Goal: Task Accomplishment & Management: Complete application form

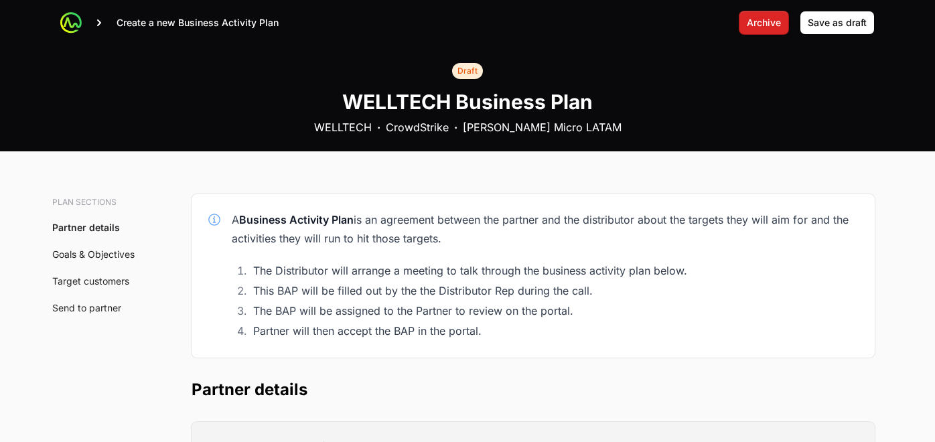
scroll to position [375, 0]
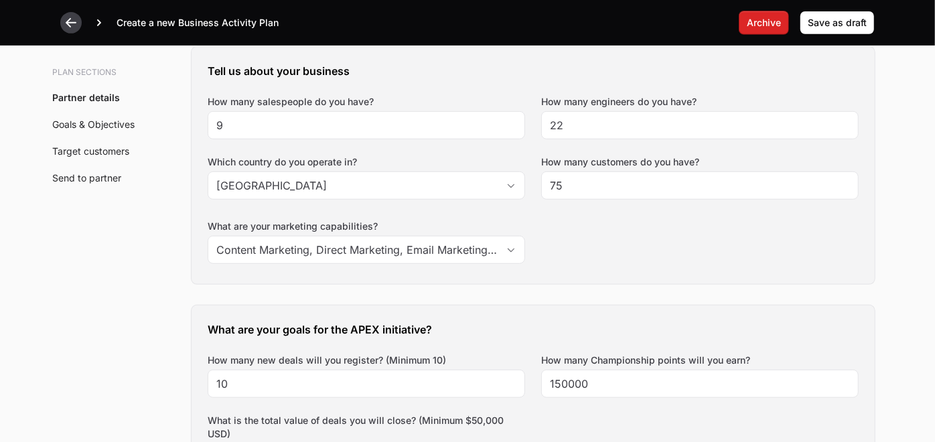
click at [71, 21] on icon at bounding box center [70, 22] width 13 height 13
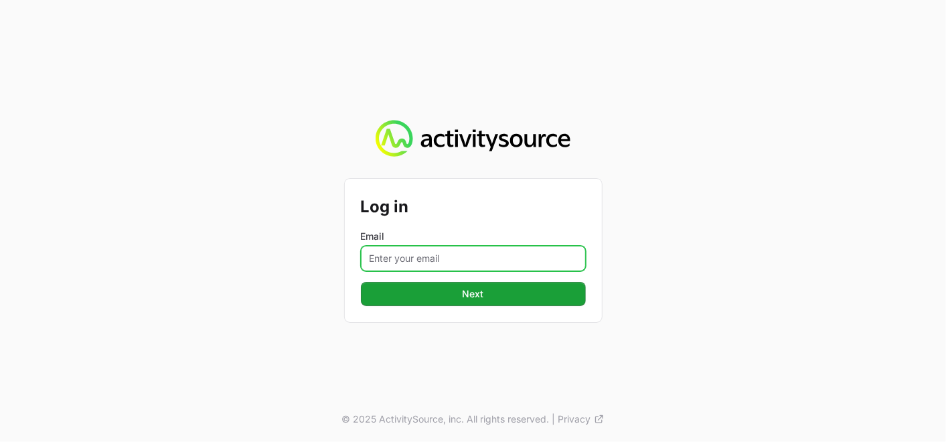
click at [401, 262] on input "Email" at bounding box center [473, 258] width 225 height 25
type input "[PERSON_NAME][EMAIL_ADDRESS][DOMAIN_NAME]"
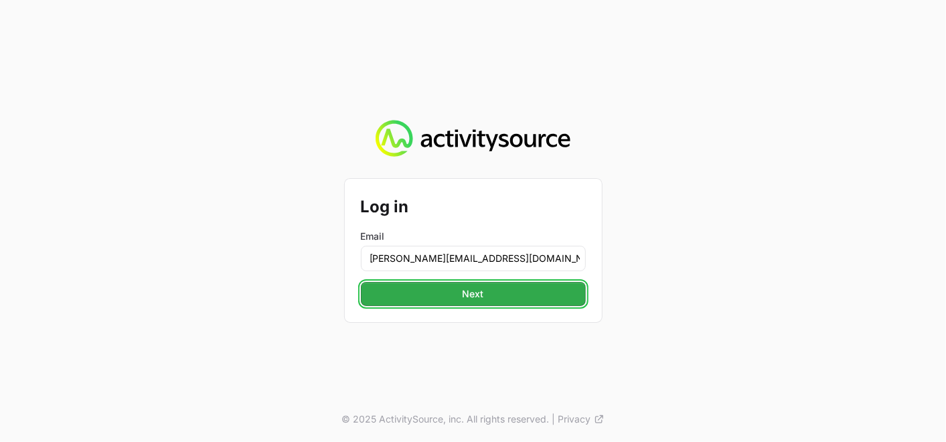
click at [478, 293] on span "Next" at bounding box center [473, 294] width 21 height 16
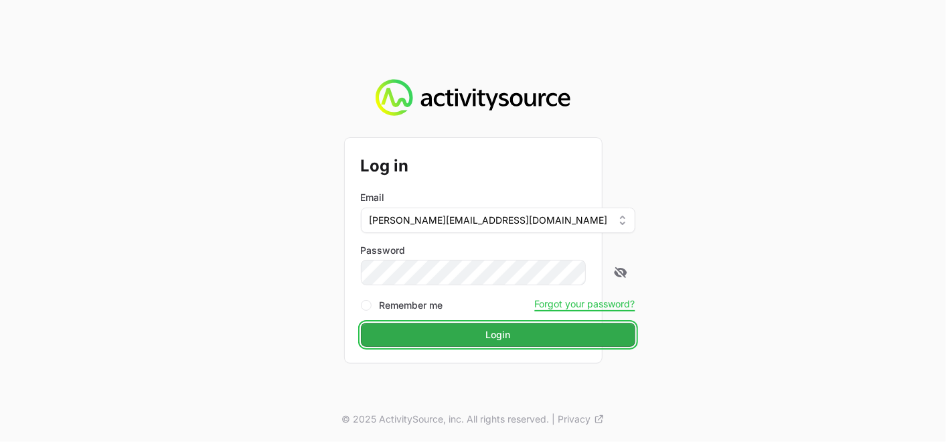
click at [495, 332] on button "Login" at bounding box center [498, 335] width 274 height 24
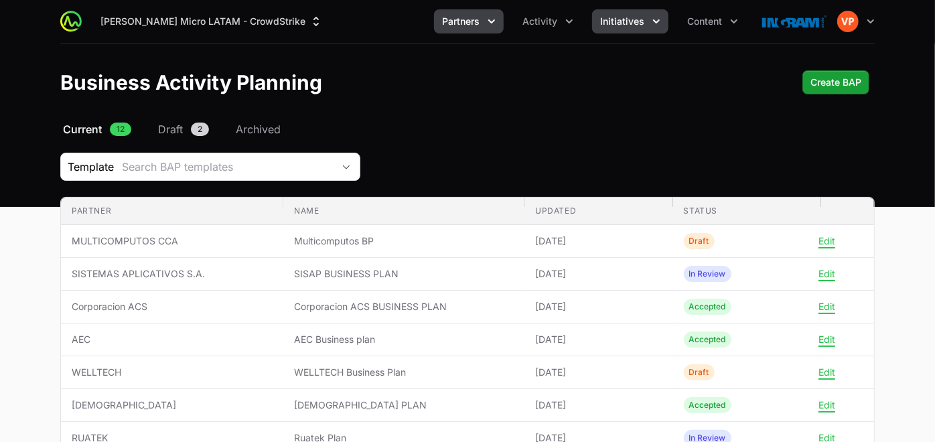
click at [621, 22] on span "Initiatives" at bounding box center [622, 21] width 44 height 13
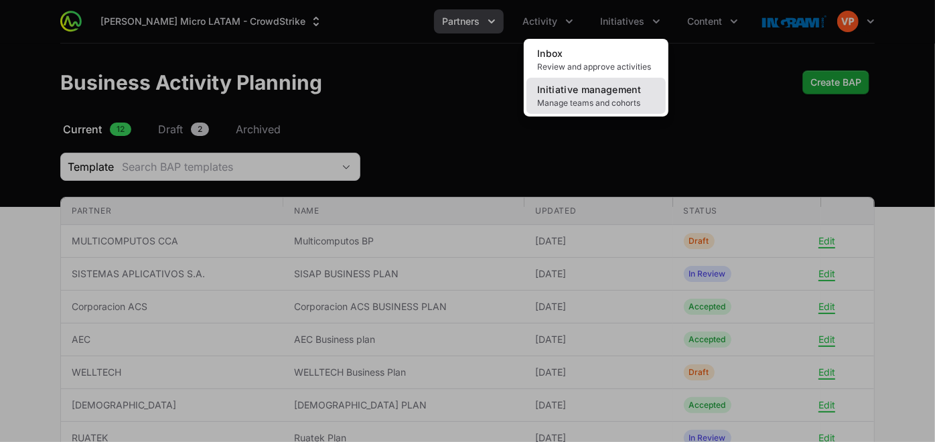
click at [567, 92] on span "Initiative management" at bounding box center [589, 89] width 104 height 11
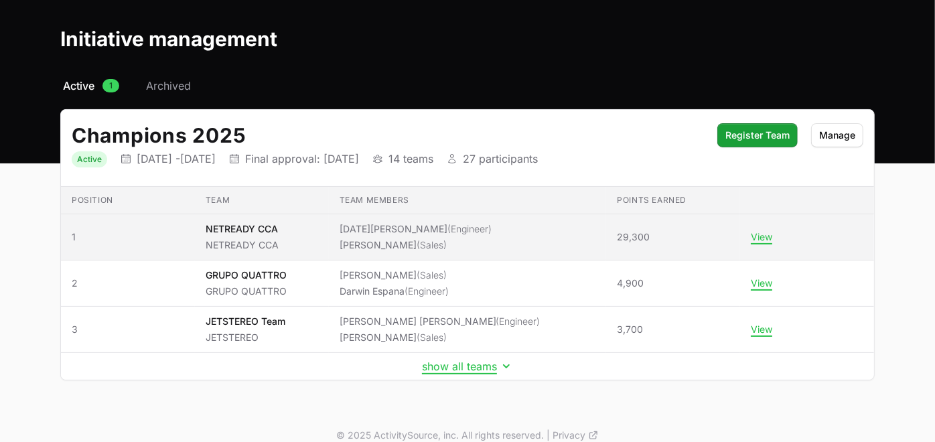
scroll to position [58, 0]
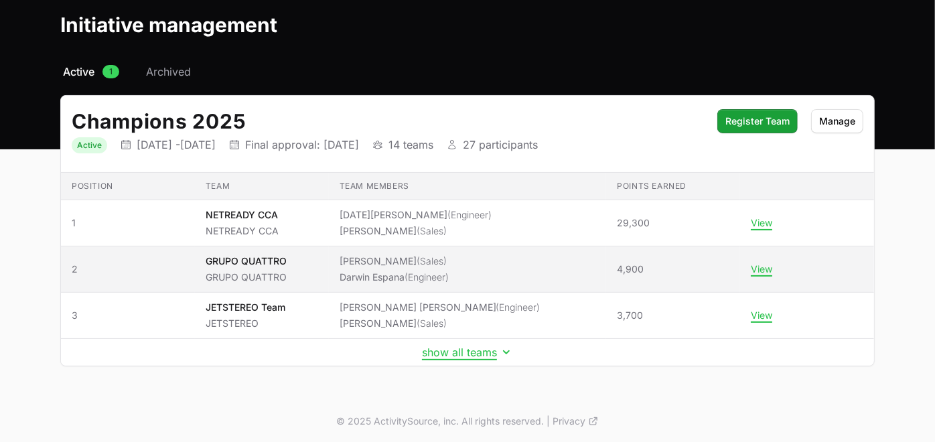
click at [435, 270] on li "Darwin Espana (Engineer)" at bounding box center [393, 276] width 109 height 13
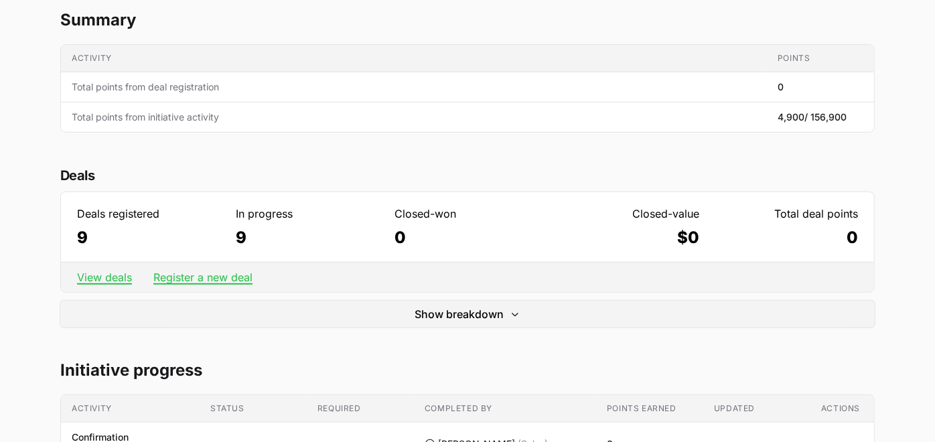
scroll to position [315, 0]
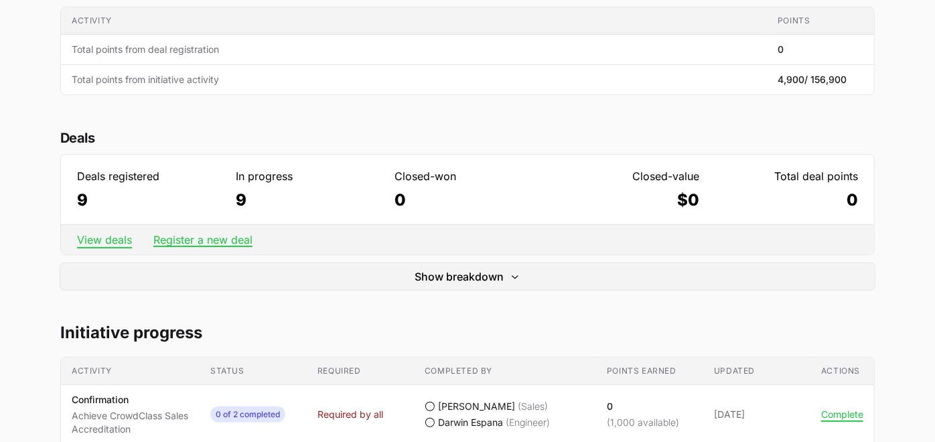
click at [105, 241] on link "View deals" at bounding box center [104, 239] width 55 height 13
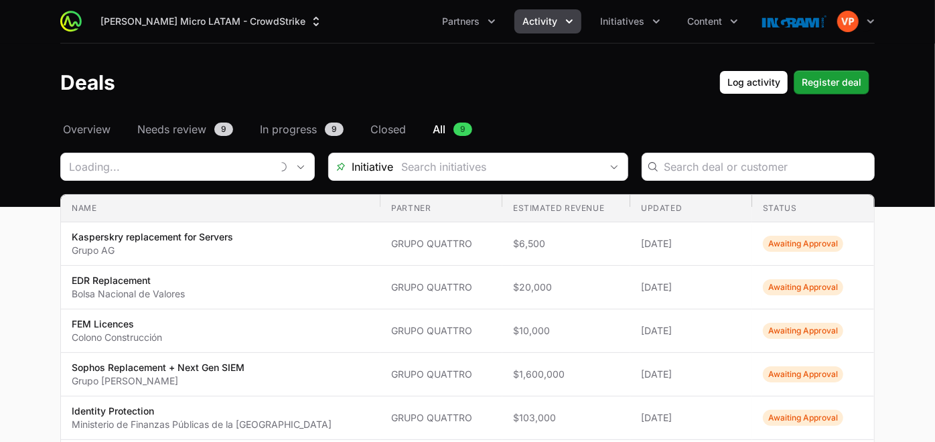
type input "GRUPO QUATTRO"
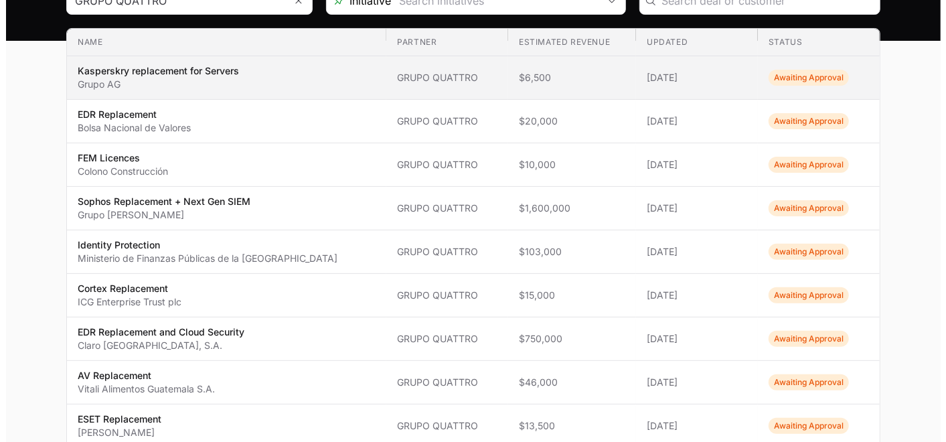
scroll to position [161, 0]
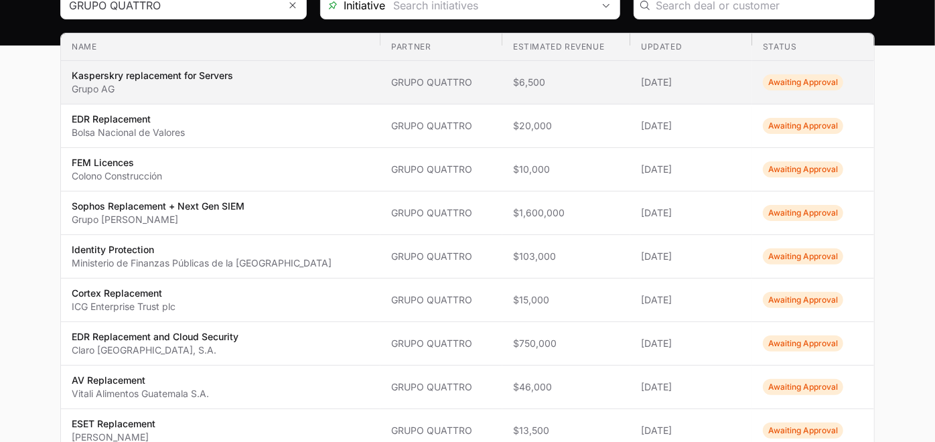
click at [775, 80] on span "Awaiting Approval" at bounding box center [802, 82] width 80 height 16
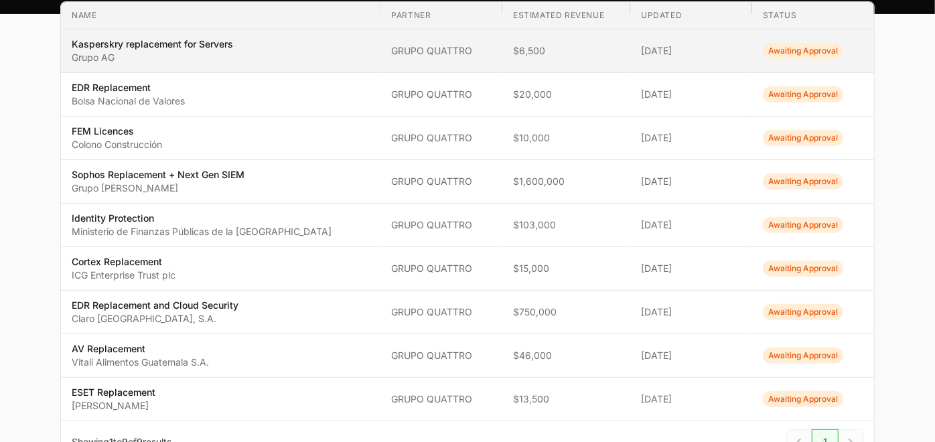
scroll to position [149, 0]
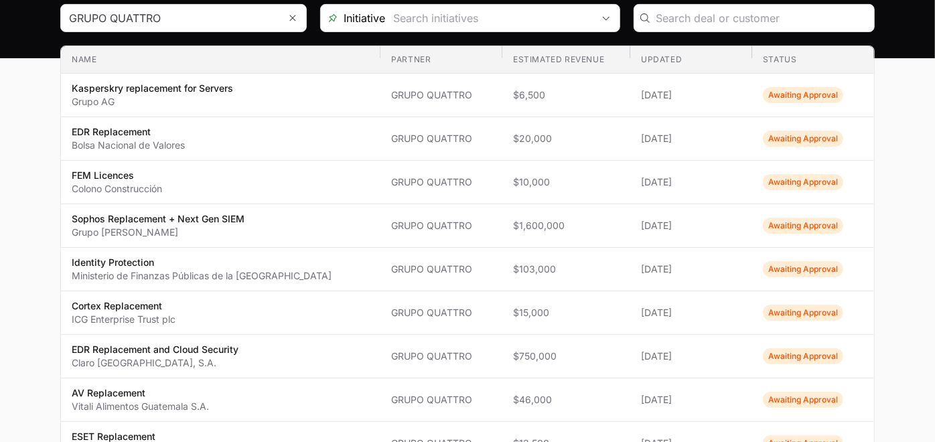
click at [895, 175] on div "Select a tab Overview Needs review In progress Closed All Overview Needs review…" at bounding box center [467, 256] width 857 height 567
click at [19, 164] on main "Select a tab Overview Needs review In progress Closed All Overview Needs review…" at bounding box center [467, 256] width 935 height 567
drag, startPoint x: 19, startPoint y: 164, endPoint x: 27, endPoint y: 102, distance: 62.0
click at [27, 102] on main "Select a tab Overview Needs review In progress Closed All Overview Needs review…" at bounding box center [467, 256] width 935 height 567
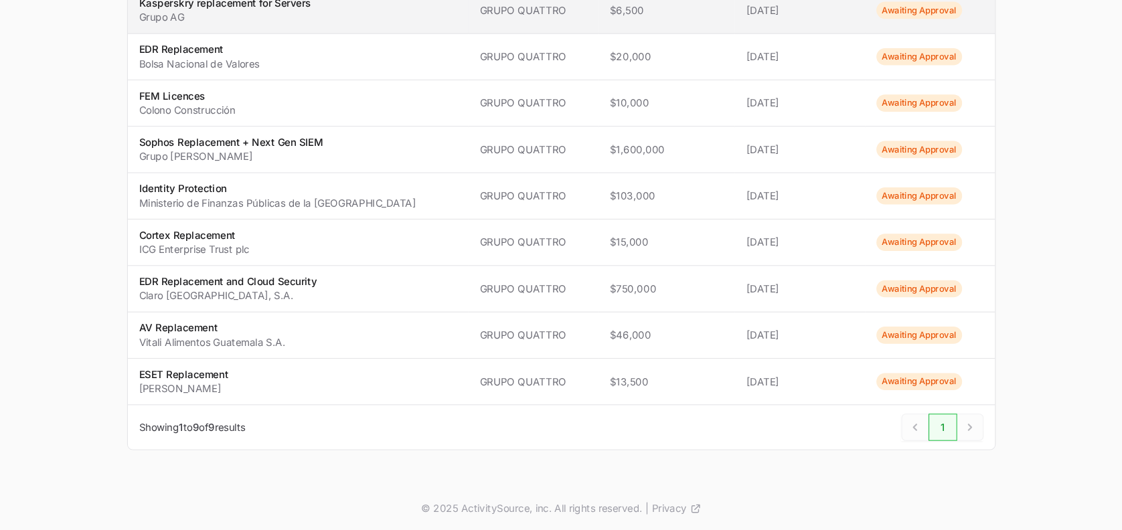
scroll to position [202, 0]
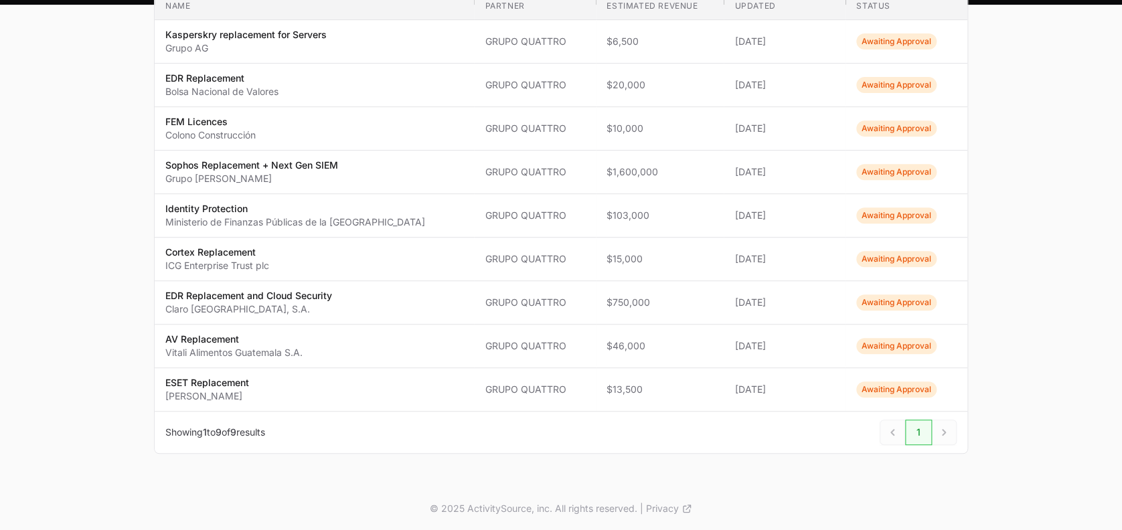
drag, startPoint x: 746, startPoint y: 7, endPoint x: 462, endPoint y: 443, distance: 521.0
click at [462, 441] on div "Showing 1 to 9 of 9 results 1 Next" at bounding box center [560, 432] width 791 height 25
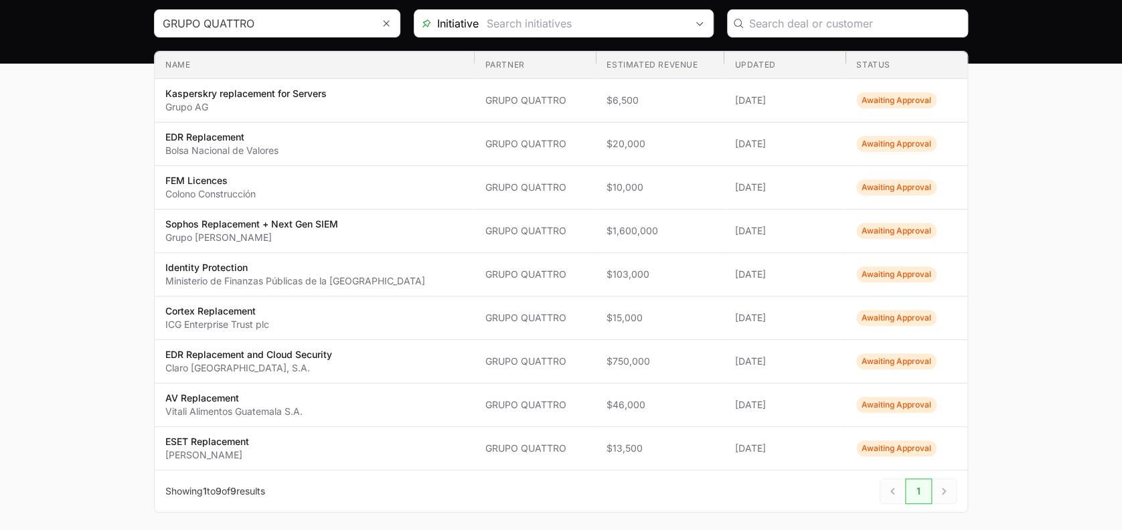
scroll to position [139, 0]
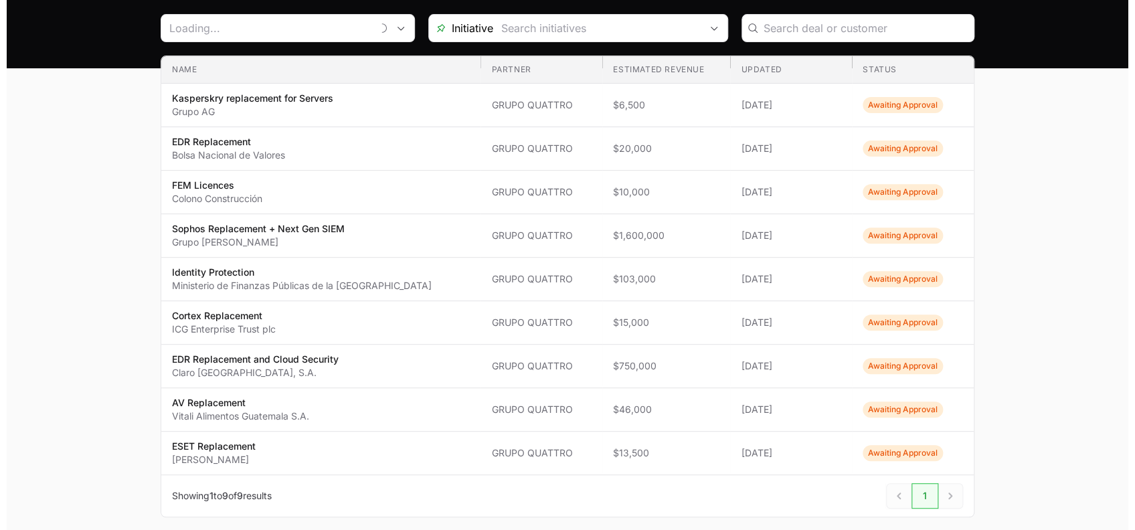
scroll to position [161, 0]
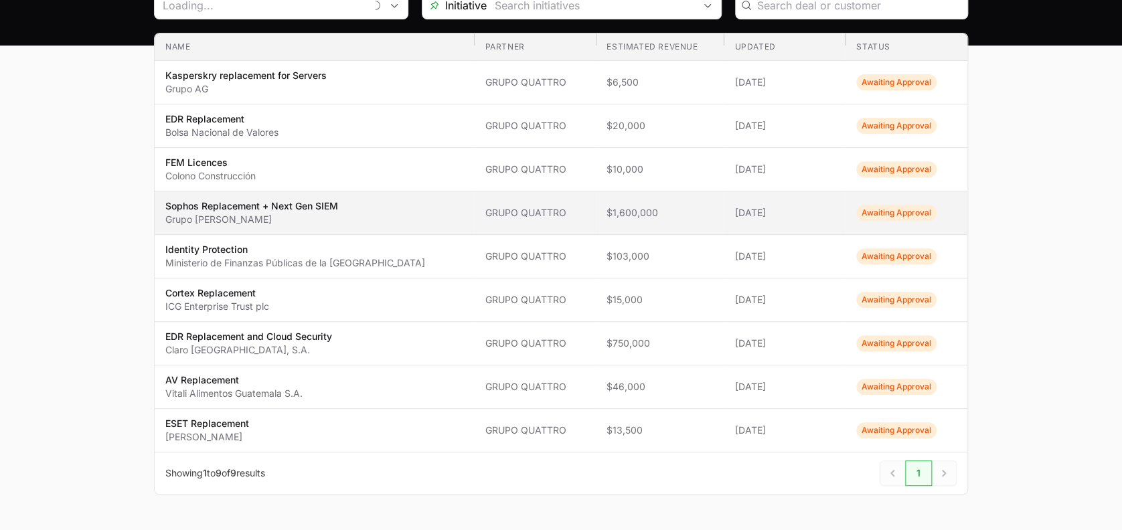
type input "GRUPO QUATTRO"
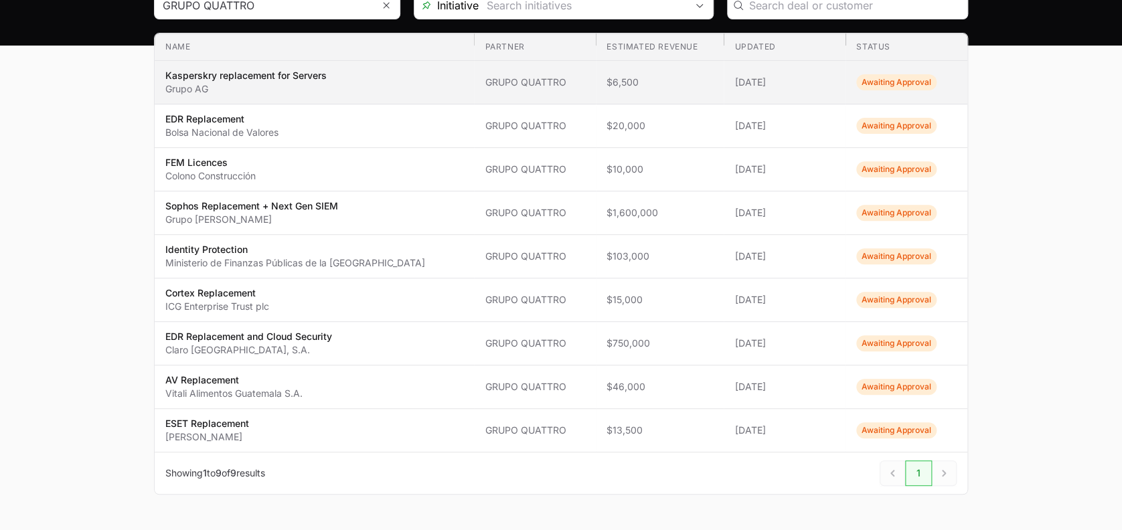
click at [880, 88] on span "Awaiting Approval" at bounding box center [896, 82] width 80 height 16
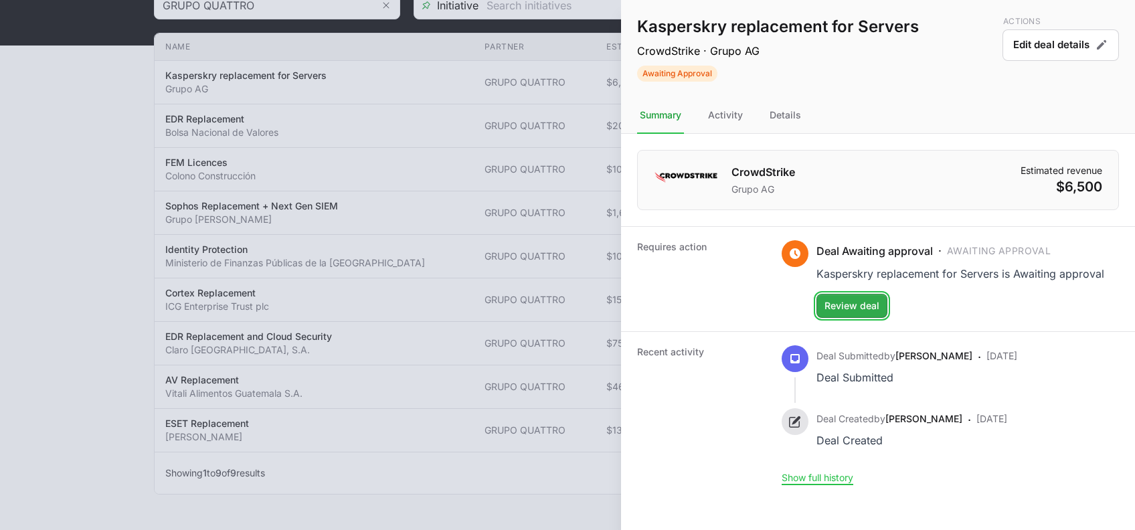
click at [848, 311] on span "Review deal" at bounding box center [852, 306] width 55 height 16
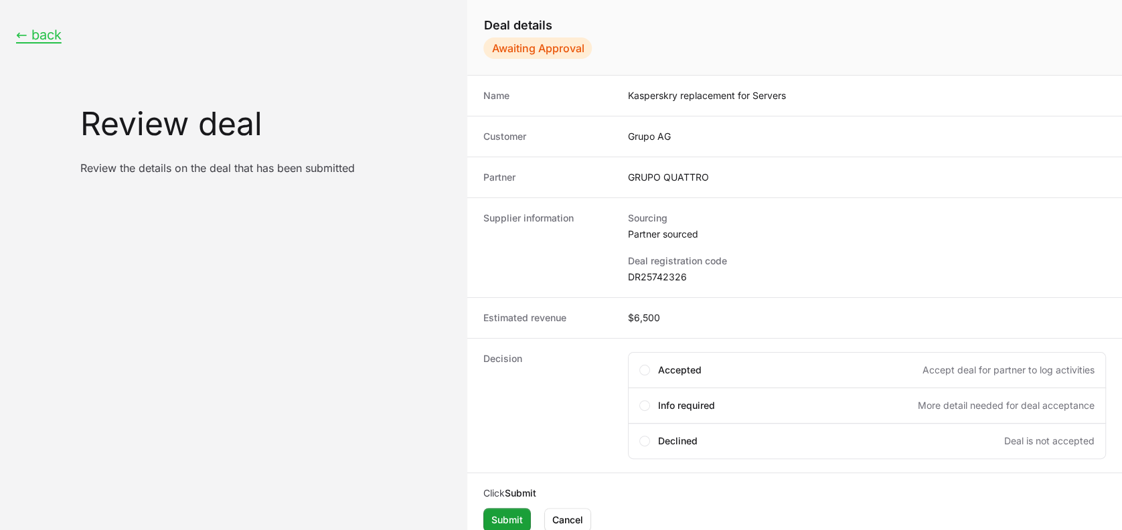
scroll to position [11, 0]
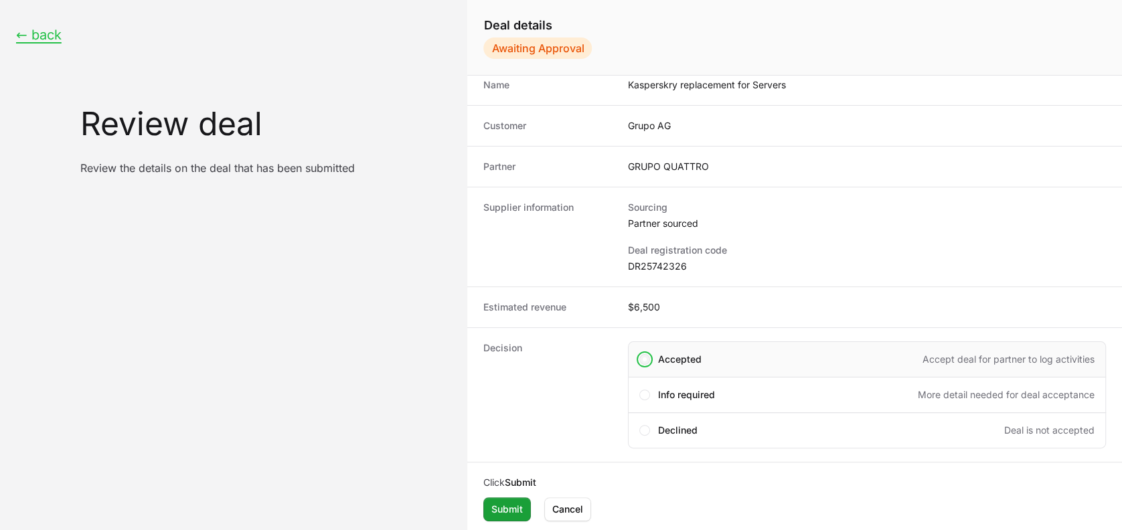
click at [645, 359] on span "Create deal form" at bounding box center [645, 359] width 4 height 4
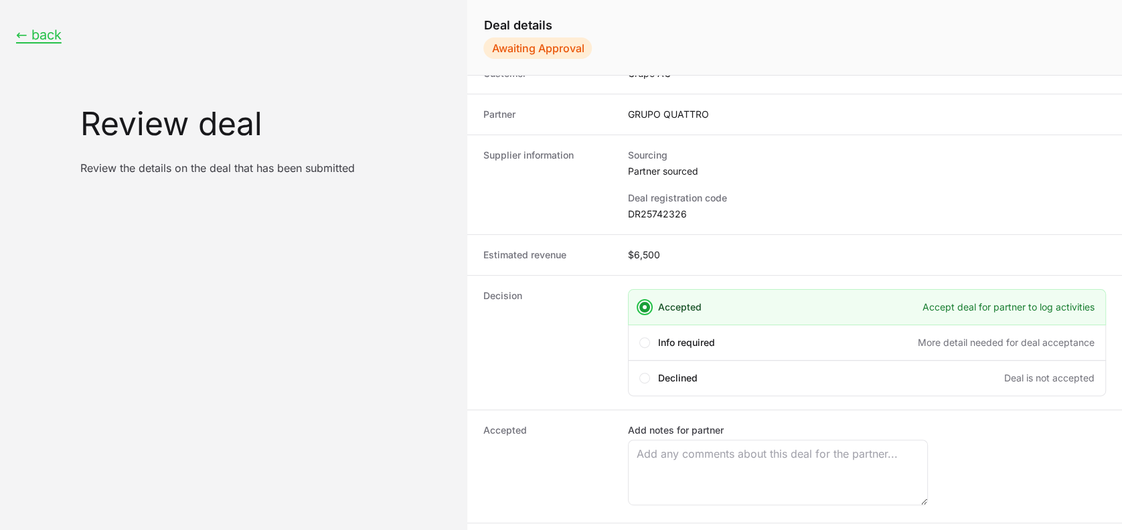
scroll to position [124, 0]
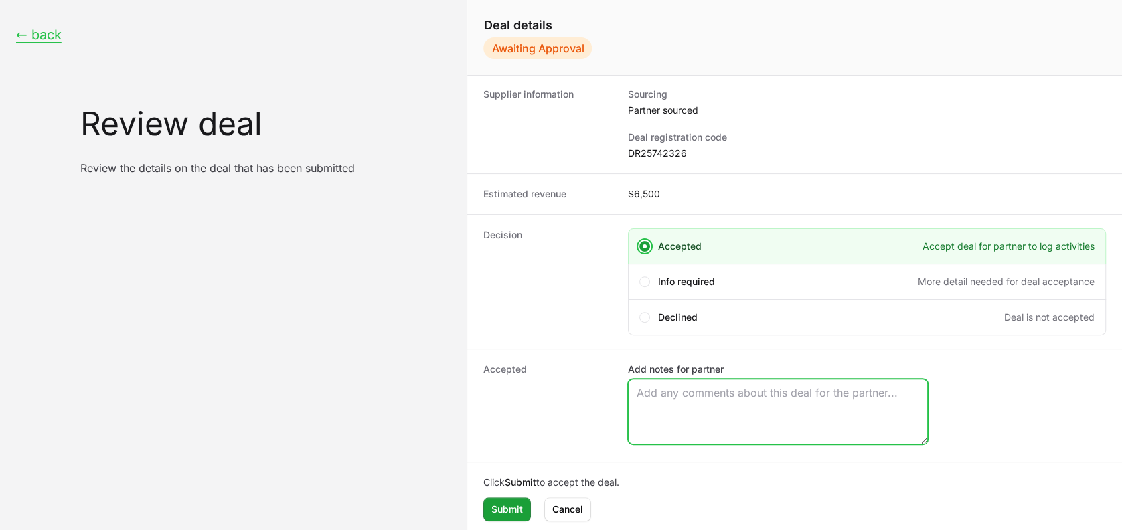
click at [703, 395] on textarea "Add notes for partner" at bounding box center [778, 412] width 299 height 64
type textarea "Approved by crowdStrike."
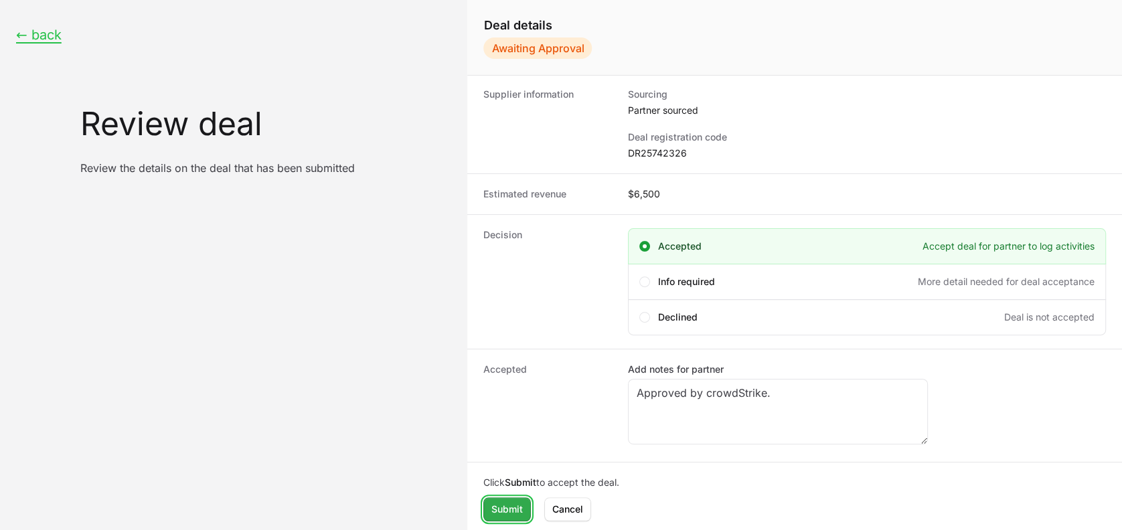
click at [501, 441] on span "Submit" at bounding box center [506, 509] width 31 height 16
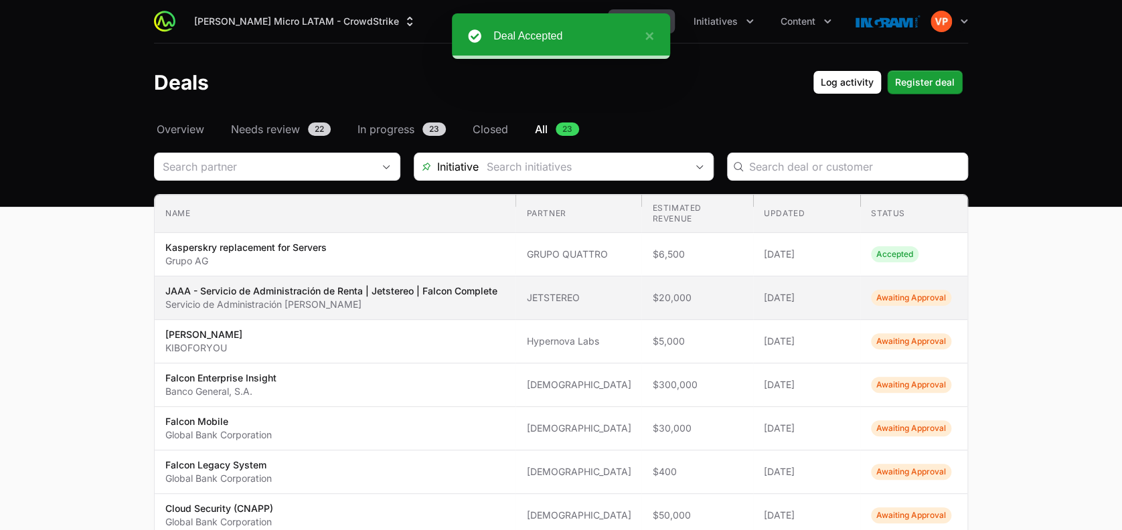
click at [897, 299] on span "Awaiting Approval" at bounding box center [911, 298] width 80 height 16
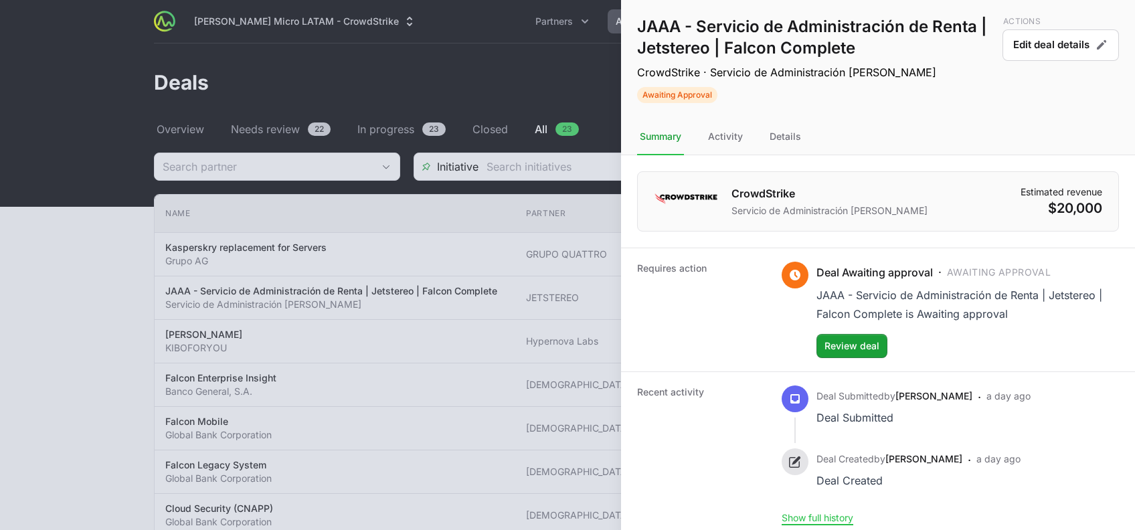
click at [534, 305] on div at bounding box center [567, 265] width 1135 height 530
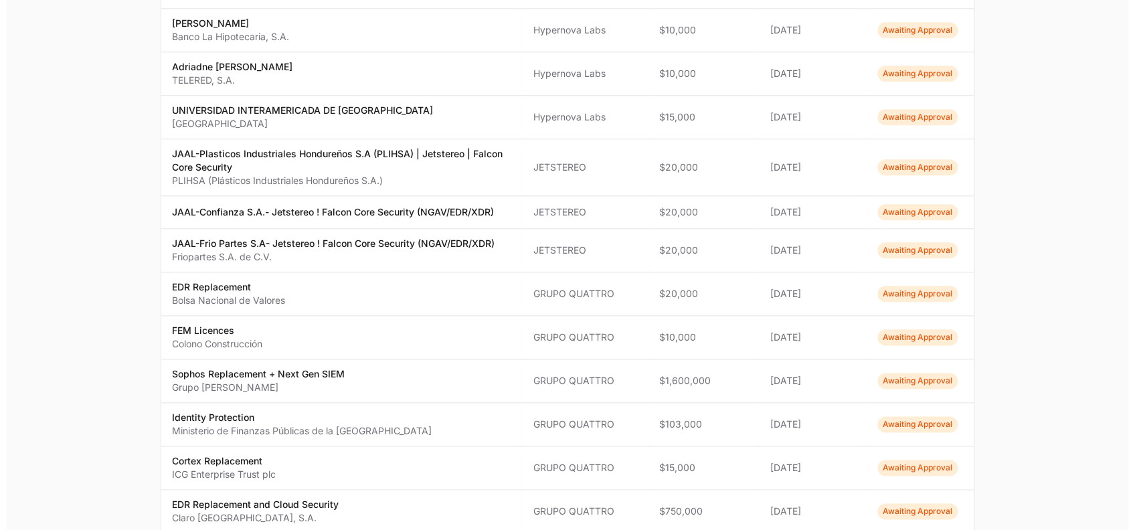
scroll to position [617, 0]
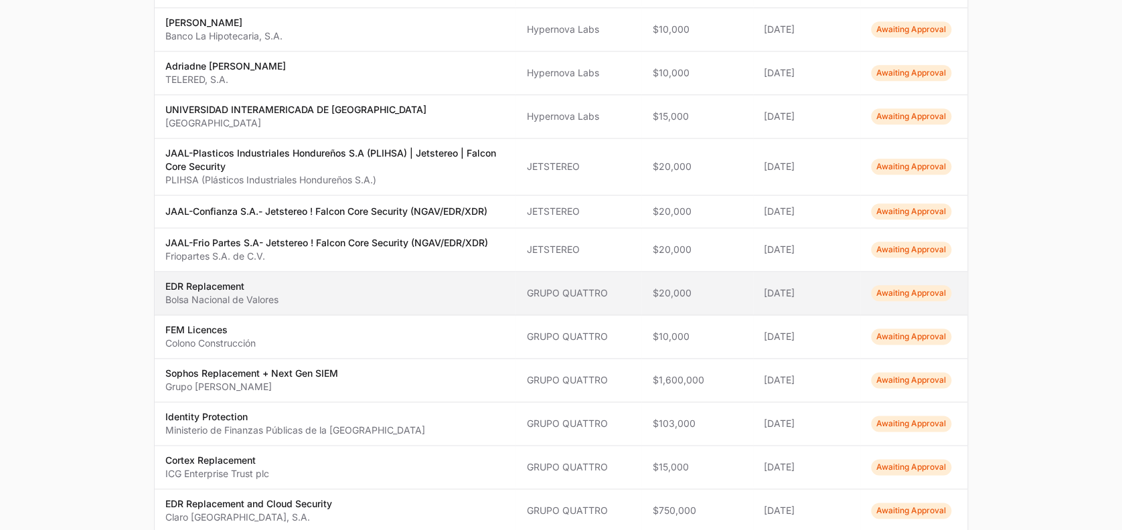
click at [920, 289] on span "Awaiting Approval" at bounding box center [911, 293] width 80 height 16
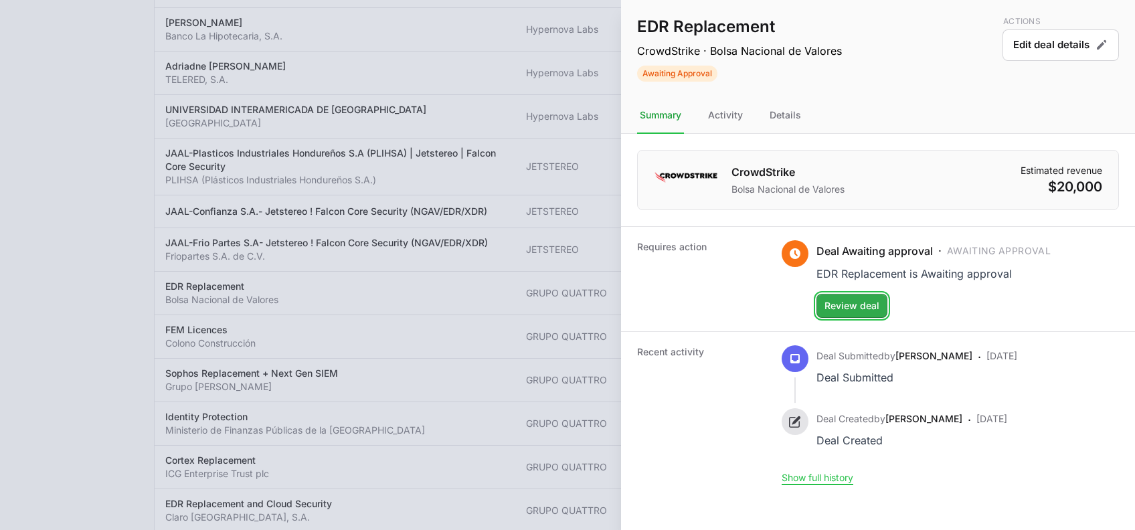
click at [845, 294] on button "Review deal" at bounding box center [852, 306] width 71 height 24
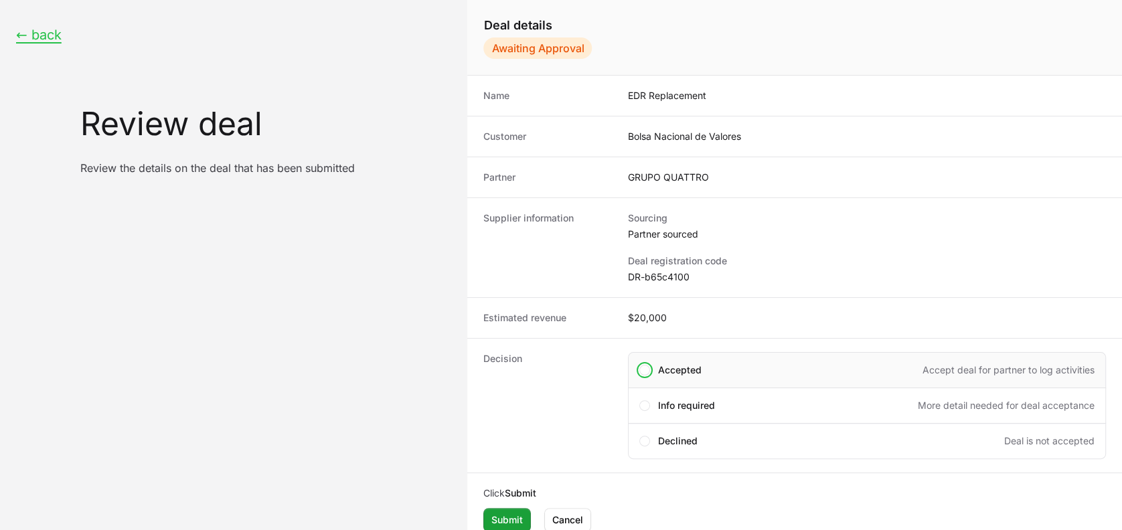
click at [644, 375] on div "Accepted Accept deal for partner to log activities" at bounding box center [867, 370] width 478 height 36
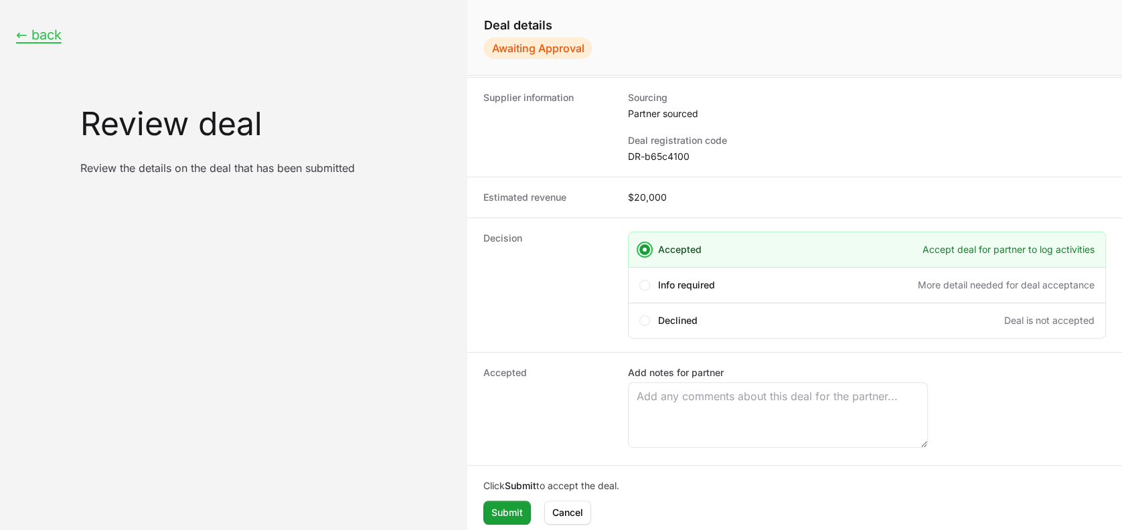
scroll to position [124, 0]
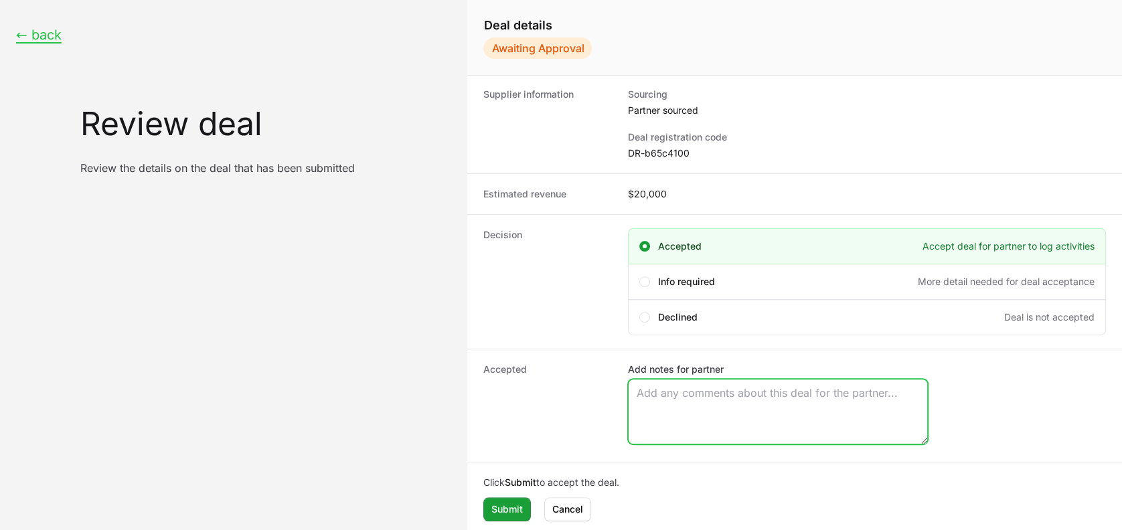
click at [651, 388] on textarea "Add notes for partner" at bounding box center [778, 412] width 299 height 64
type textarea "Approved by CrowdStrike"
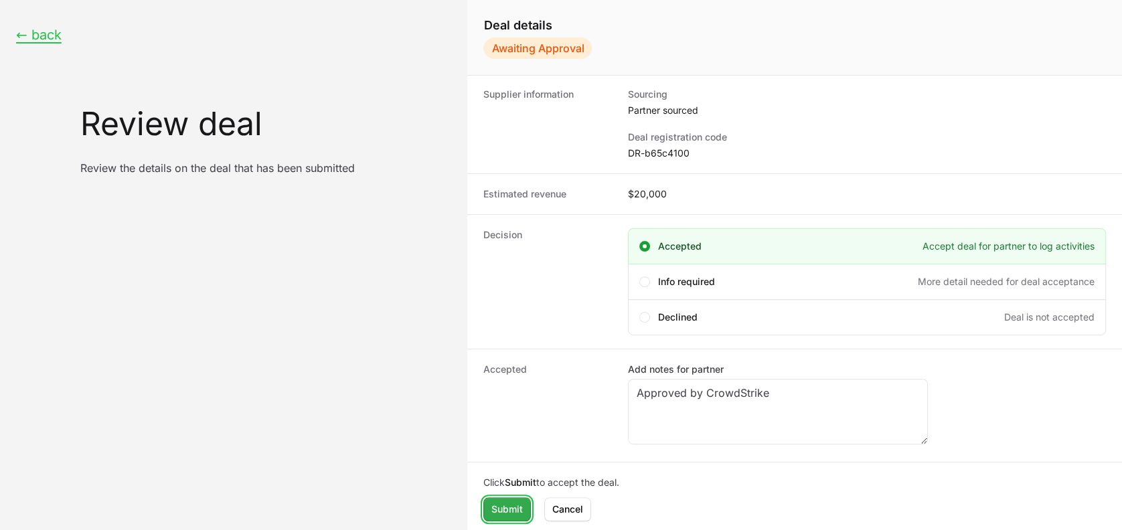
click at [505, 441] on span "Submit" at bounding box center [506, 509] width 31 height 16
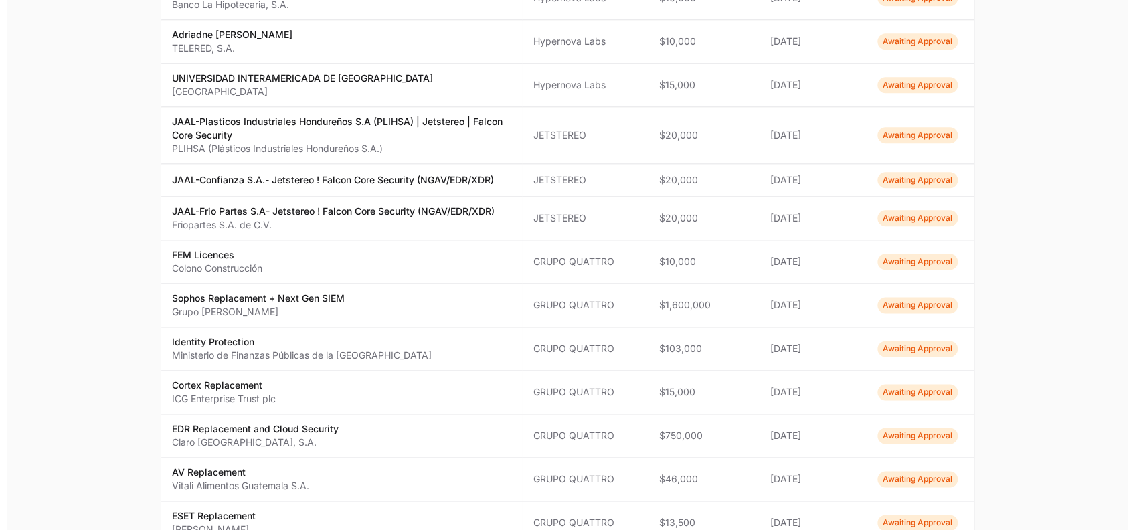
scroll to position [692, 0]
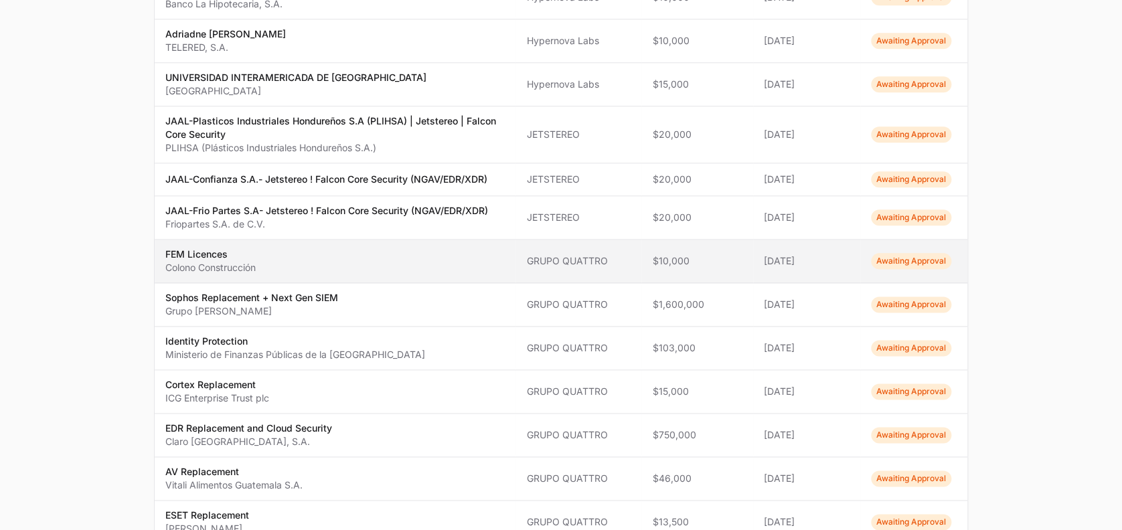
click at [898, 260] on span "Awaiting Approval" at bounding box center [911, 261] width 80 height 16
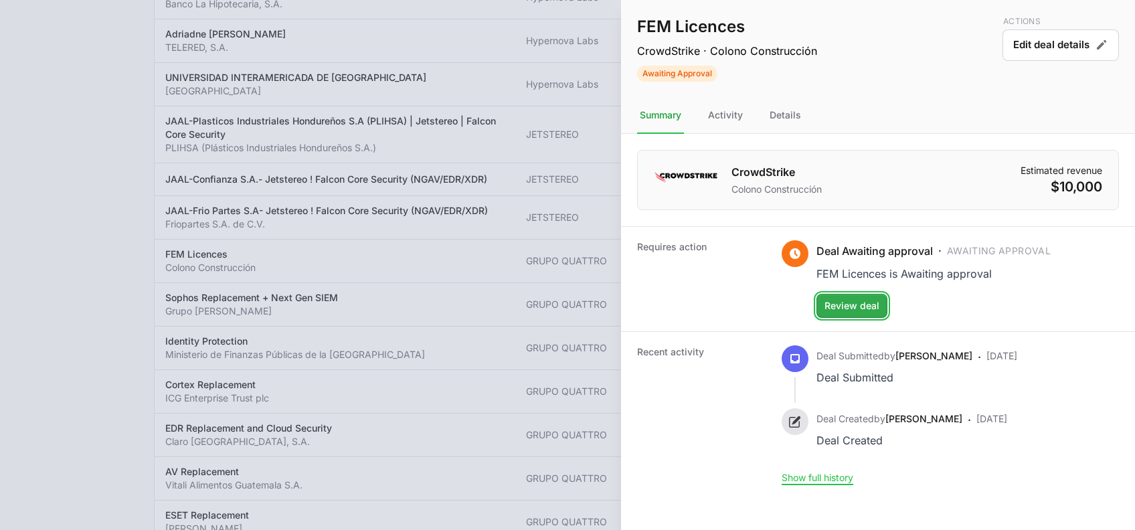
click at [862, 299] on span "Review deal" at bounding box center [852, 306] width 55 height 16
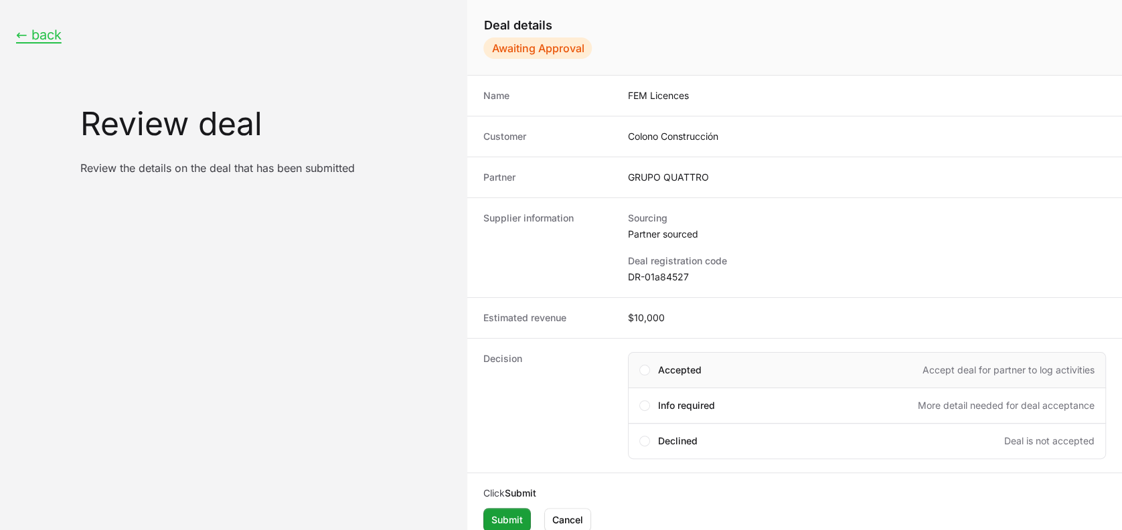
scroll to position [11, 0]
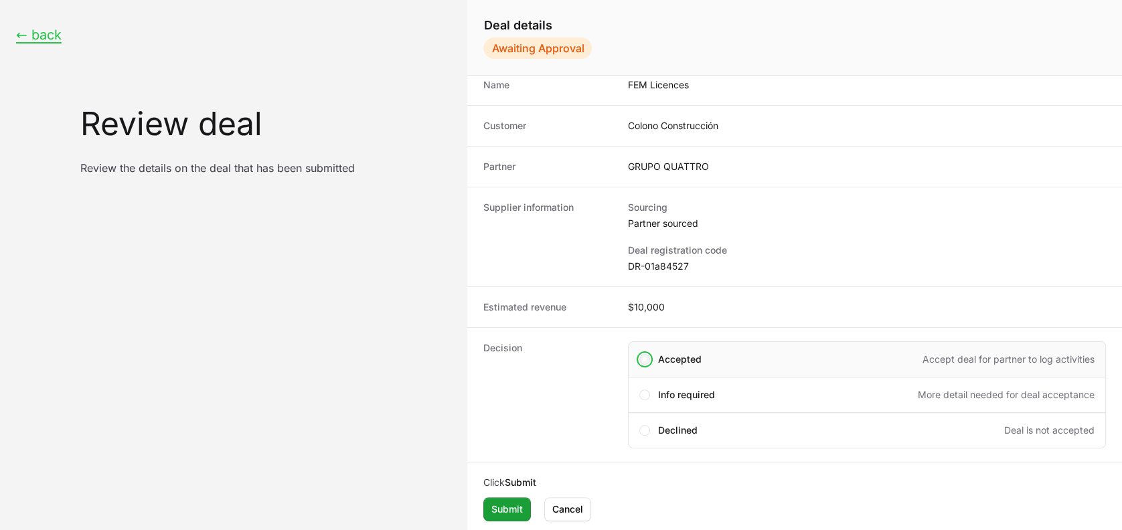
click at [645, 357] on span "Create deal form" at bounding box center [645, 359] width 4 height 4
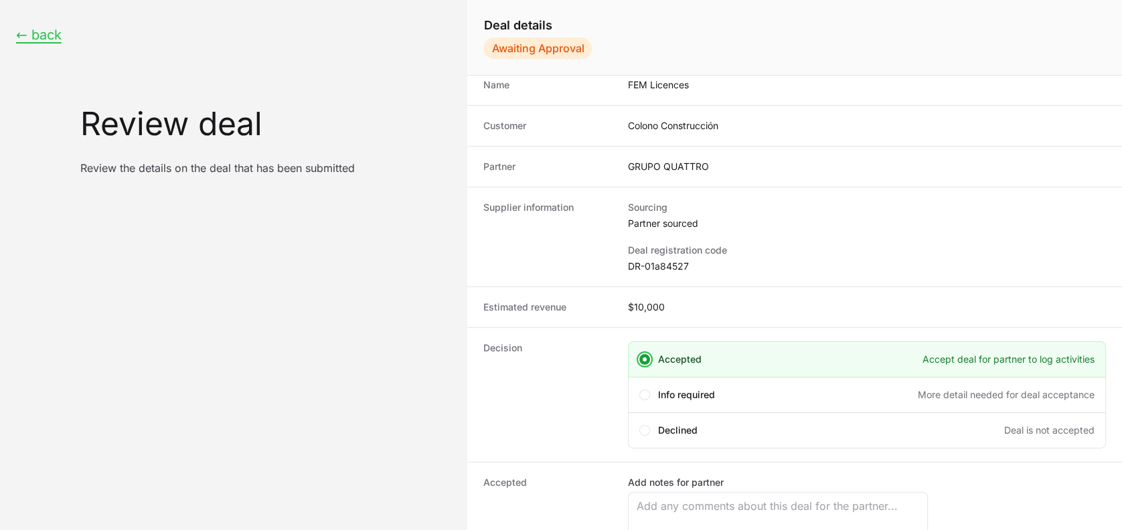
scroll to position [124, 0]
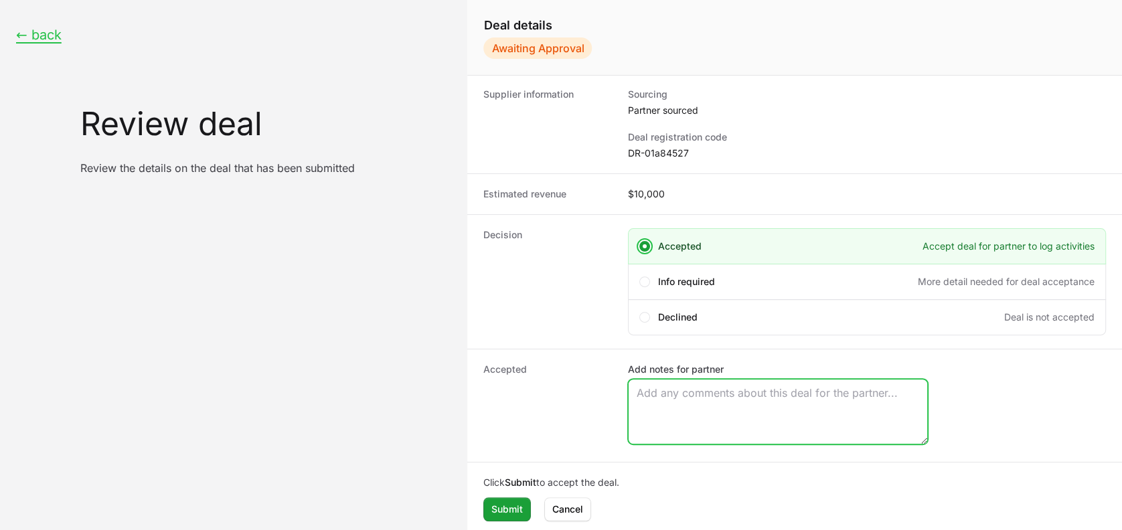
click at [668, 388] on textarea "Add notes for partner" at bounding box center [778, 412] width 299 height 64
type textarea "Approved by CriwdStrike"
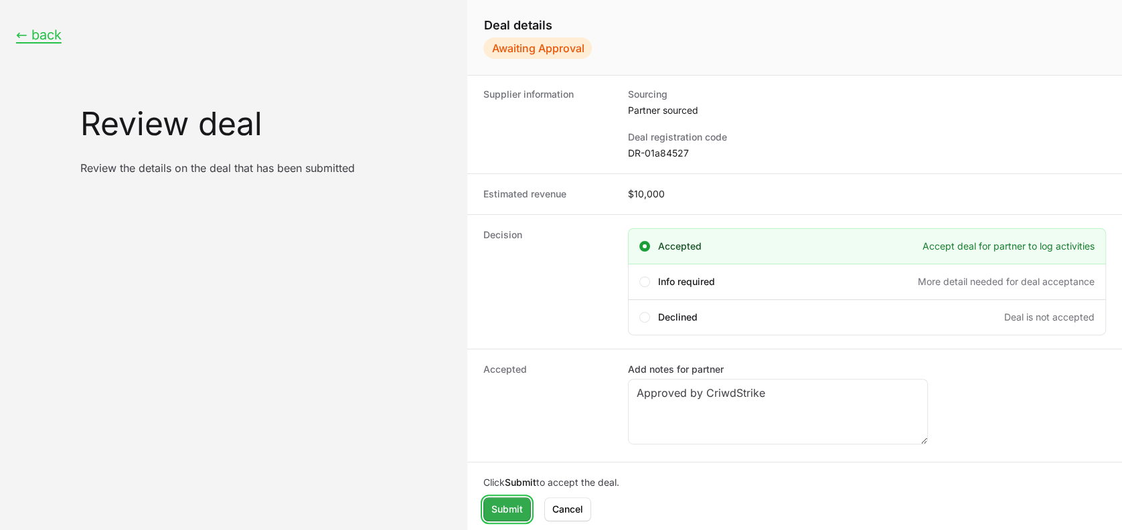
click at [504, 441] on span "Submit" at bounding box center [506, 509] width 31 height 16
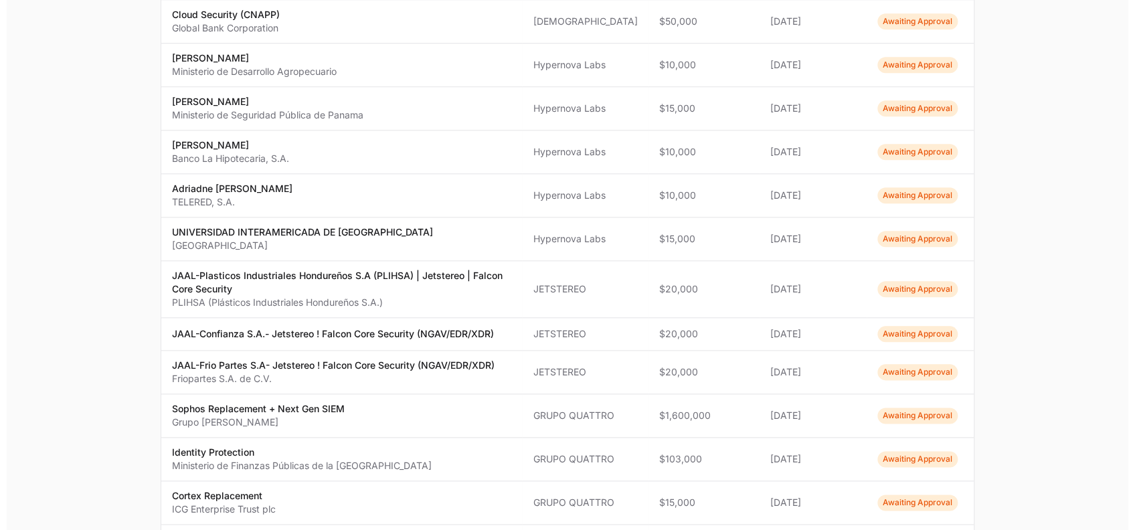
scroll to position [628, 0]
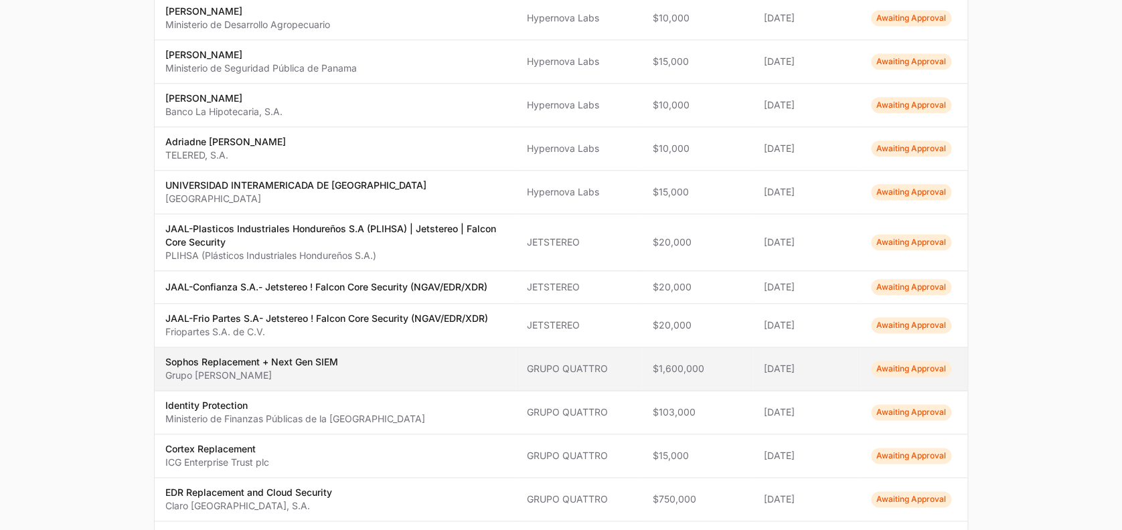
click at [884, 368] on span "Awaiting Approval" at bounding box center [911, 369] width 80 height 16
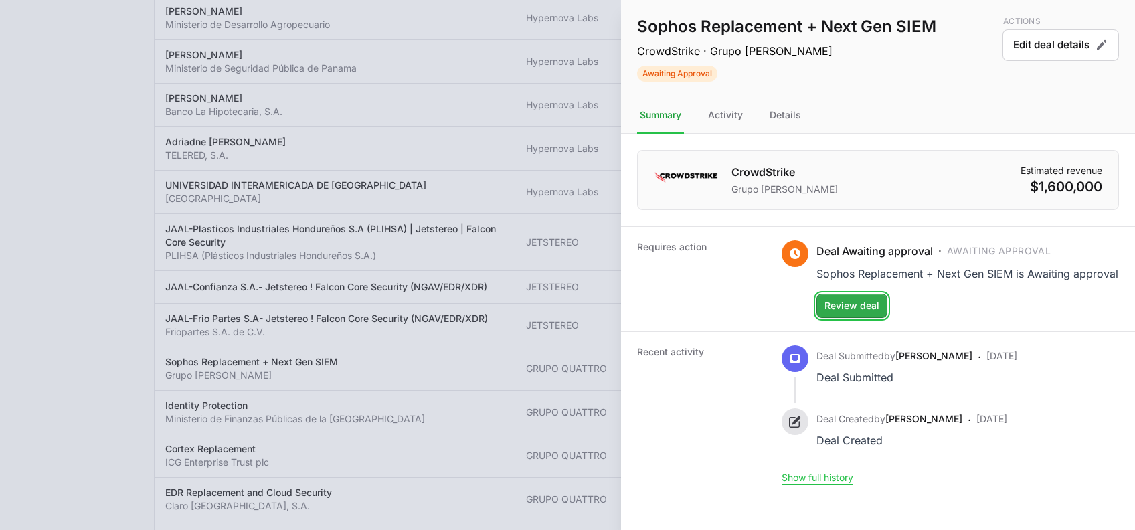
click at [852, 304] on span "Review deal" at bounding box center [852, 306] width 55 height 16
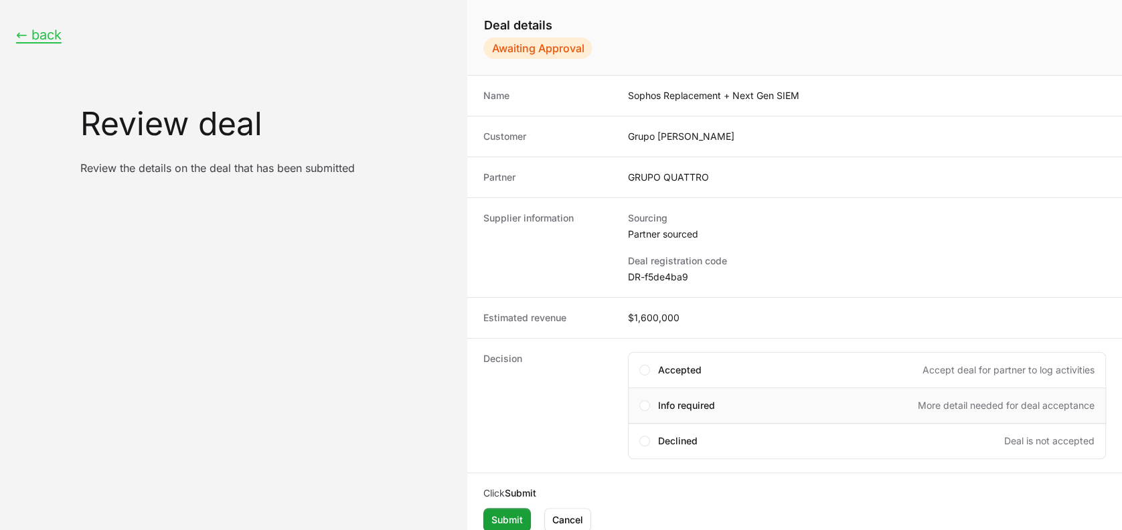
scroll to position [11, 0]
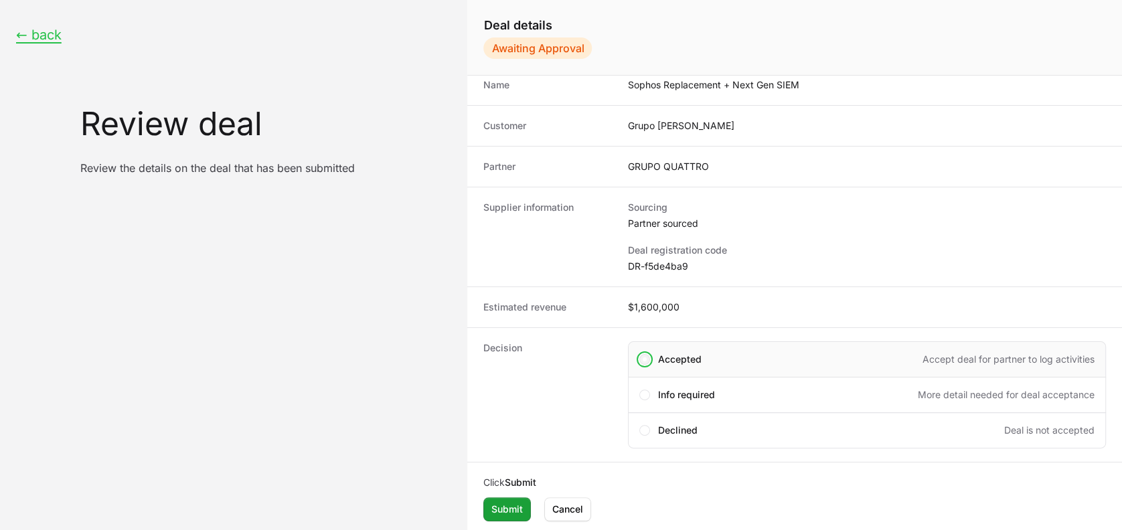
click at [643, 358] on span "Create deal form" at bounding box center [645, 359] width 4 height 4
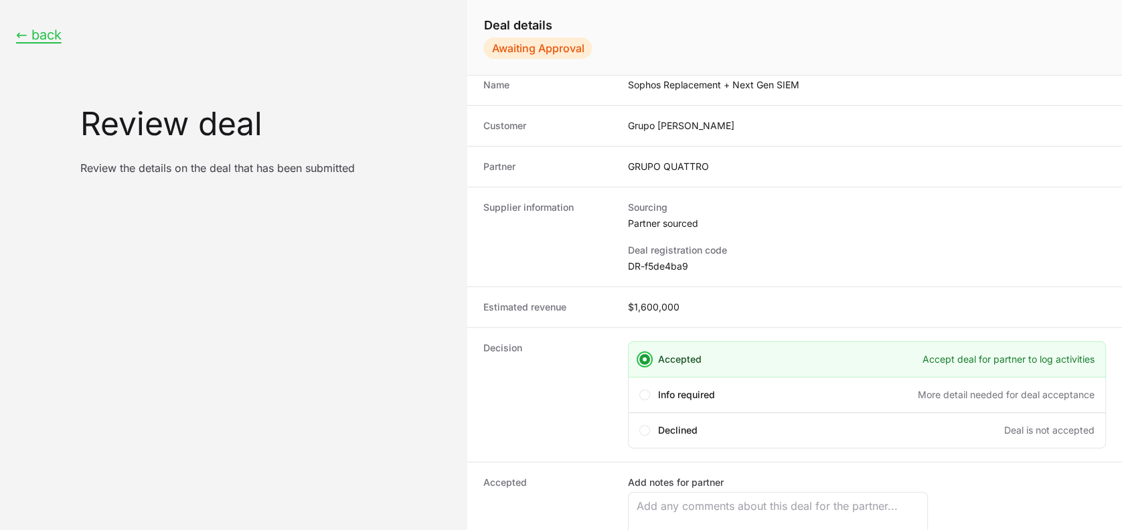
scroll to position [124, 0]
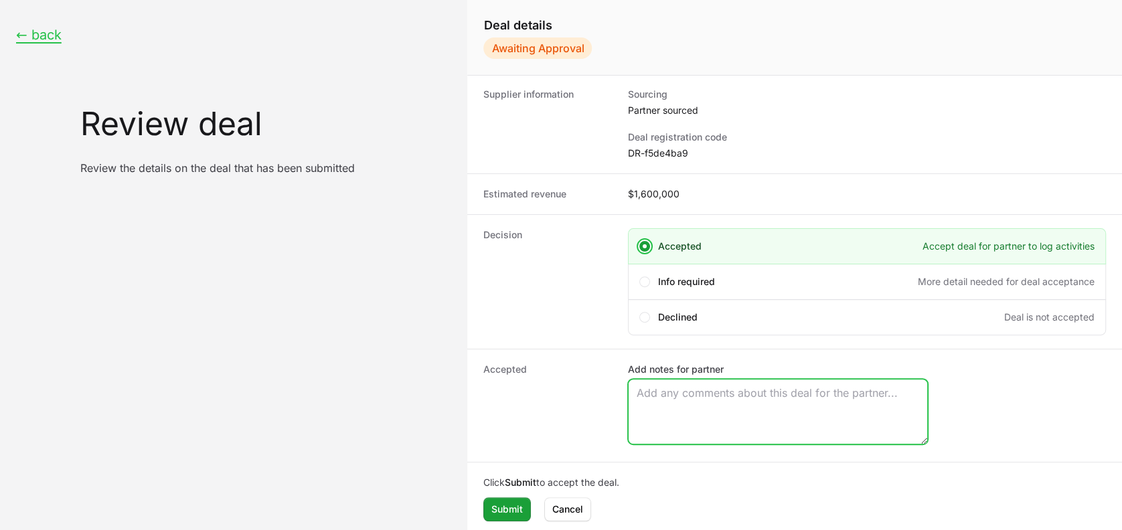
click at [679, 415] on textarea "Add notes for partner" at bounding box center [778, 412] width 299 height 64
type textarea "Approved by CrowdStrike"
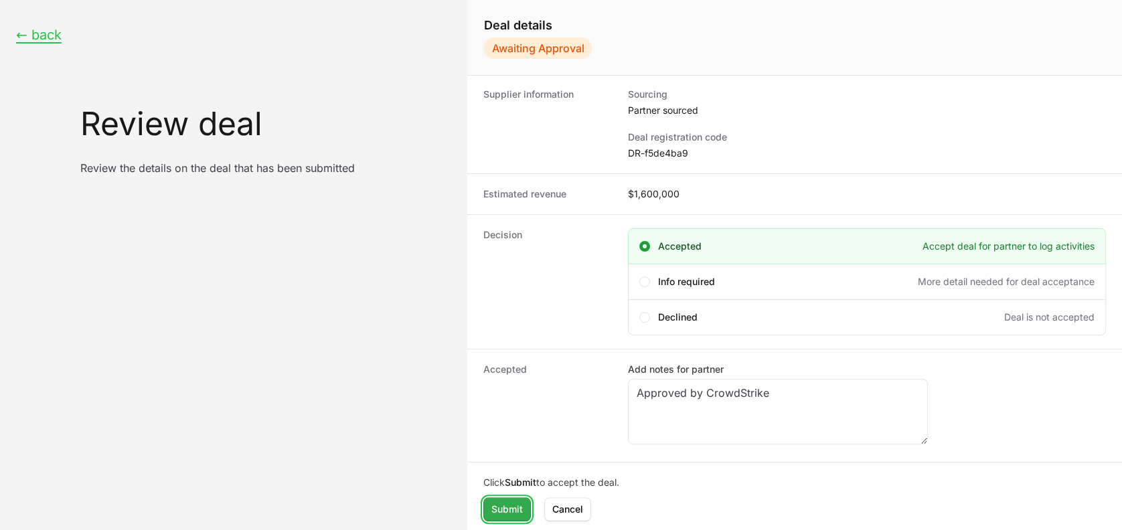
click at [507, 441] on button "Submit" at bounding box center [507, 509] width 48 height 24
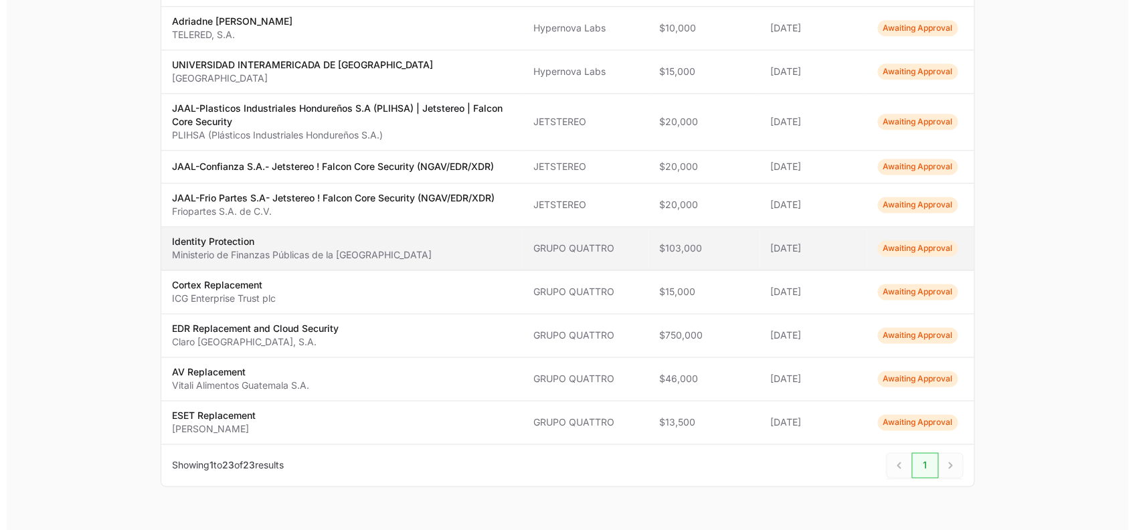
scroll to position [767, 0]
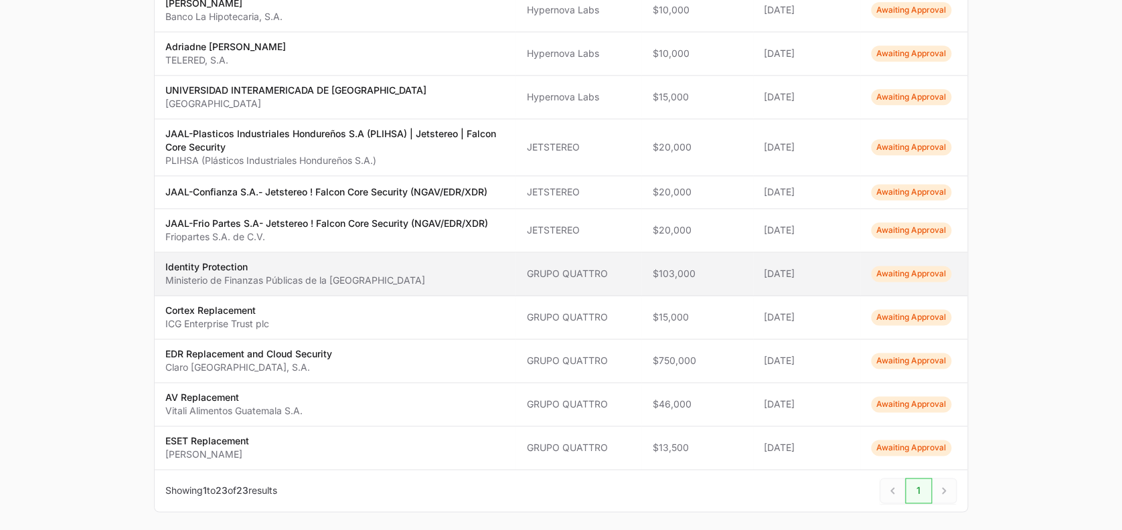
click at [906, 270] on span "Awaiting Approval" at bounding box center [911, 274] width 80 height 16
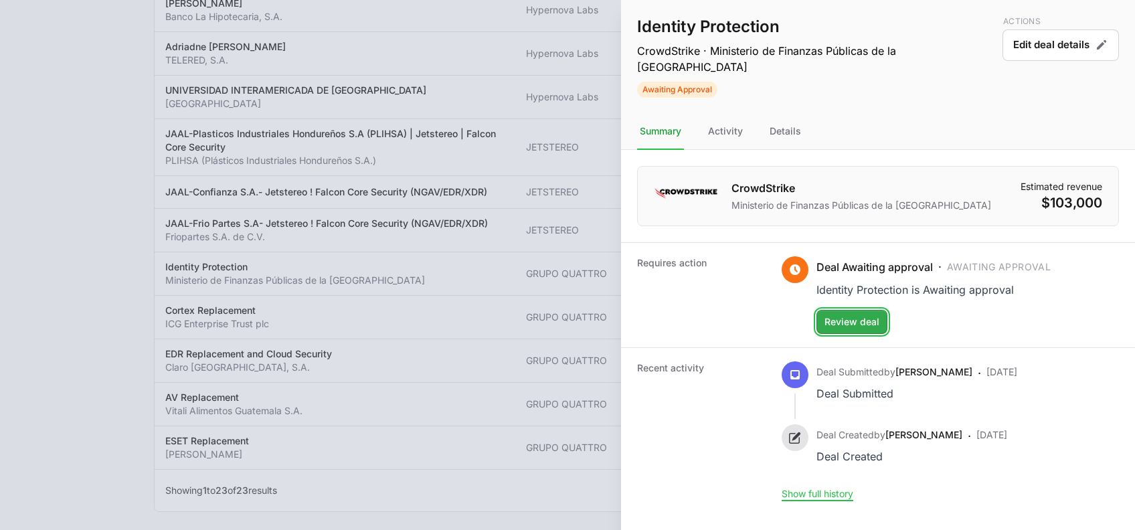
click at [842, 316] on span "Review deal" at bounding box center [852, 322] width 55 height 16
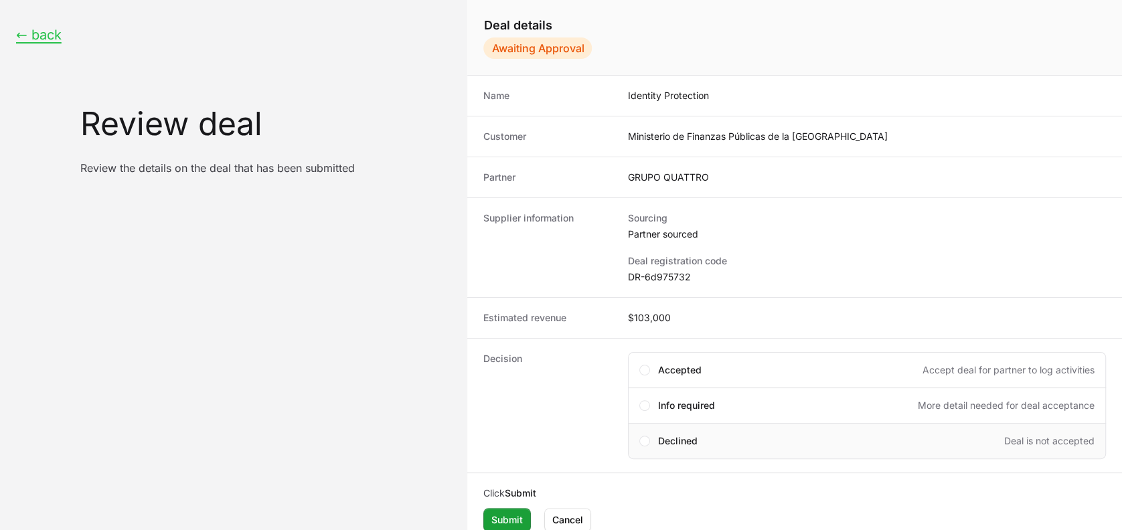
scroll to position [11, 0]
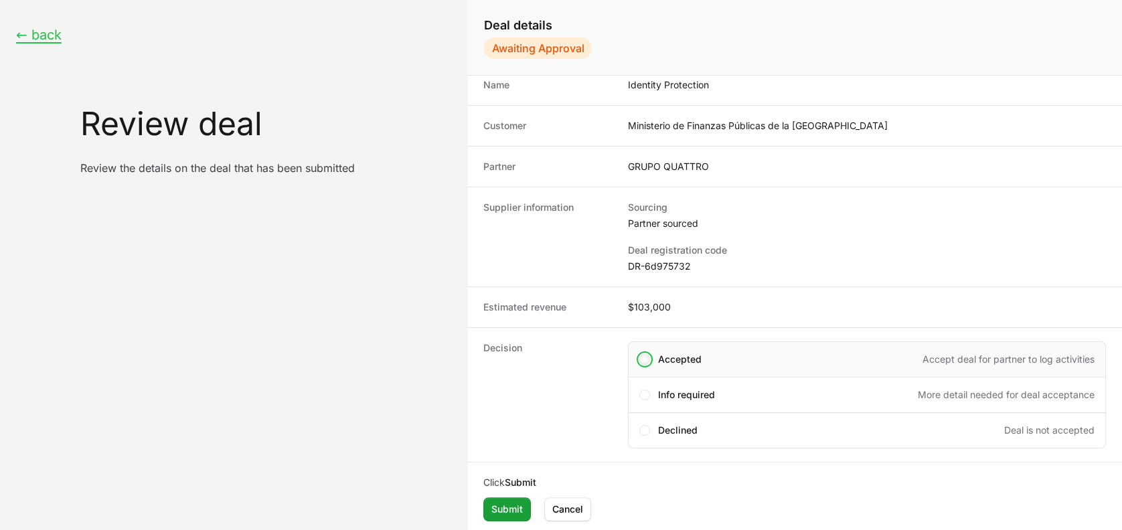
click at [641, 360] on span "Create deal form" at bounding box center [644, 359] width 11 height 11
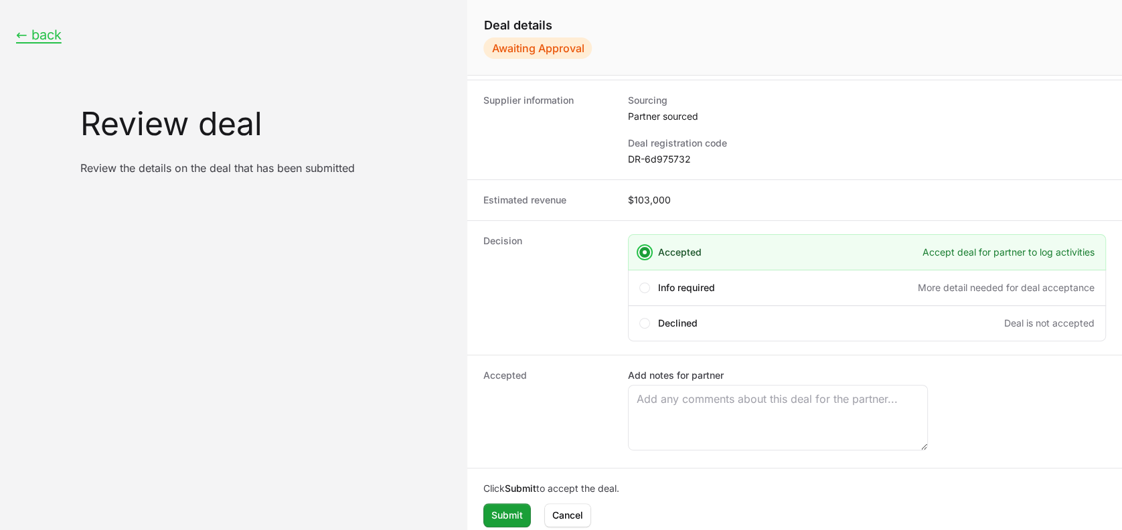
scroll to position [124, 0]
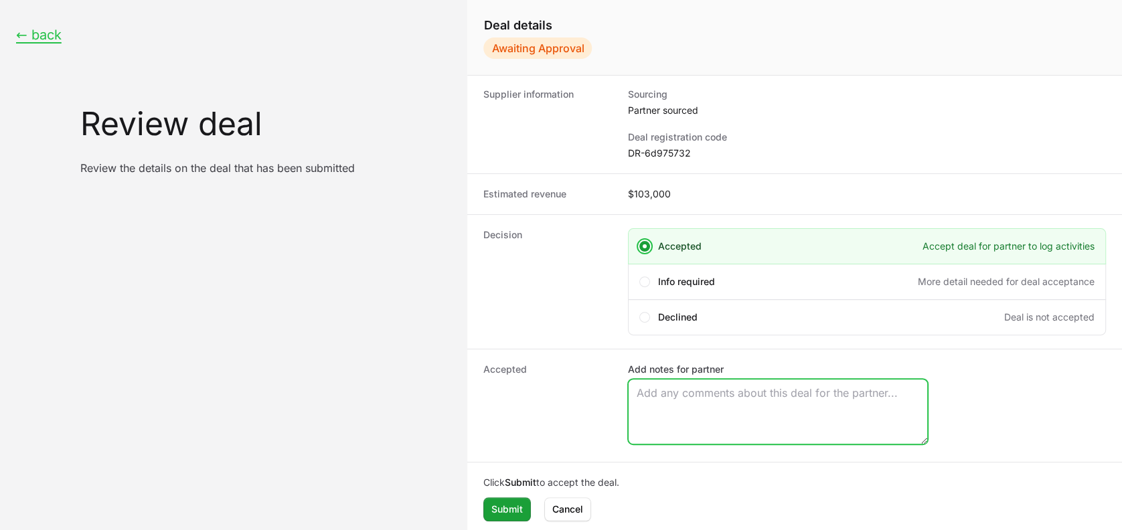
click at [664, 398] on textarea "Add notes for partner" at bounding box center [778, 412] width 299 height 64
type textarea "Approved by CrowdStrike."
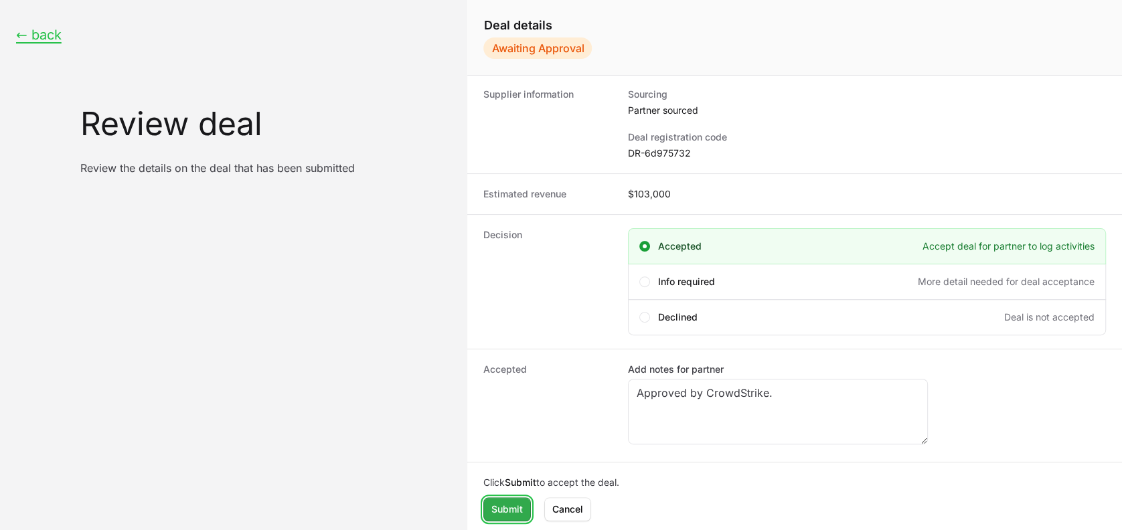
click at [509, 441] on span "Submit" at bounding box center [506, 509] width 31 height 16
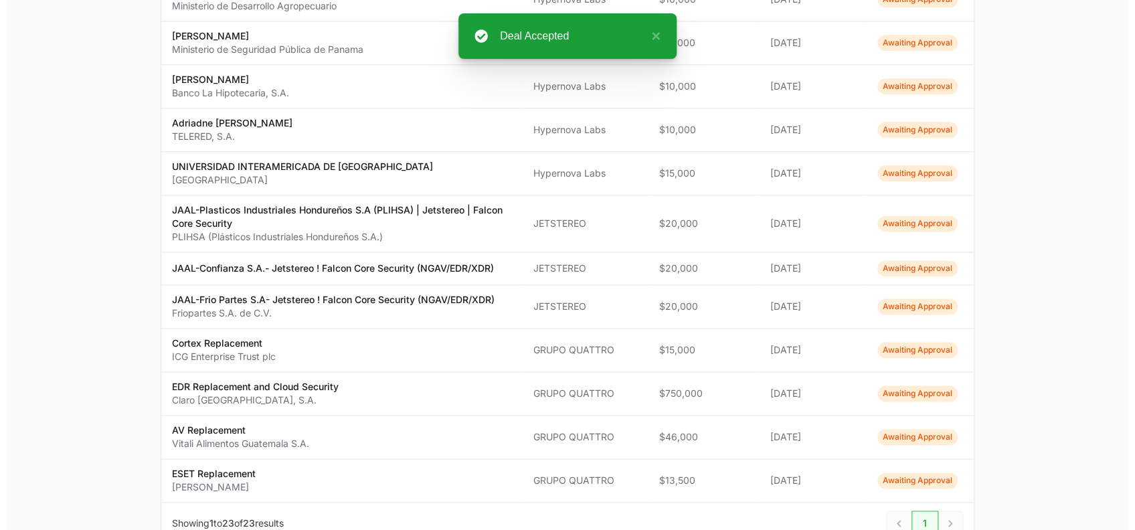
scroll to position [823, 0]
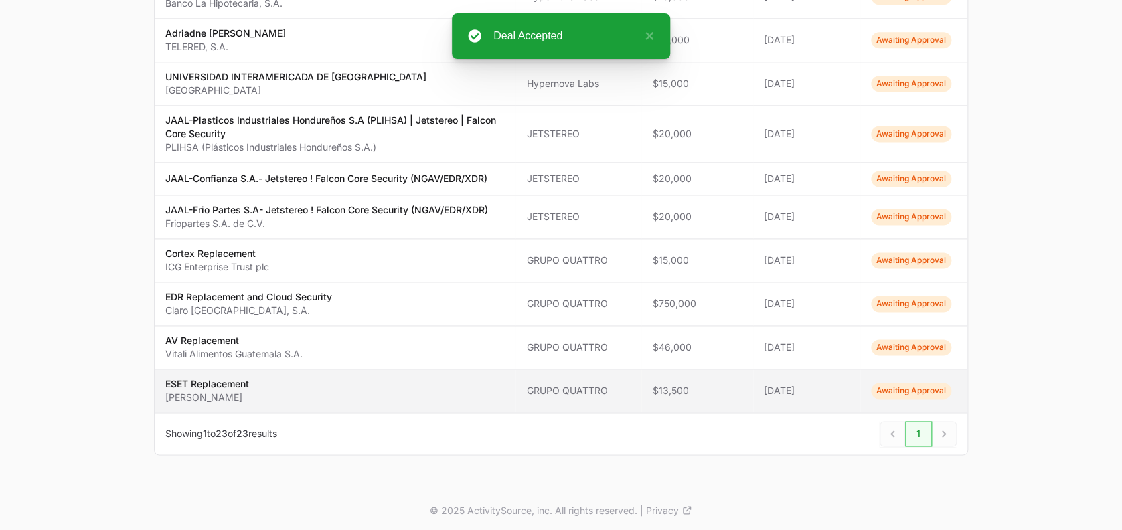
click at [907, 386] on span "Awaiting Approval" at bounding box center [911, 391] width 80 height 16
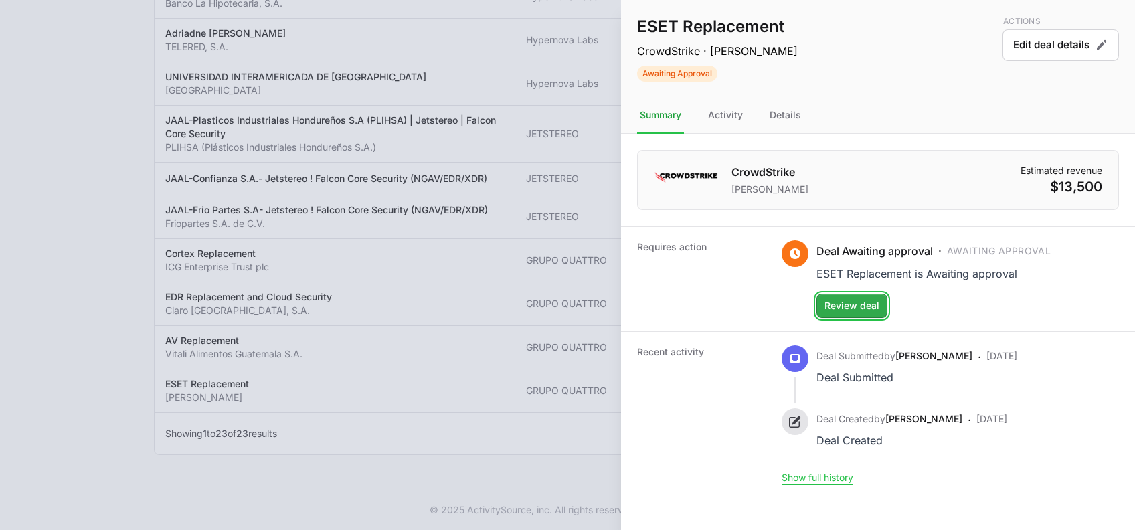
click at [839, 303] on span "Review deal" at bounding box center [852, 306] width 55 height 16
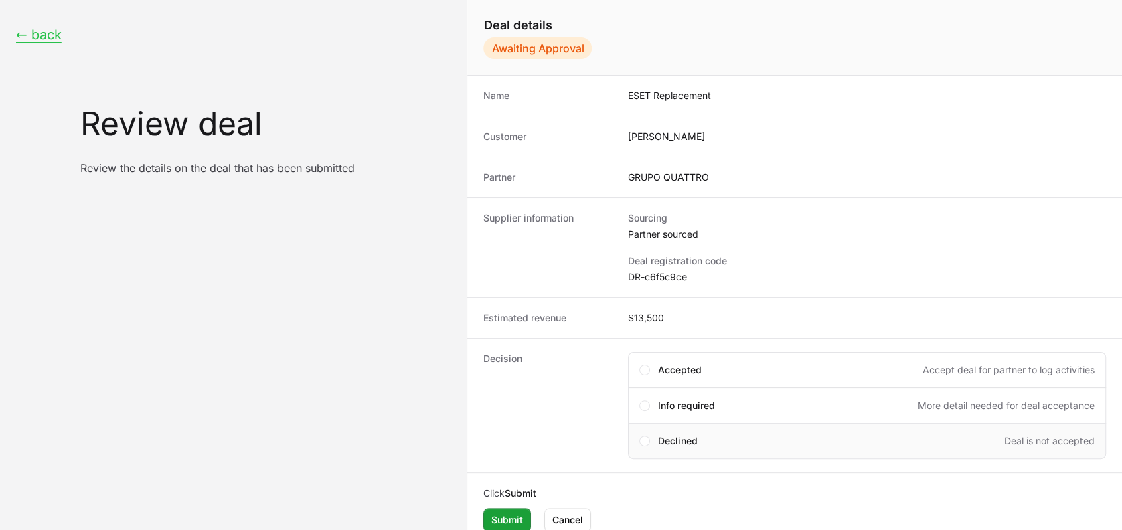
scroll to position [11, 0]
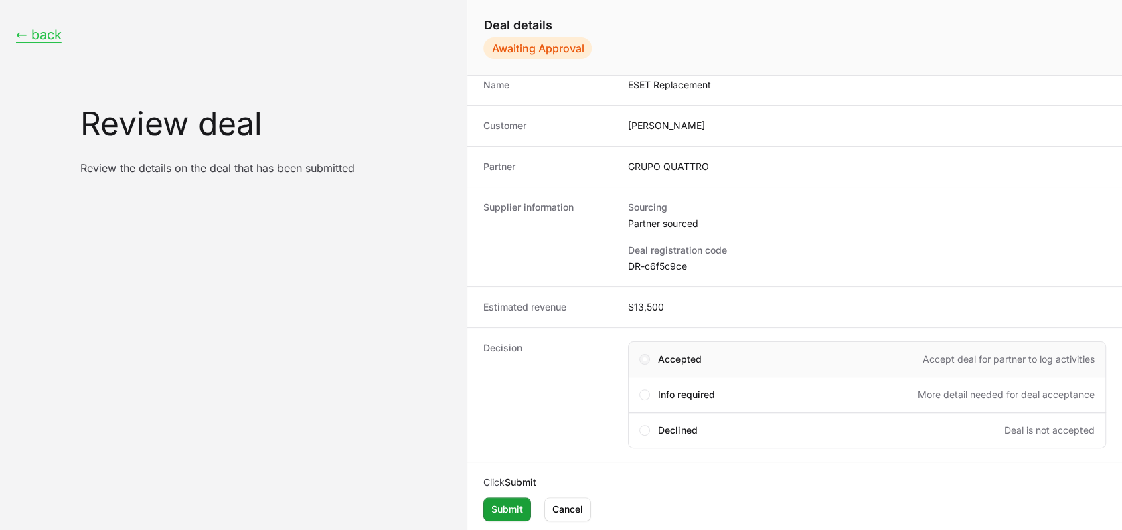
click at [645, 357] on span "Create deal form" at bounding box center [645, 359] width 4 height 4
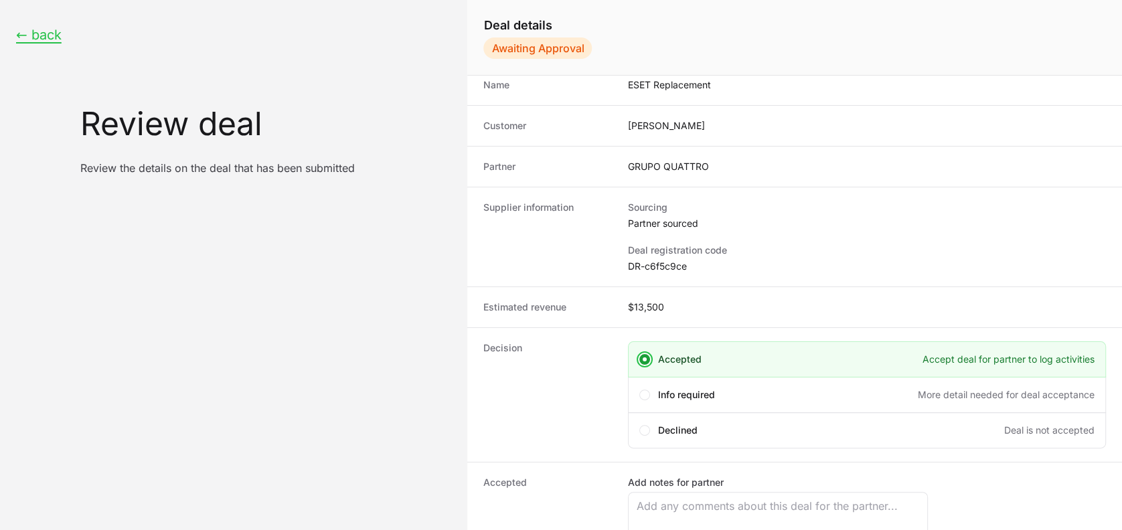
scroll to position [124, 0]
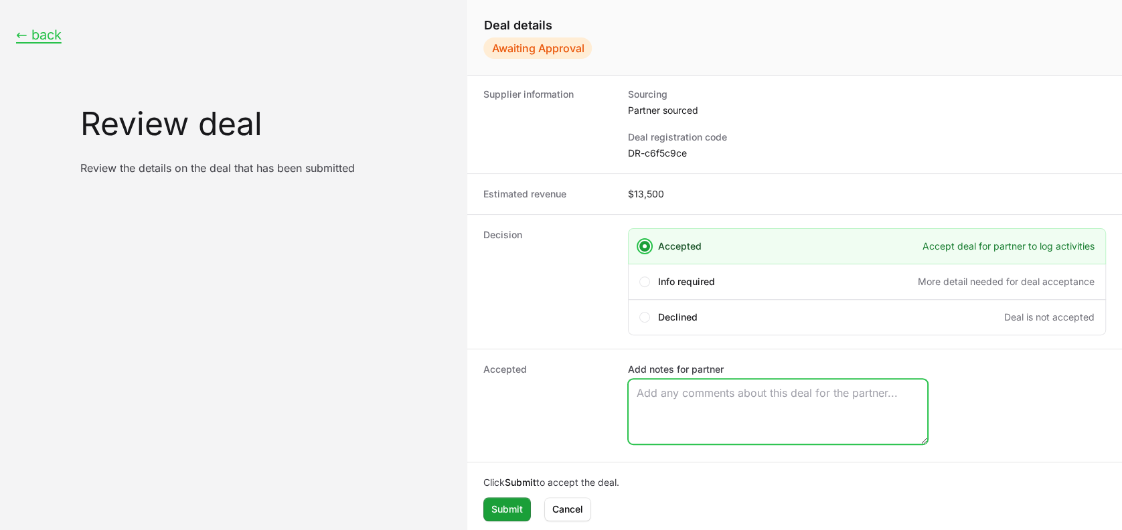
click at [653, 392] on textarea "Add notes for partner" at bounding box center [778, 412] width 299 height 64
type textarea "Approved by CrowdStrike"
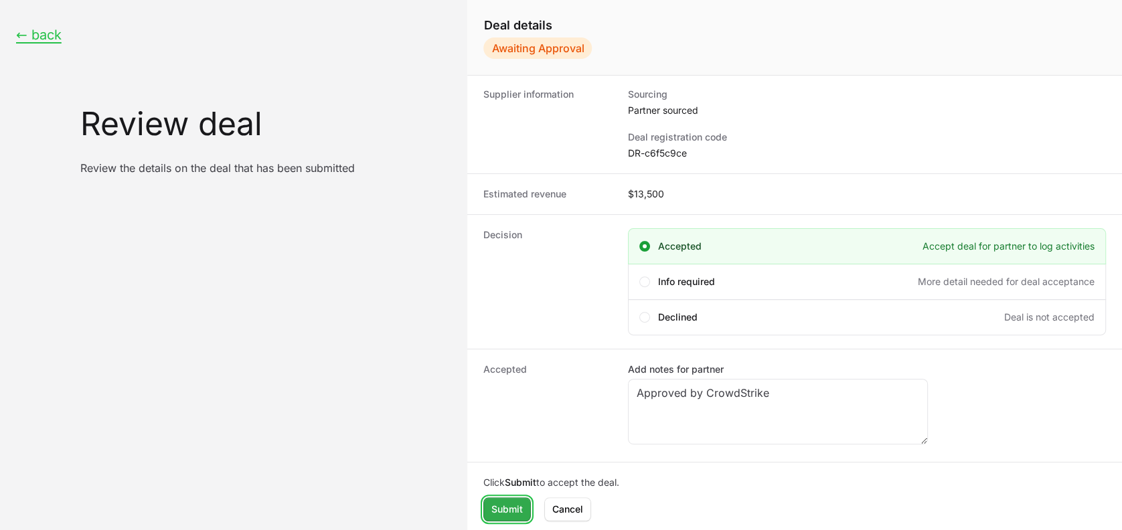
click at [499, 441] on button "Submit" at bounding box center [507, 509] width 48 height 24
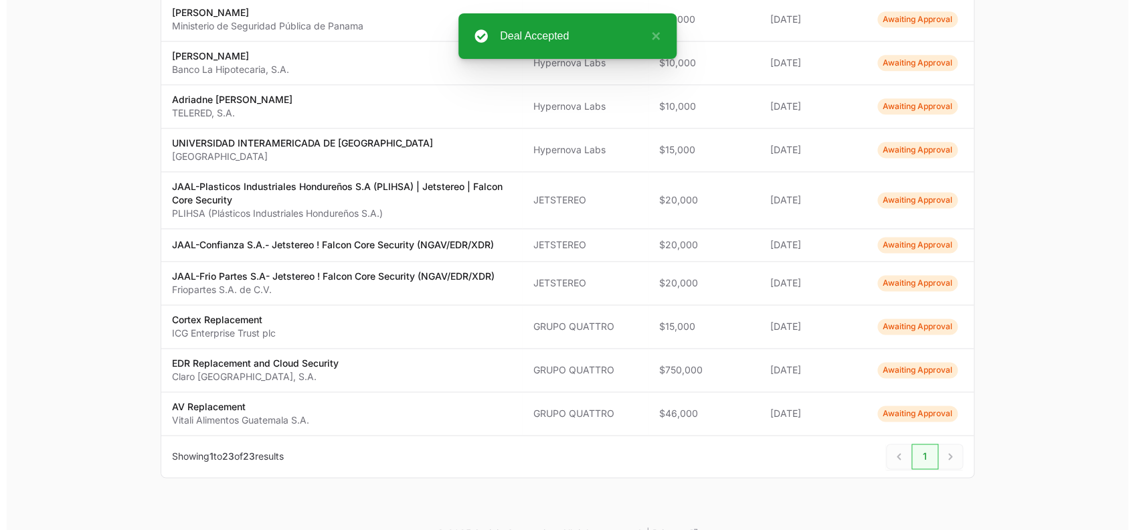
scroll to position [823, 0]
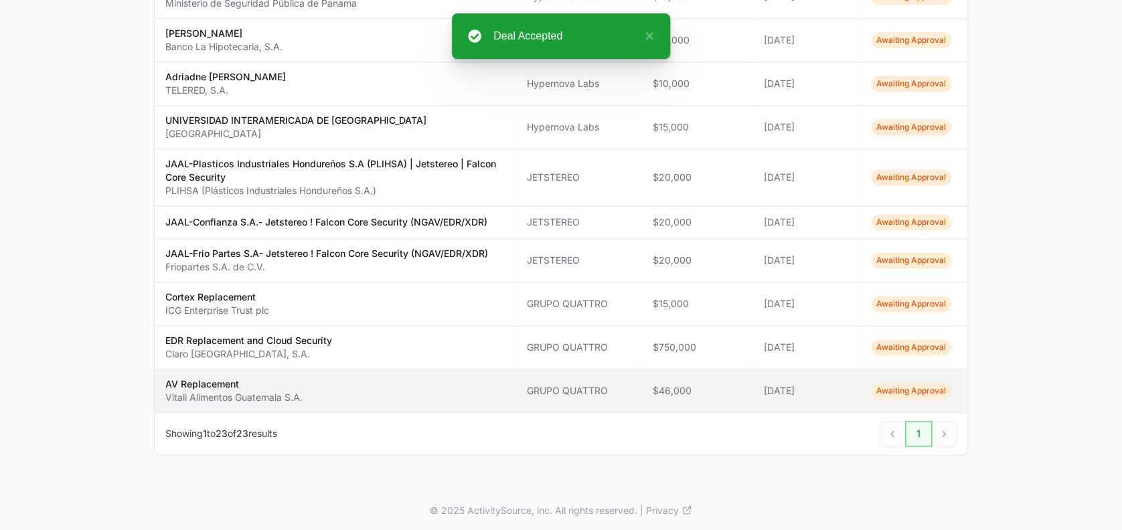
click at [905, 393] on span "Awaiting Approval" at bounding box center [911, 391] width 80 height 16
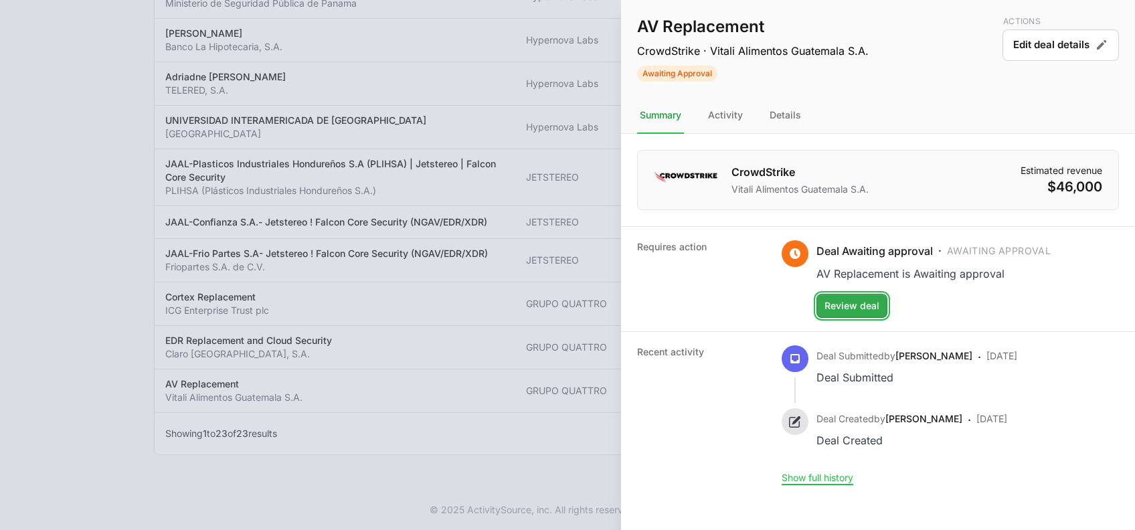
click at [851, 302] on span "Review deal" at bounding box center [852, 306] width 55 height 16
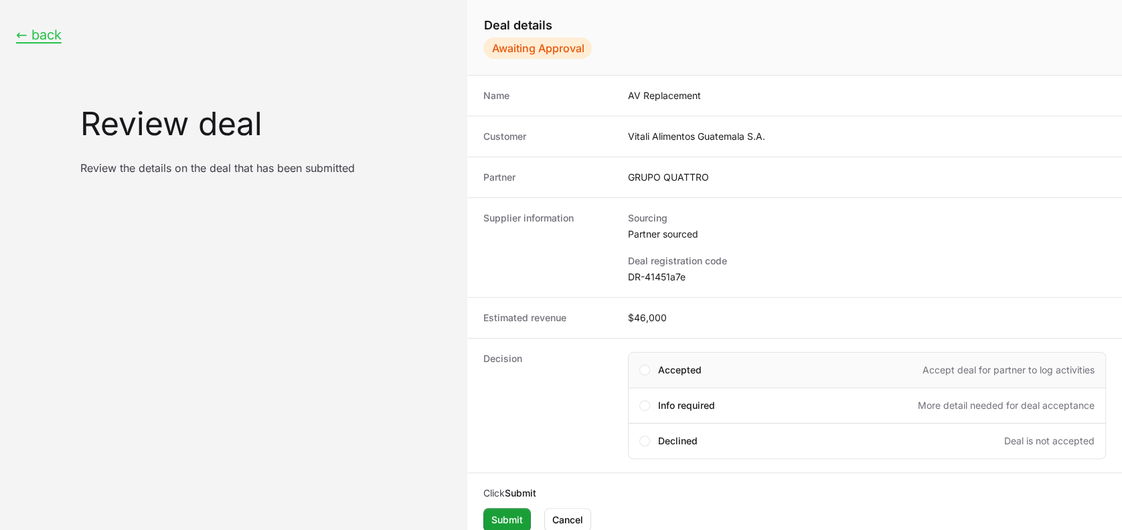
click at [639, 365] on div "Accepted Accept deal for partner to log activities" at bounding box center [867, 370] width 478 height 36
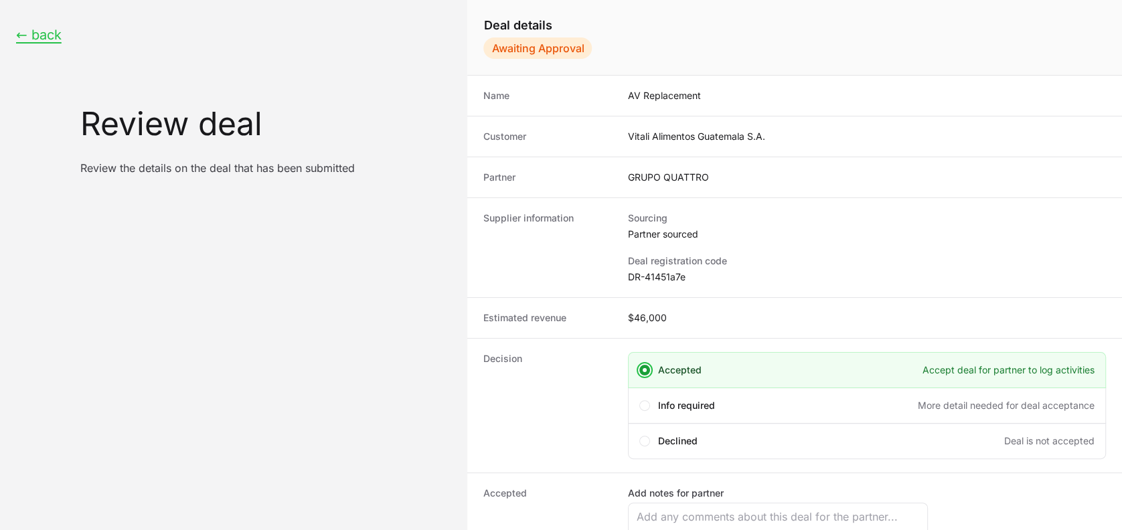
scroll to position [124, 0]
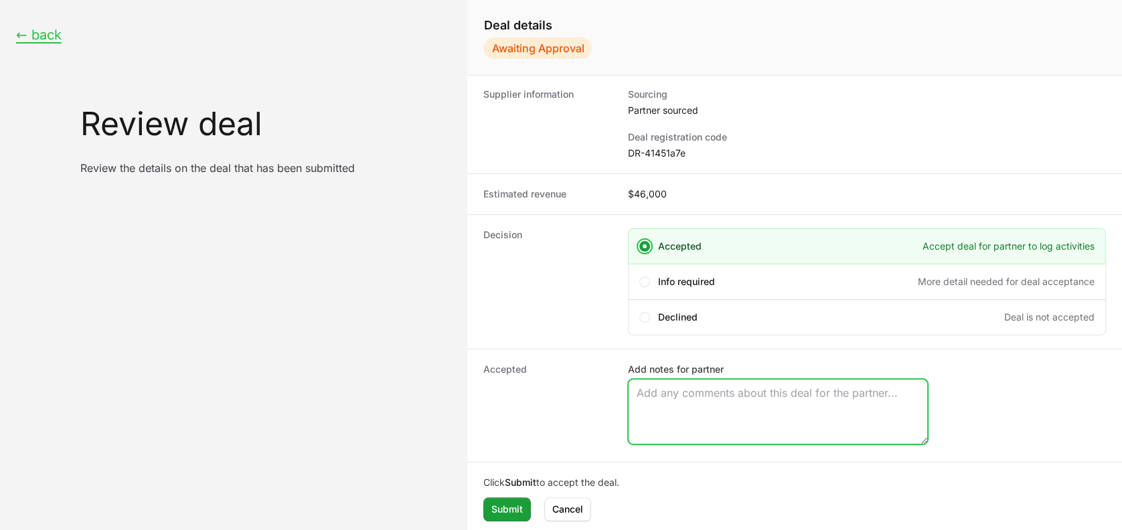
click at [655, 418] on textarea "Add notes for partner" at bounding box center [778, 412] width 299 height 64
type textarea "Approved by CrowdStrike"
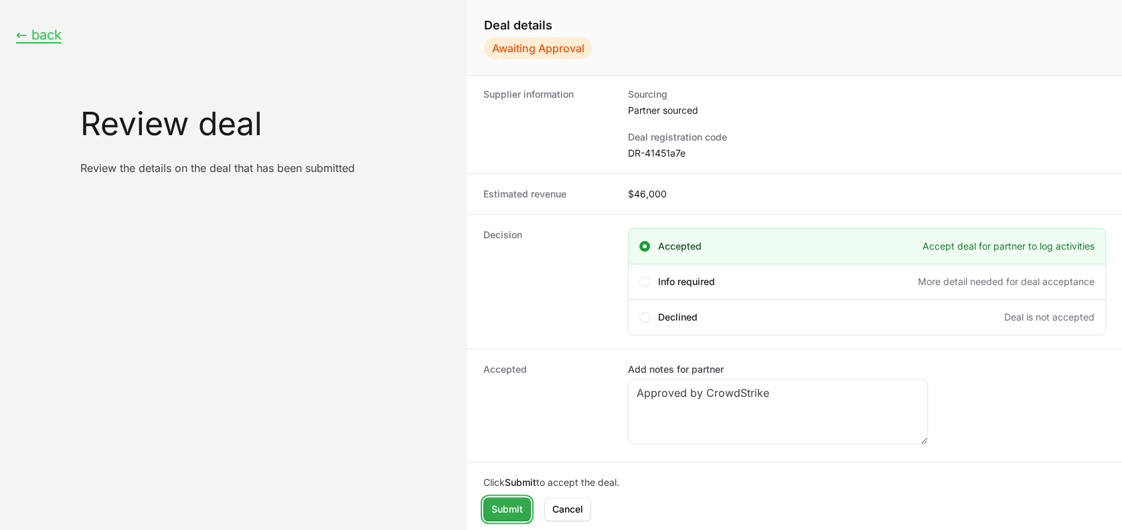
click at [503, 441] on span "Submit" at bounding box center [506, 509] width 31 height 16
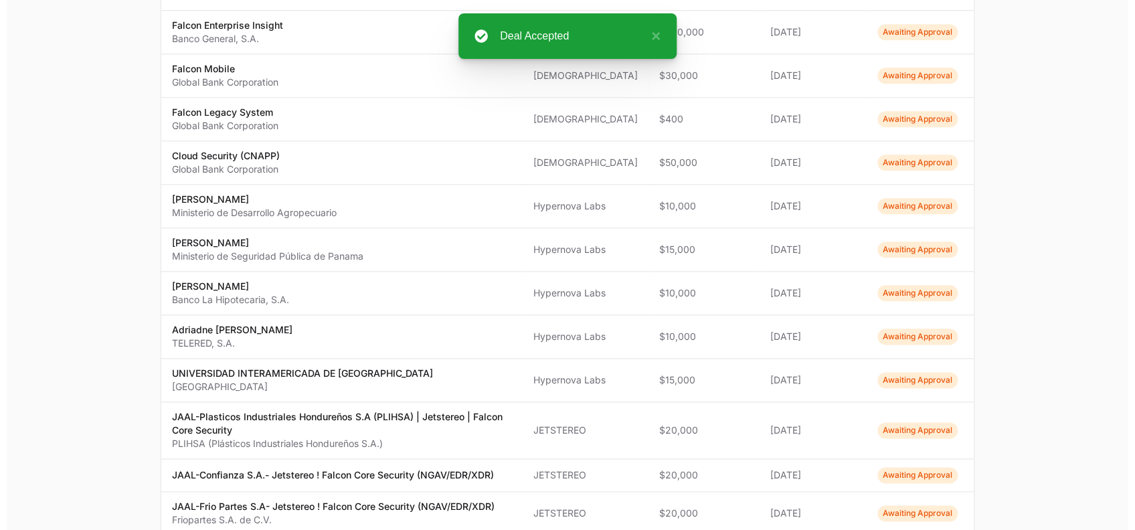
scroll to position [823, 0]
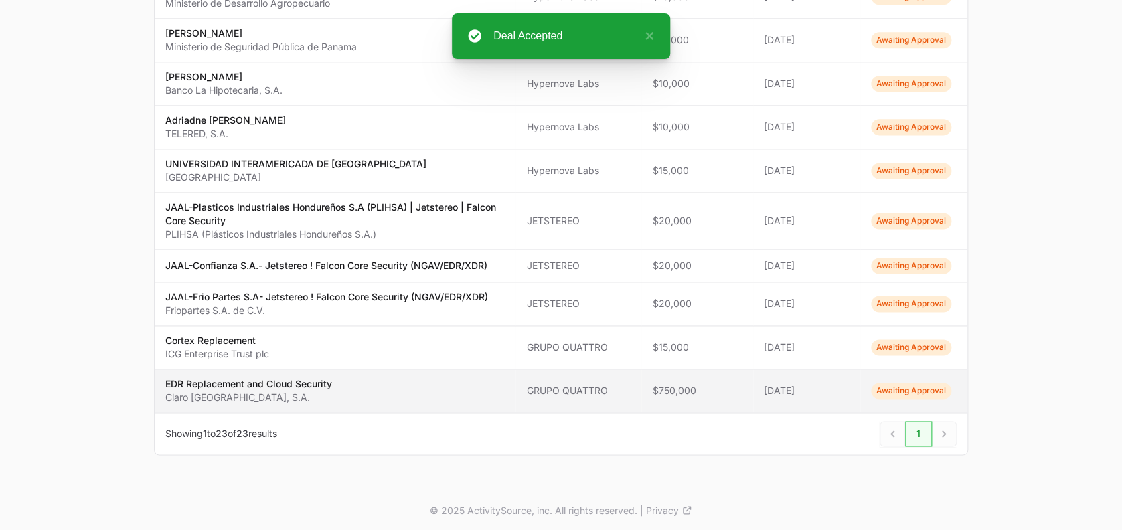
click at [912, 385] on span "Awaiting Approval" at bounding box center [911, 391] width 80 height 16
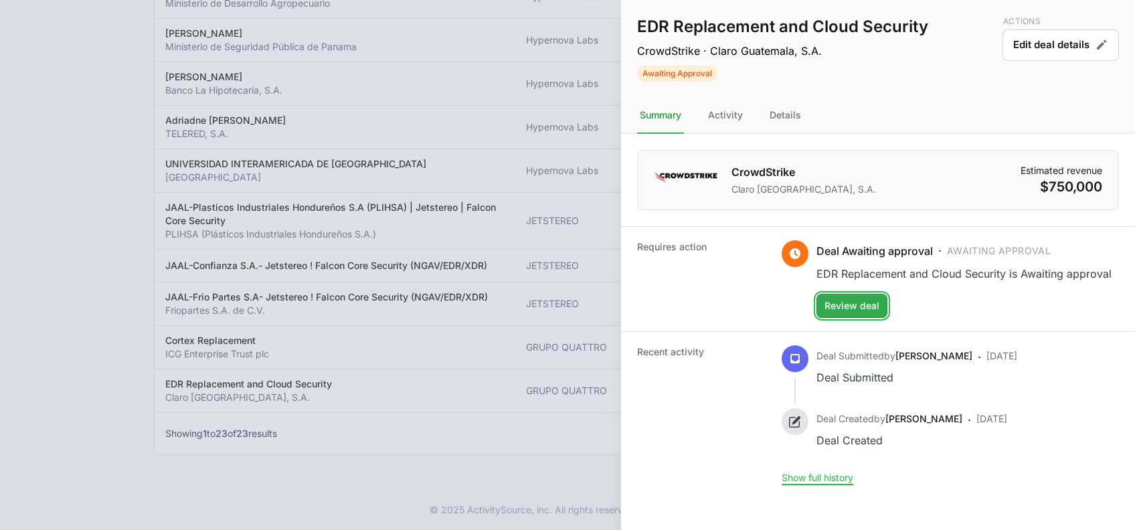
click at [842, 305] on span "Review deal" at bounding box center [852, 306] width 55 height 16
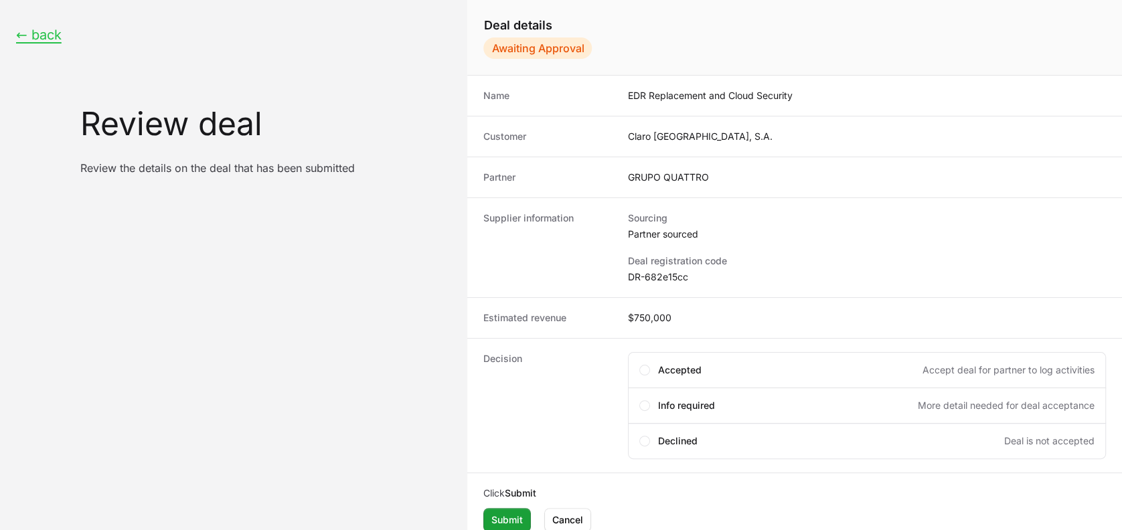
scroll to position [11, 0]
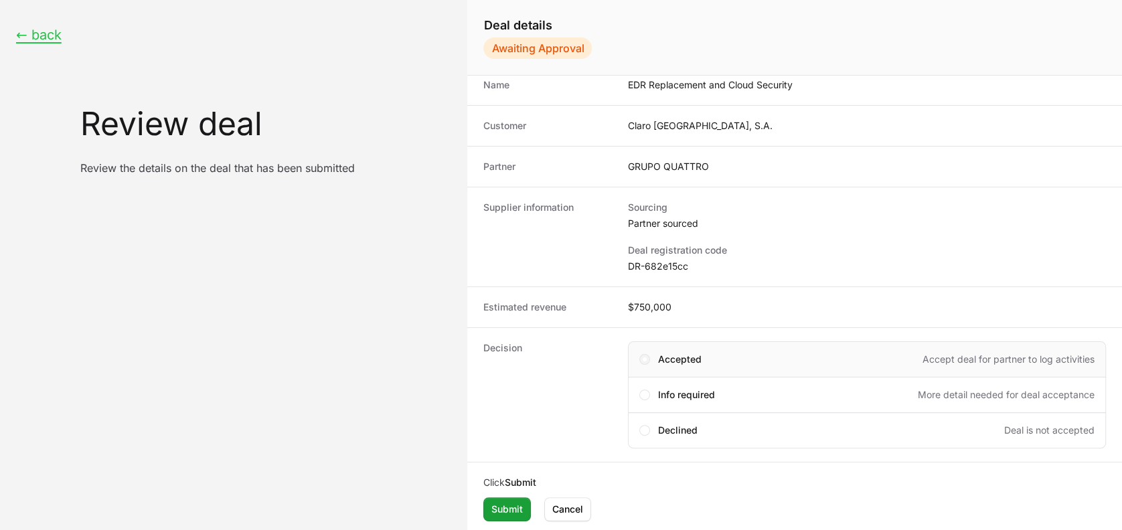
click at [643, 355] on span "Create deal form" at bounding box center [644, 359] width 11 height 11
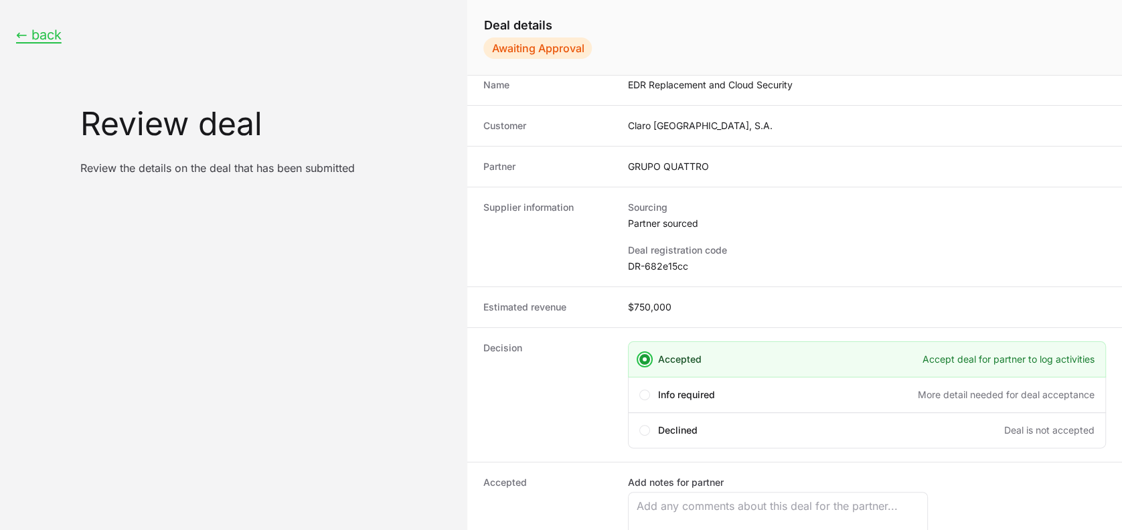
scroll to position [124, 0]
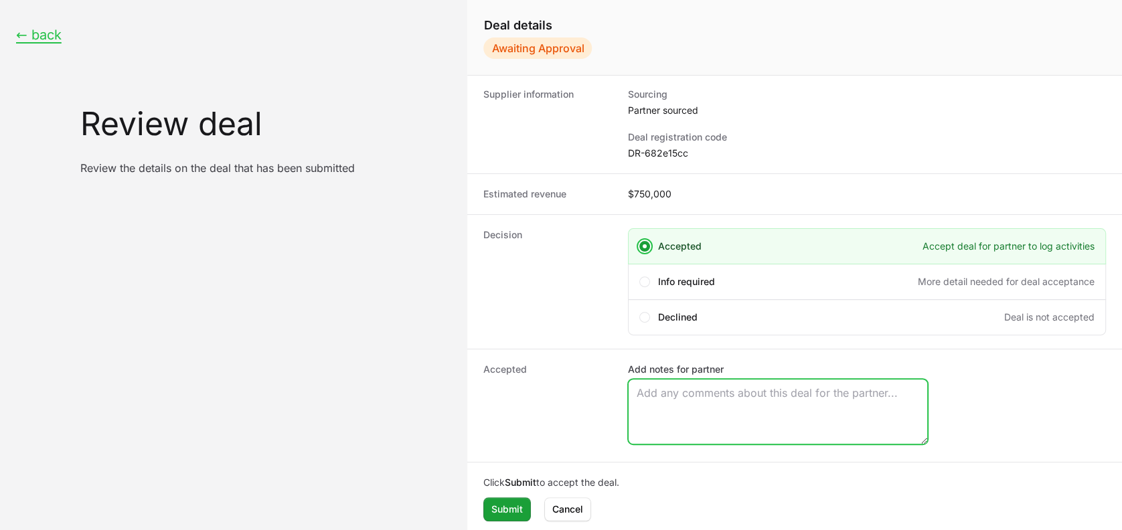
click at [661, 392] on textarea "Add notes for partner" at bounding box center [778, 412] width 299 height 64
type textarea "Approved by CrowdStrike"
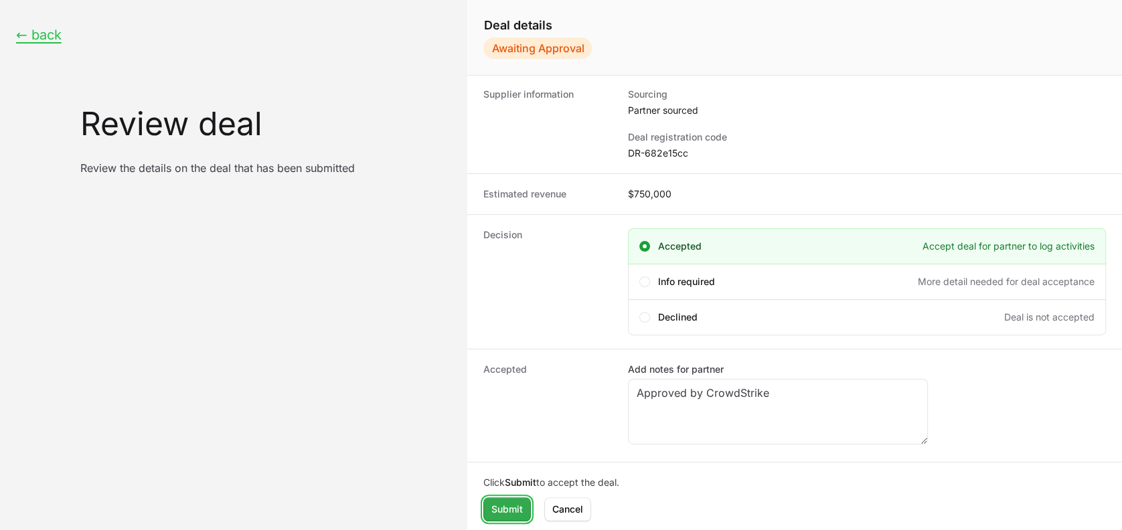
click at [510, 441] on span "Submit" at bounding box center [506, 509] width 31 height 16
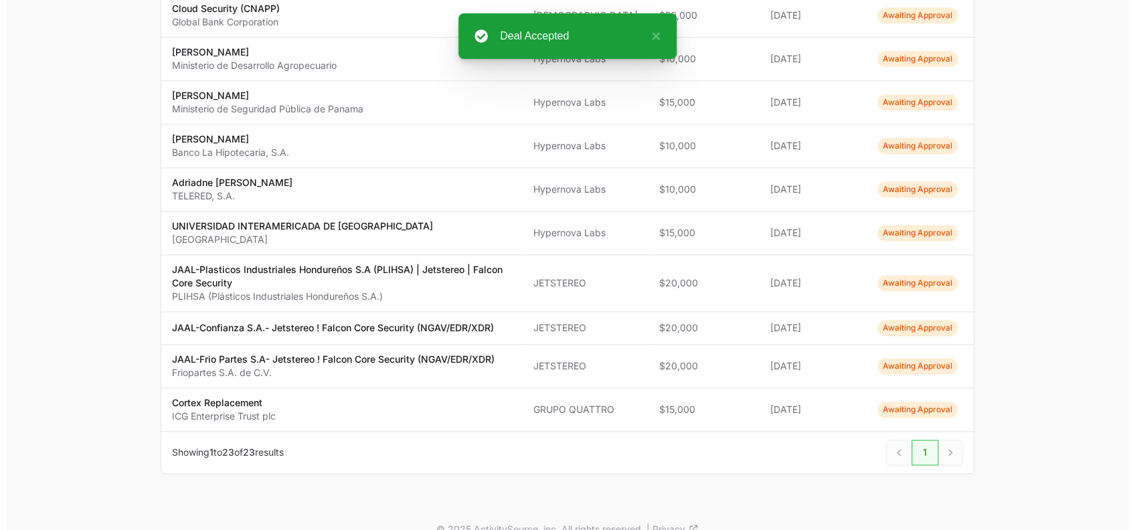
scroll to position [823, 0]
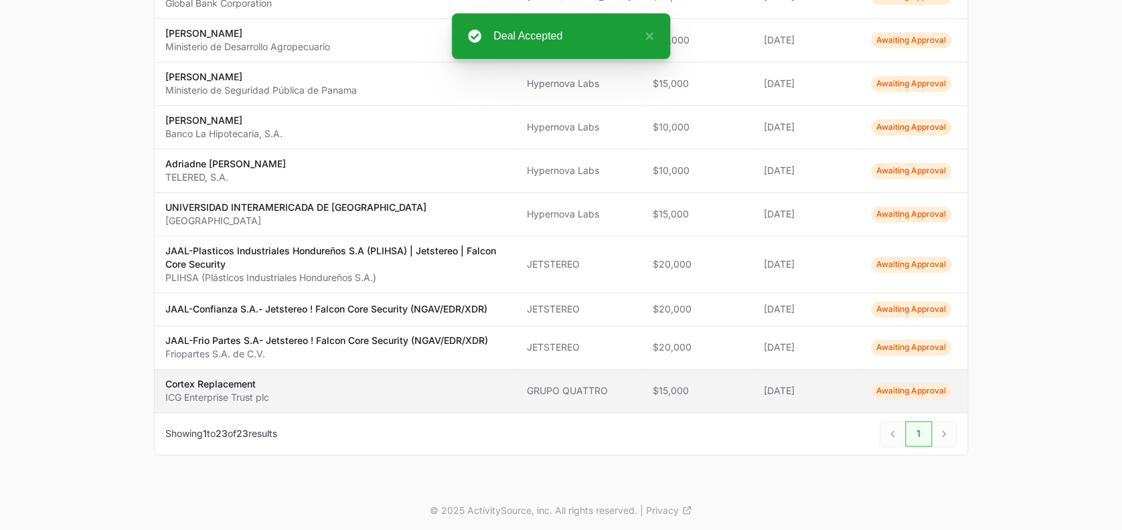
click at [890, 390] on span "Awaiting Approval" at bounding box center [911, 391] width 80 height 16
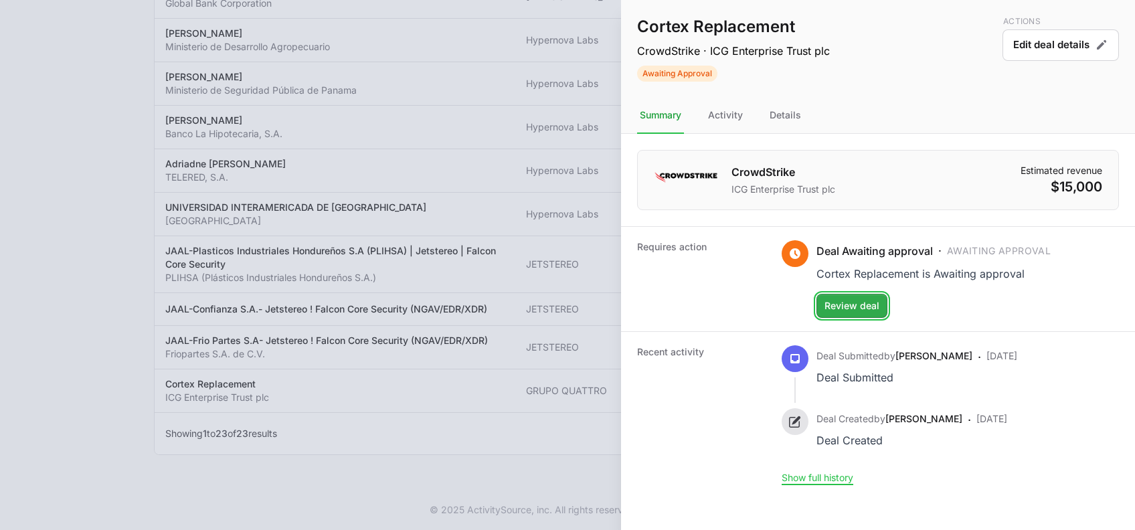
click at [846, 315] on button "Review deal" at bounding box center [852, 306] width 71 height 24
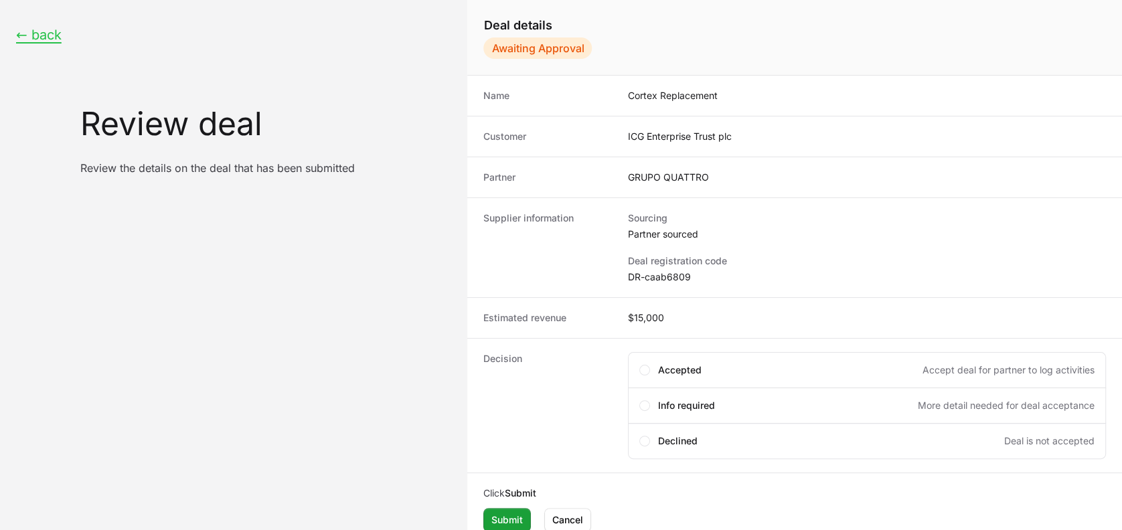
scroll to position [11, 0]
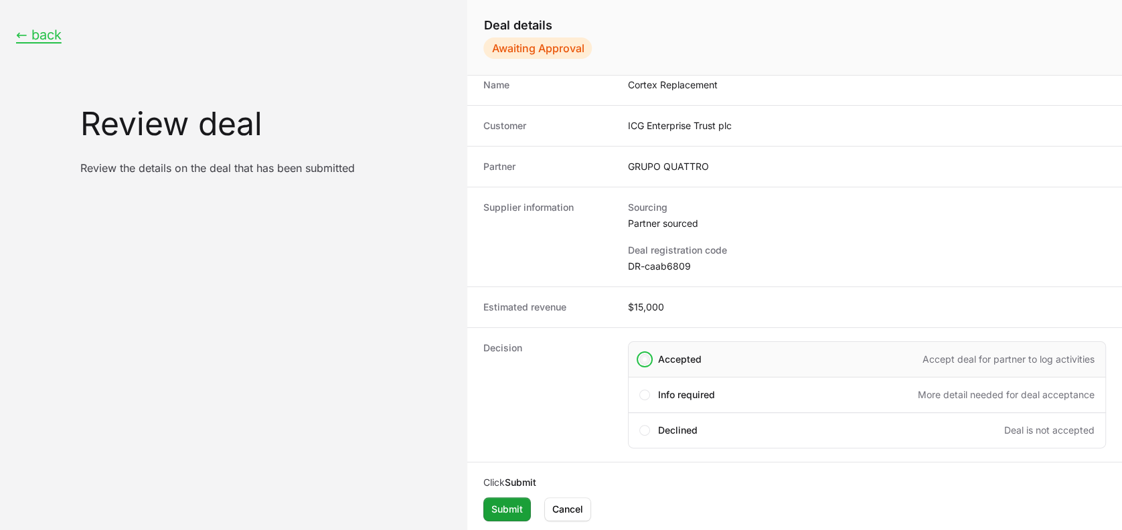
click at [645, 355] on span "Create deal form" at bounding box center [644, 359] width 11 height 11
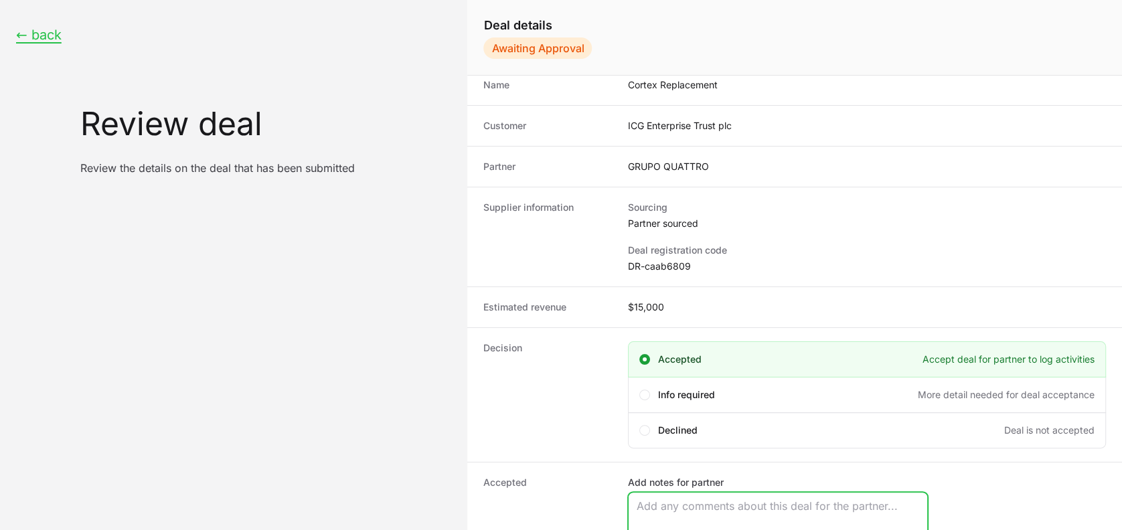
click at [652, 441] on textarea "Add notes for partner" at bounding box center [778, 525] width 299 height 64
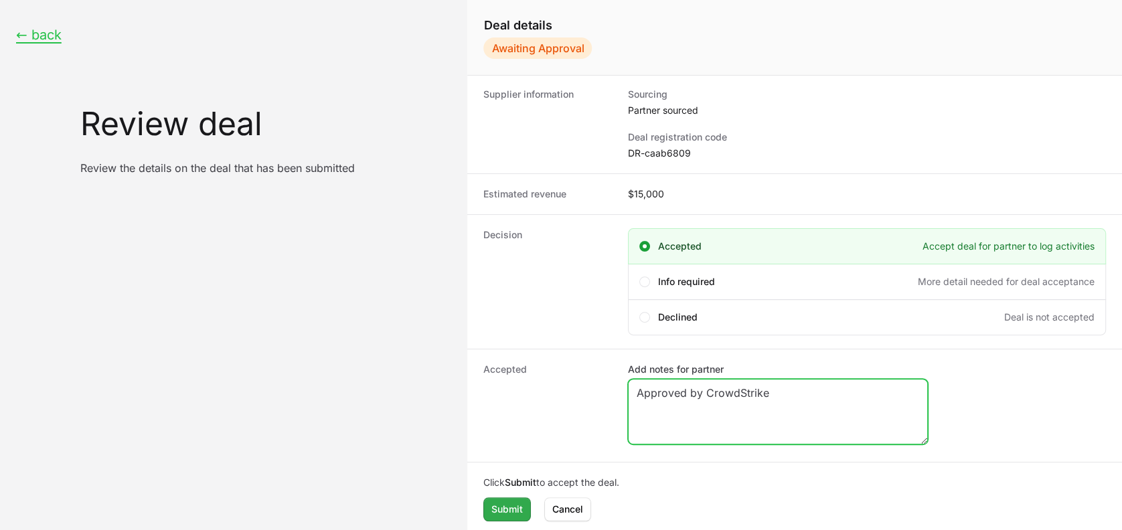
type textarea "Approved by CrowdStrike"
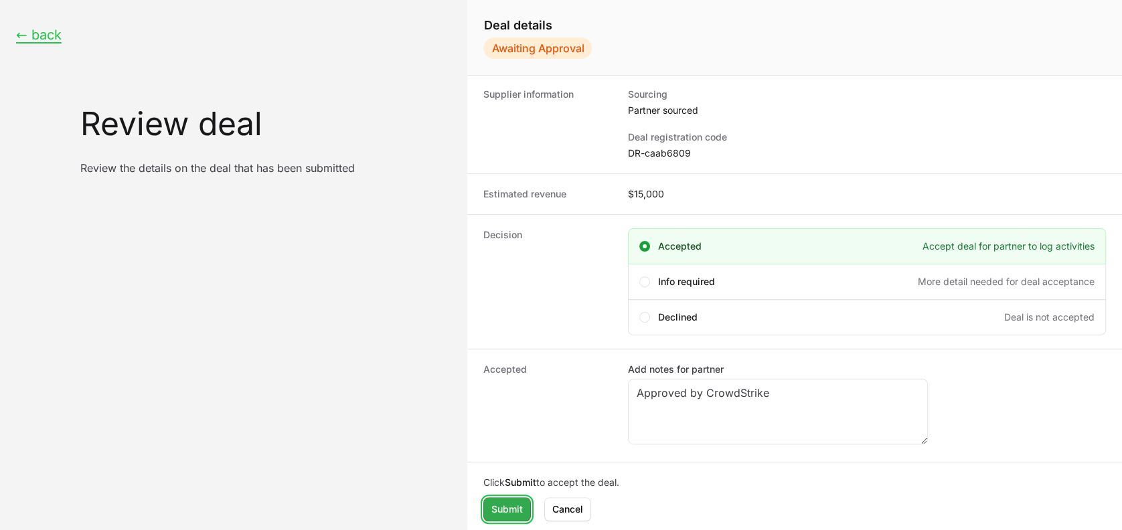
click at [503, 441] on span "Submit" at bounding box center [506, 509] width 31 height 16
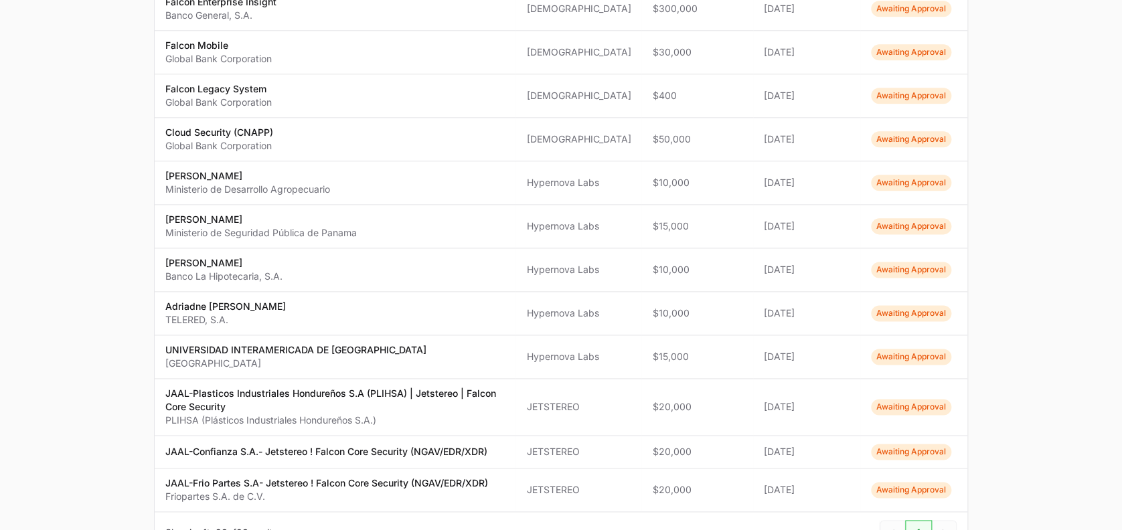
scroll to position [823, 0]
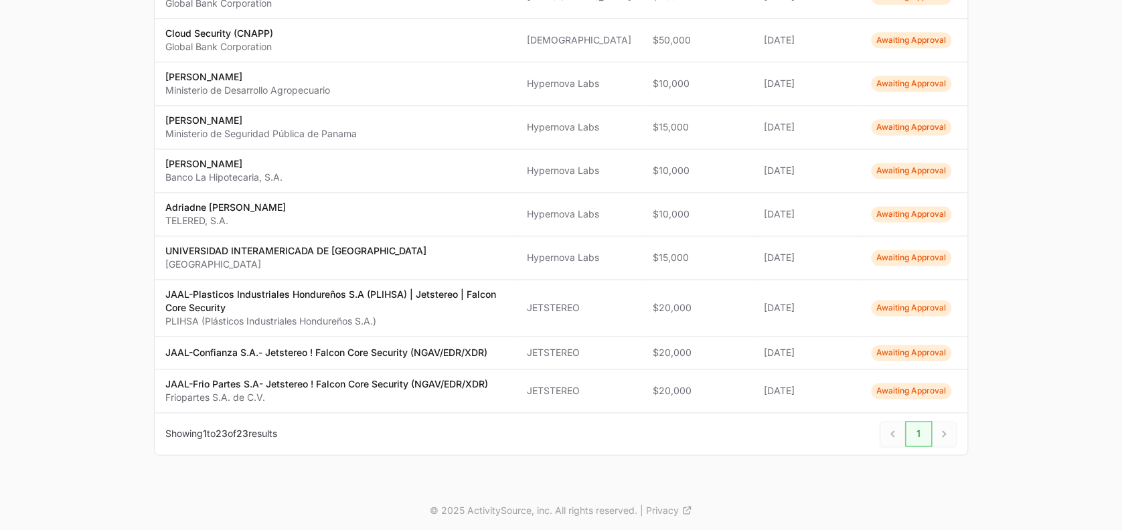
click at [934, 434] on div "Next" at bounding box center [944, 433] width 25 height 25
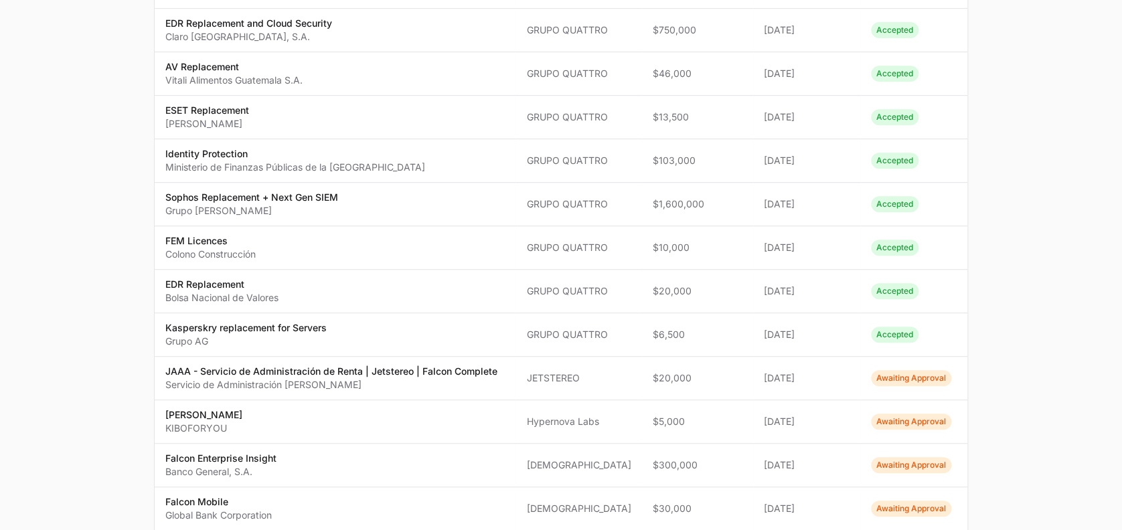
scroll to position [0, 0]
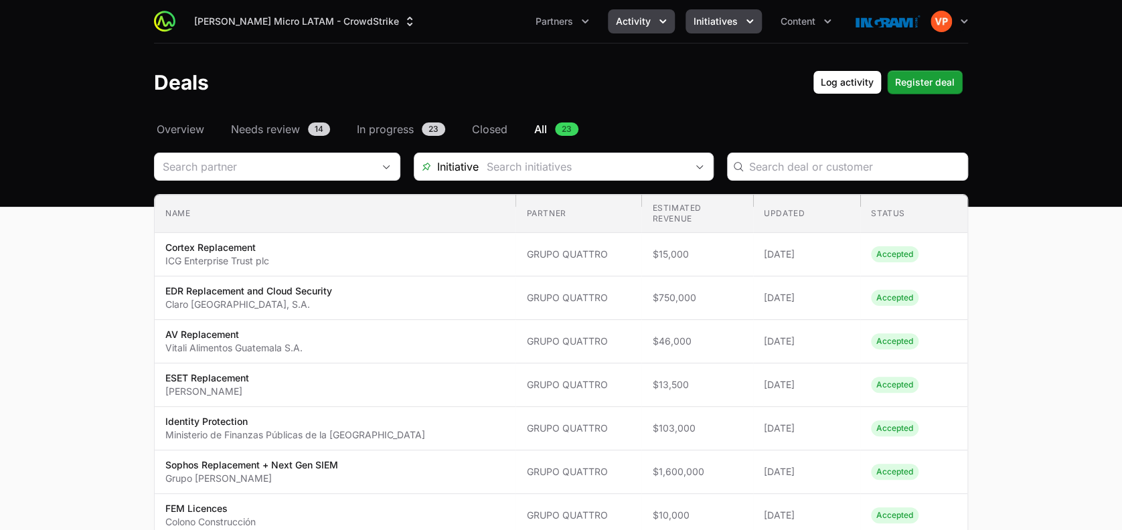
click at [716, 23] on span "Initiatives" at bounding box center [716, 21] width 44 height 13
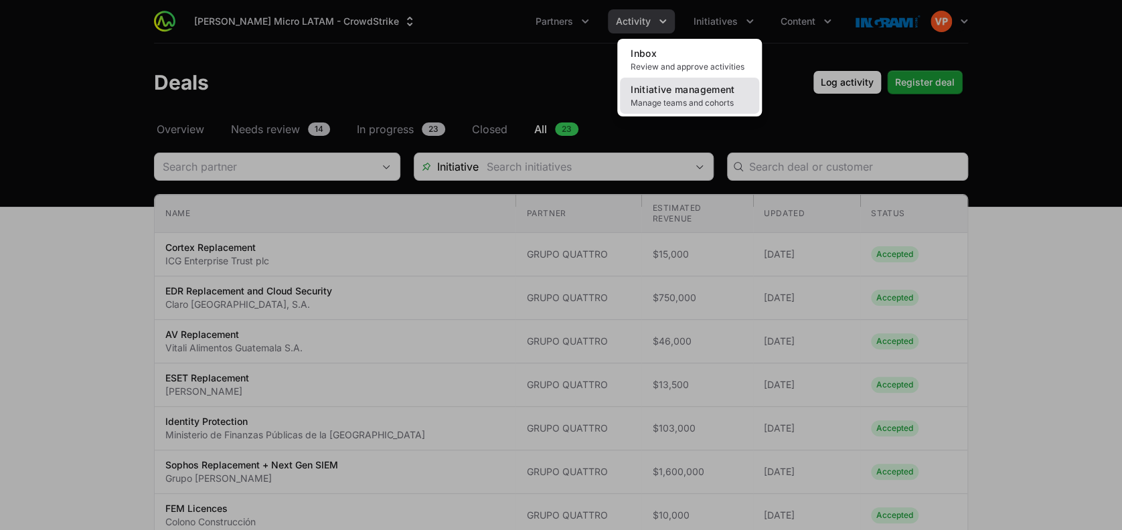
click at [652, 103] on span "Manage teams and cohorts" at bounding box center [690, 103] width 118 height 11
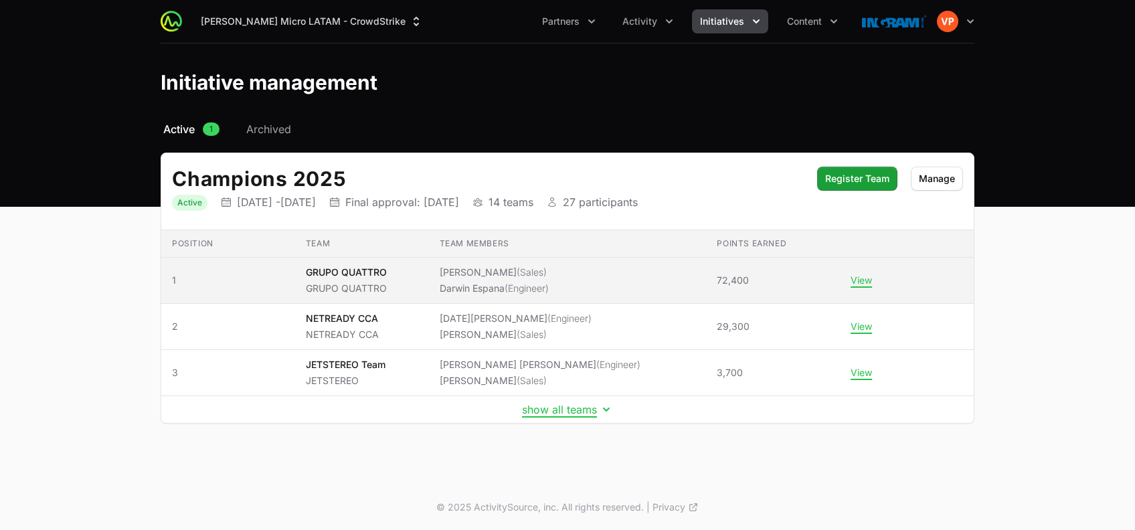
click at [531, 278] on ul "Christian Gimpel (Sales) Darwin Espana (Engineer)" at bounding box center [494, 280] width 109 height 29
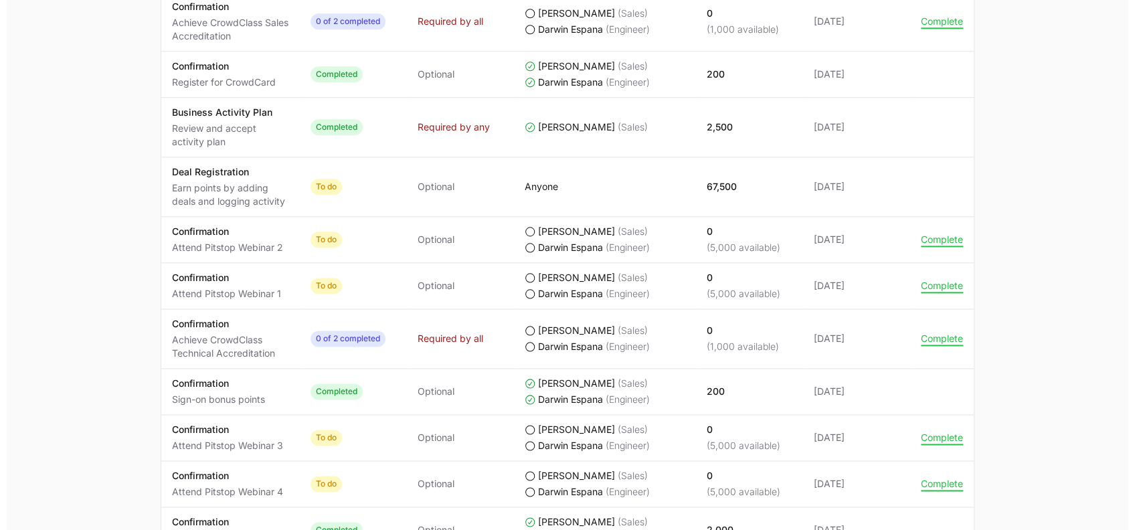
scroll to position [708, 0]
click at [934, 287] on button "Complete" at bounding box center [935, 285] width 42 height 12
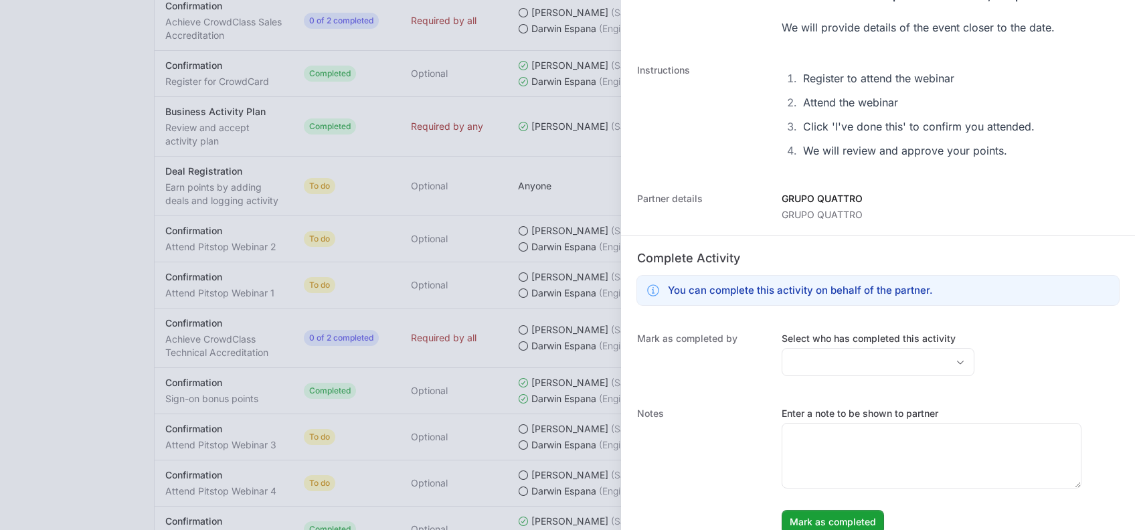
scroll to position [139, 0]
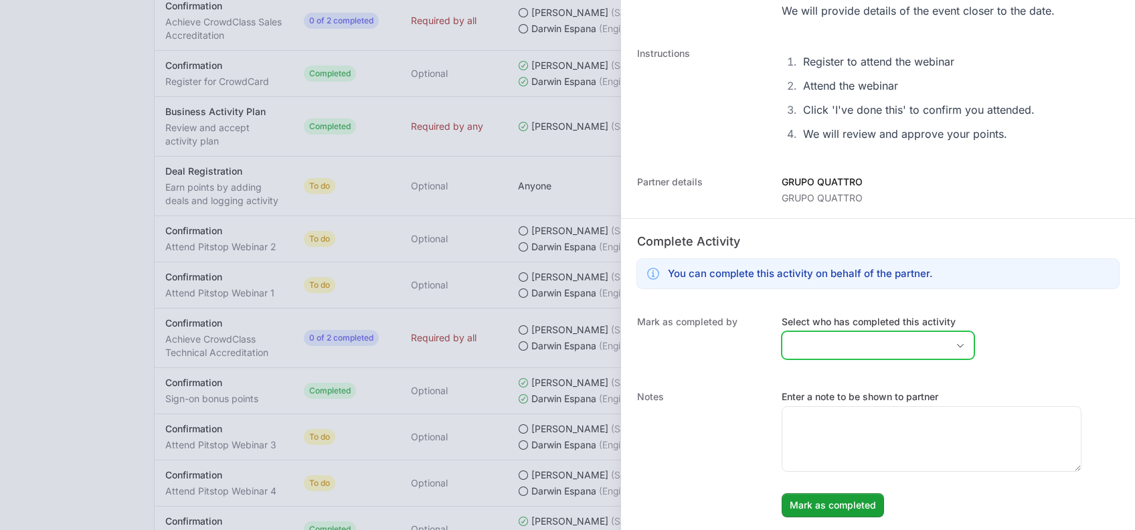
click at [801, 343] on input "Select who has completed this activity" at bounding box center [865, 345] width 165 height 27
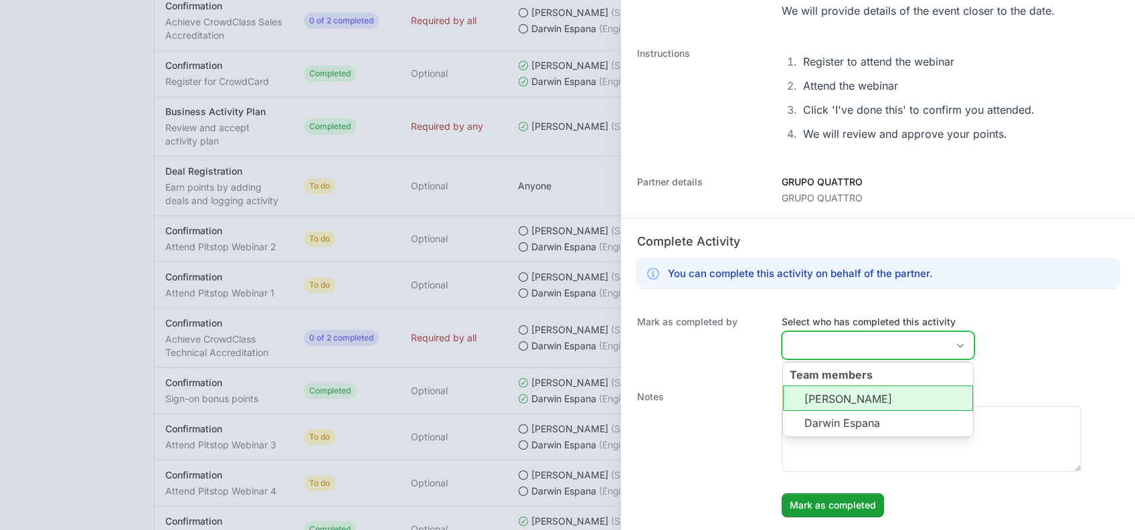
click at [823, 393] on li "[PERSON_NAME]" at bounding box center [878, 398] width 190 height 25
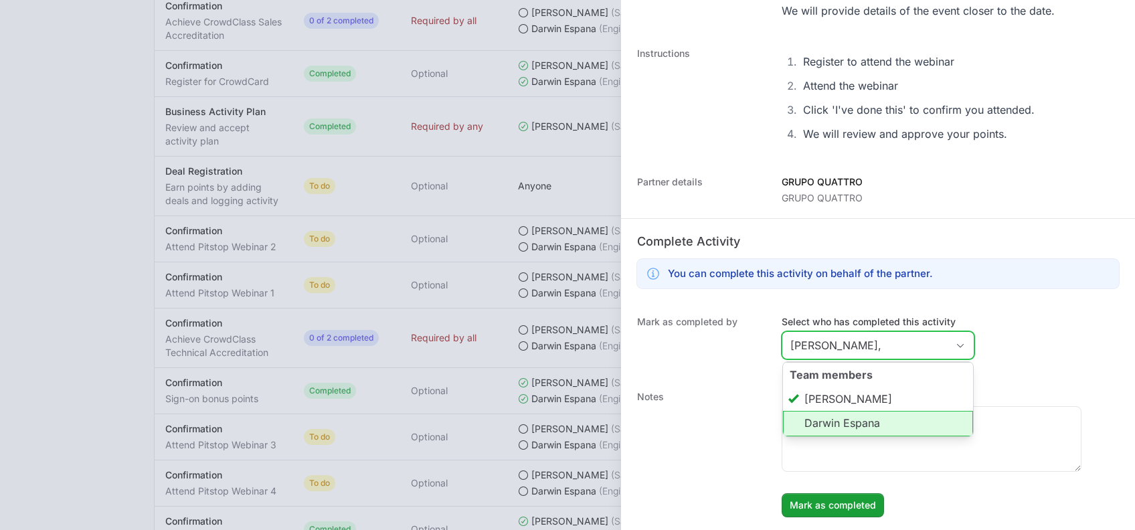
click at [829, 423] on li "Darwin Espana" at bounding box center [878, 423] width 190 height 25
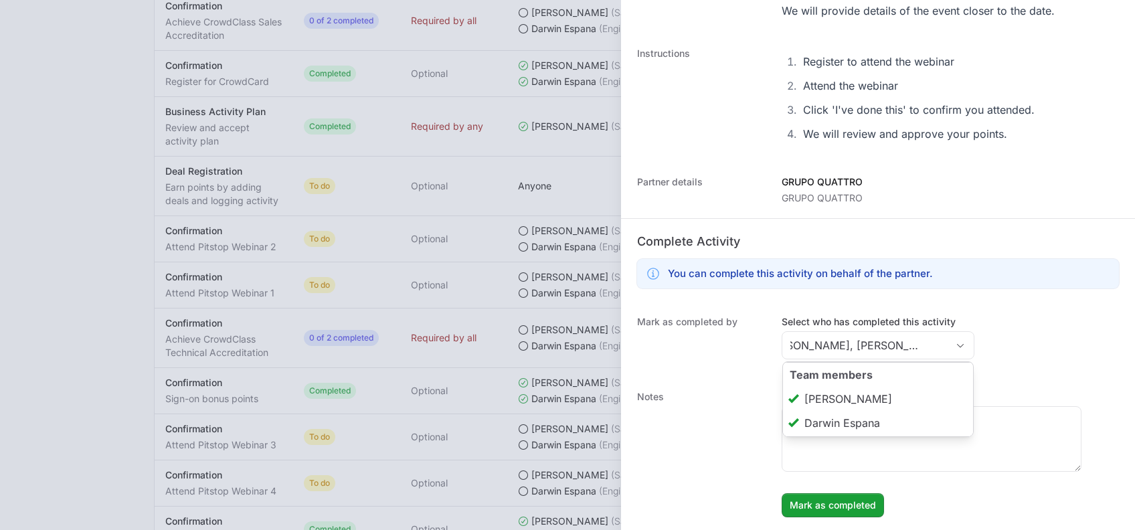
type input "[PERSON_NAME], [PERSON_NAME]"
click at [733, 418] on dt "Notes" at bounding box center [701, 453] width 129 height 127
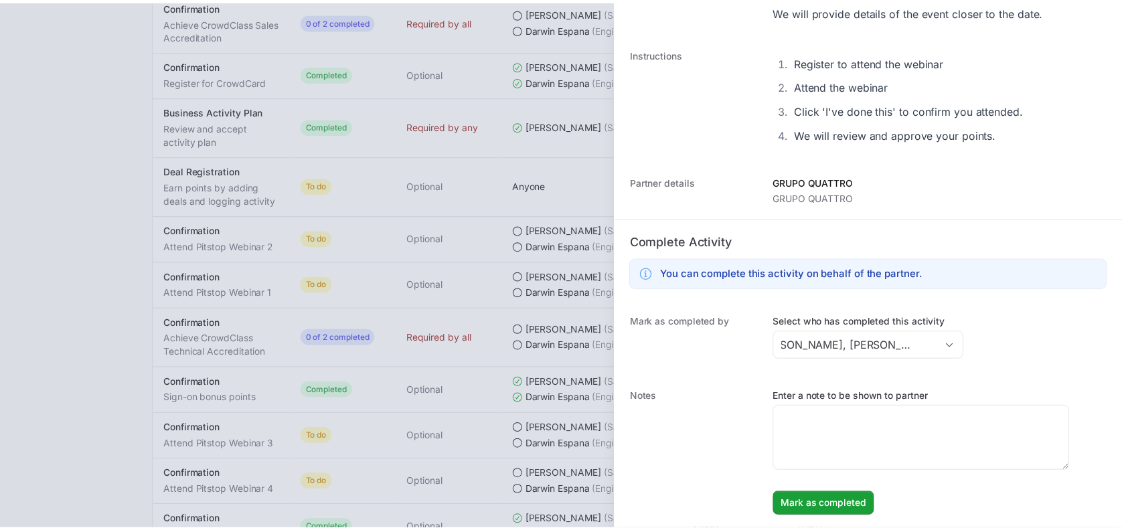
scroll to position [0, 0]
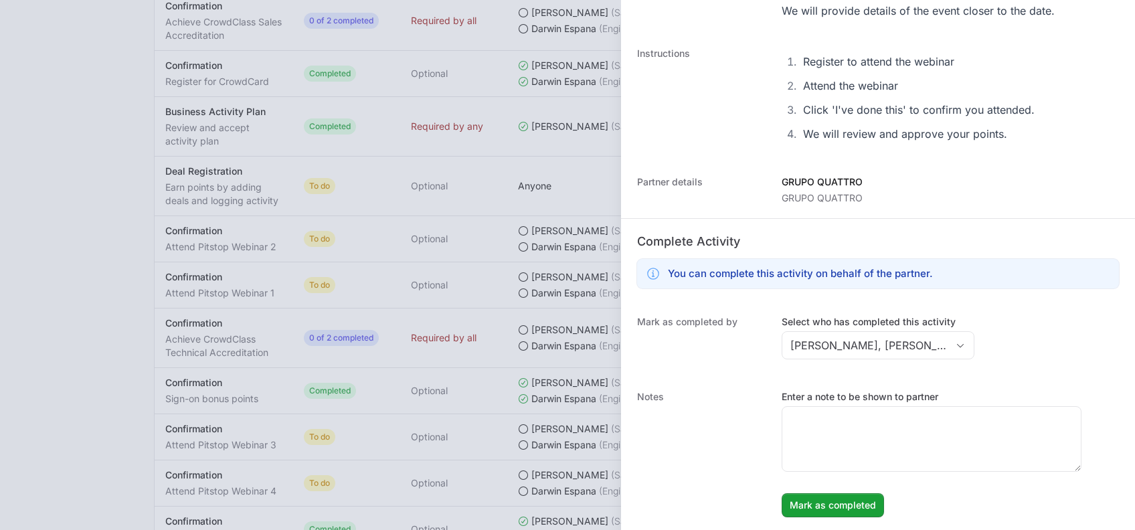
click at [719, 388] on div "Notes Enter a note to be shown to partner Mark as completed" at bounding box center [878, 454] width 514 height 154
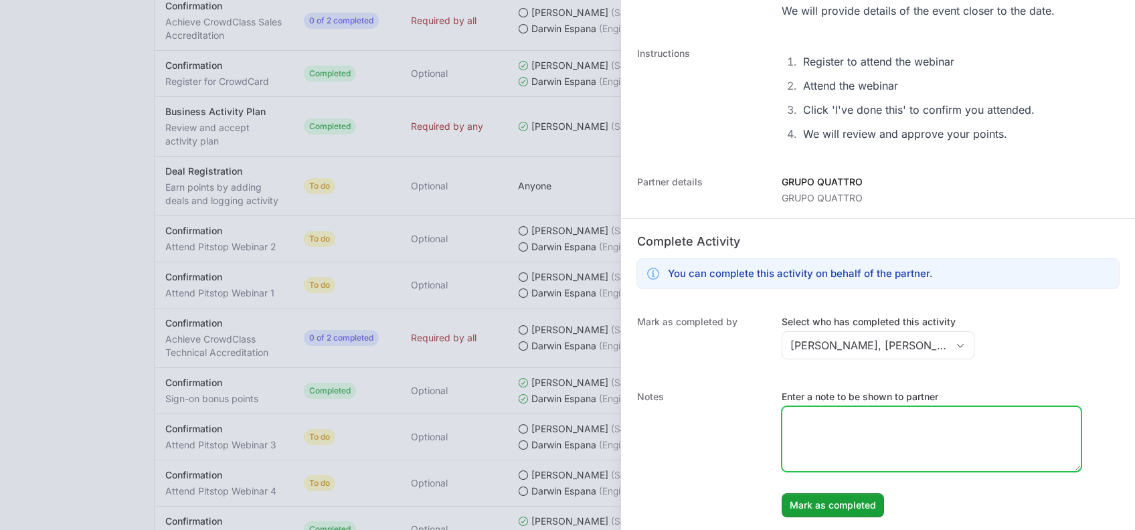
click at [849, 423] on textarea "Enter a note to be shown to partner" at bounding box center [932, 439] width 299 height 64
type textarea "Gracias por tu participacion!"
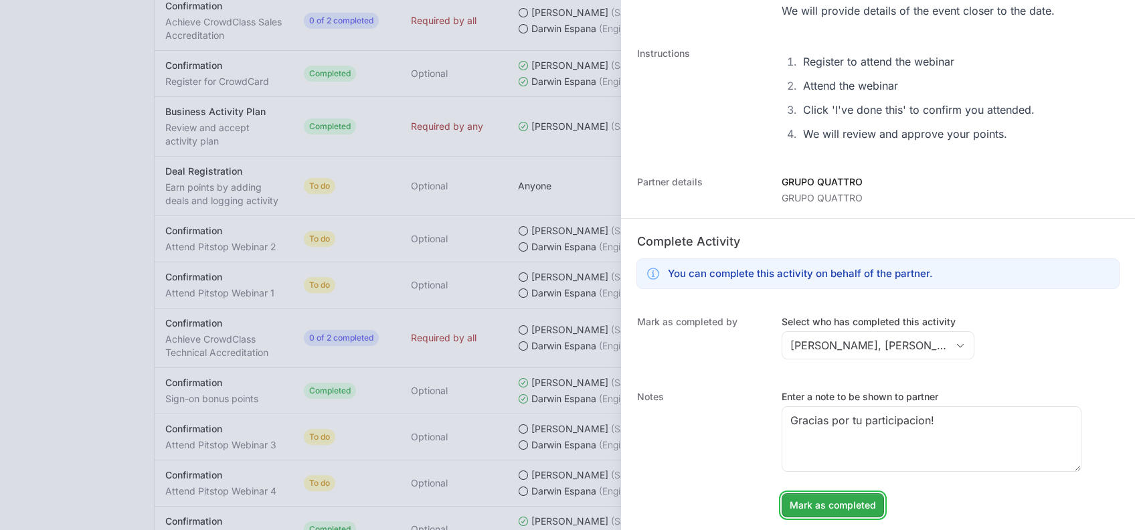
click at [809, 441] on span "Mark as completed" at bounding box center [833, 505] width 86 height 16
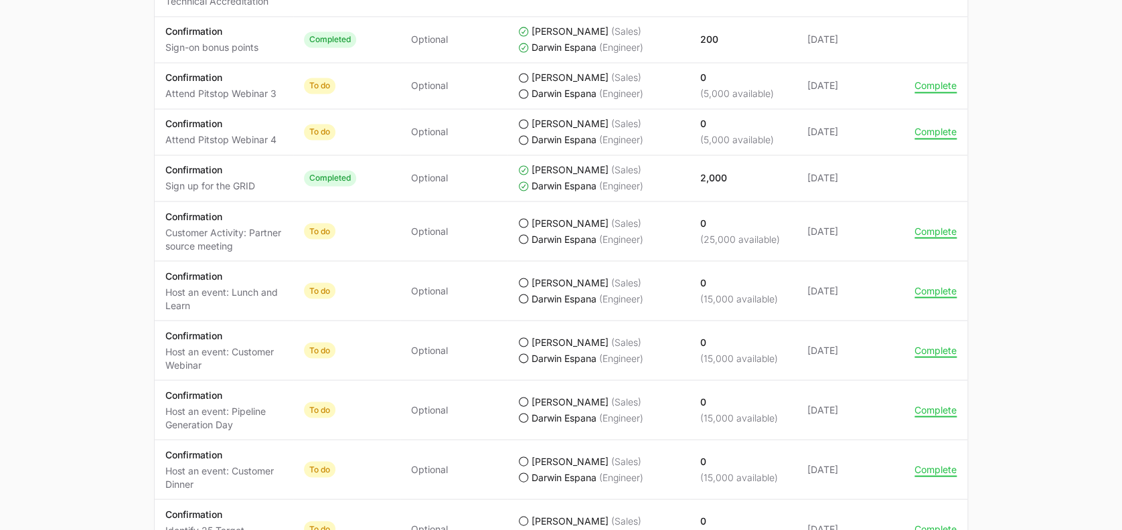
scroll to position [1062, 0]
click at [930, 229] on button "Complete" at bounding box center [935, 229] width 42 height 12
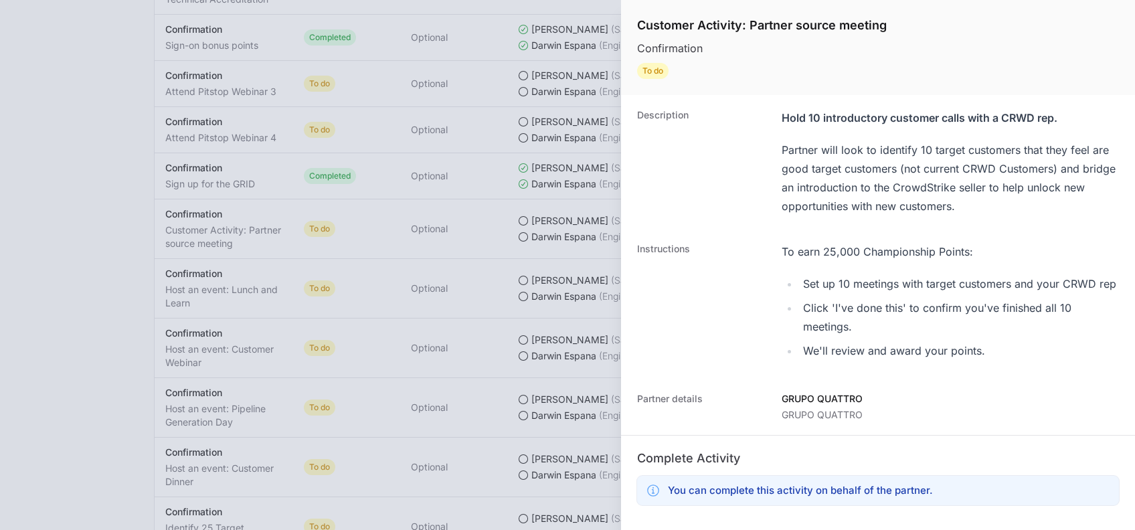
click at [841, 241] on div "Instructions To earn 25,000 Championship Points: Set up 10 meetings with target…" at bounding box center [878, 304] width 514 height 150
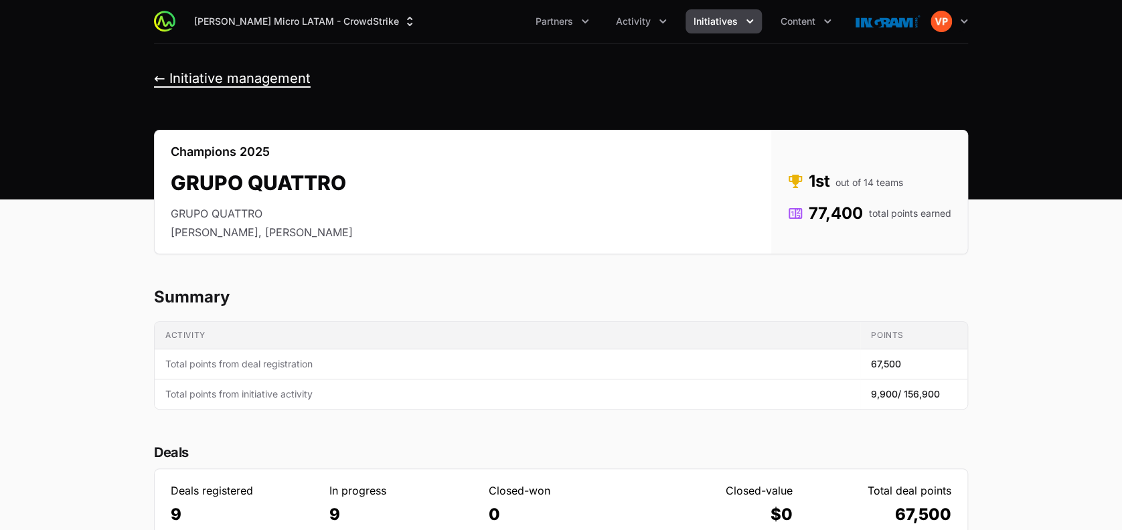
click at [159, 76] on button "← Initiative management" at bounding box center [232, 78] width 157 height 17
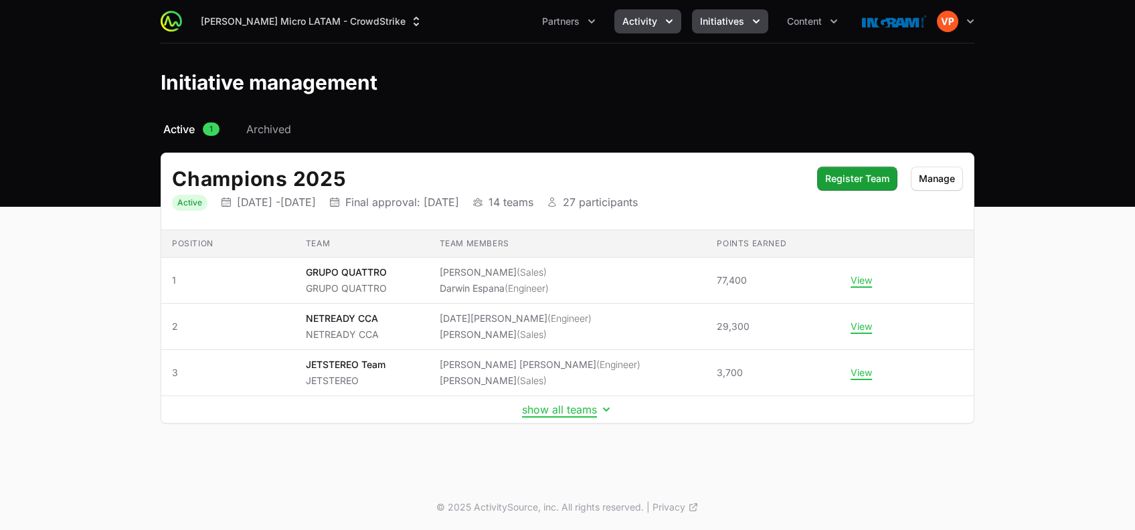
click at [644, 27] on span "Activity" at bounding box center [640, 21] width 35 height 13
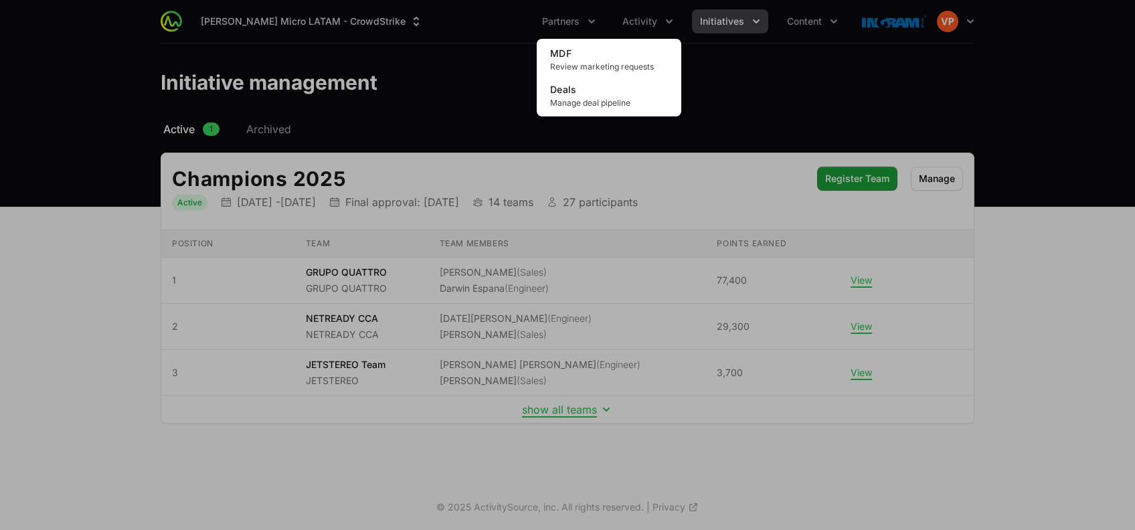
click at [580, 21] on div "Activity menu" at bounding box center [567, 265] width 1135 height 530
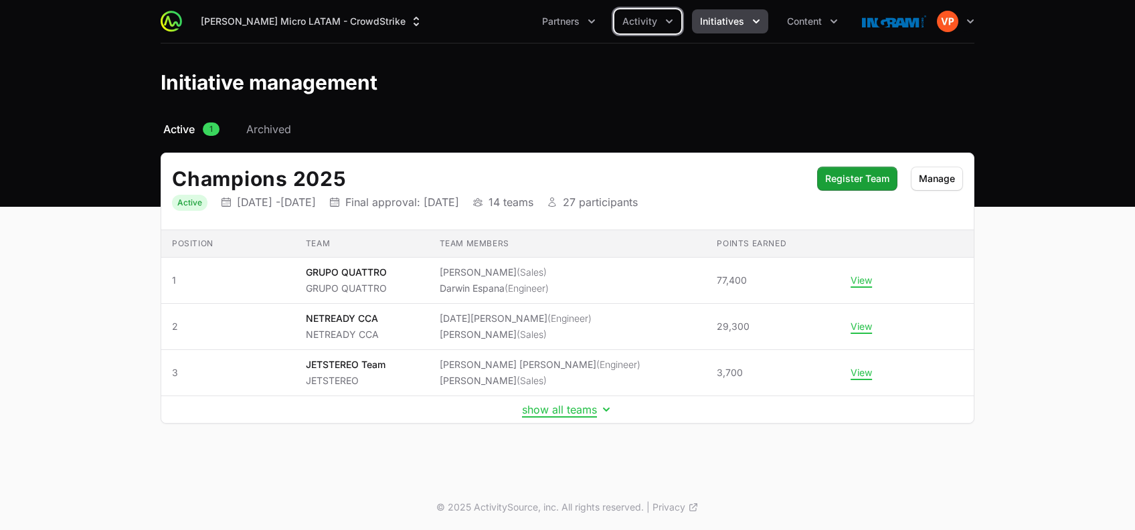
click at [580, 21] on span "Partners" at bounding box center [560, 21] width 37 height 13
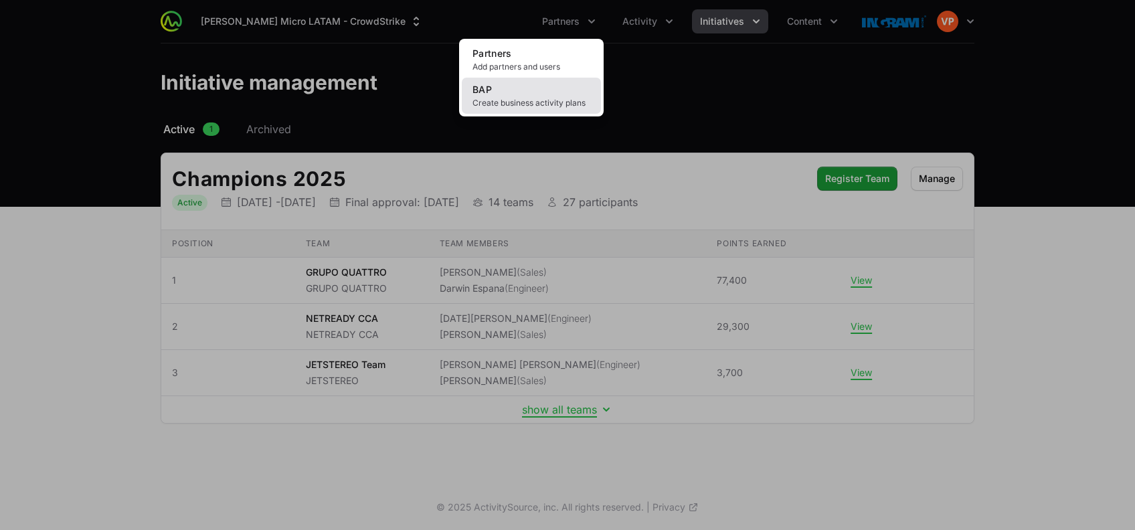
click at [554, 90] on link "BAP Create business activity plans" at bounding box center [531, 96] width 139 height 36
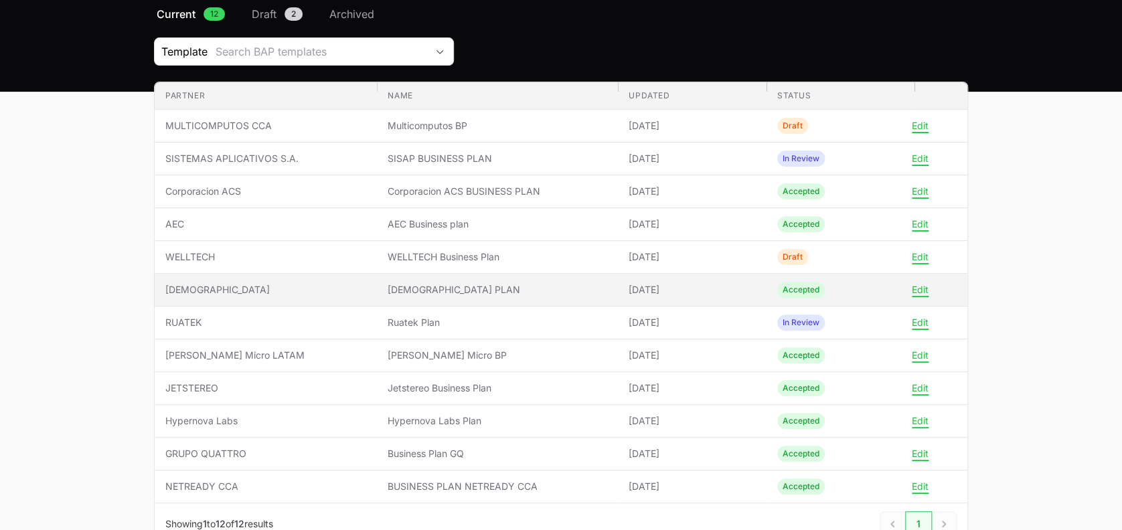
scroll to position [131, 0]
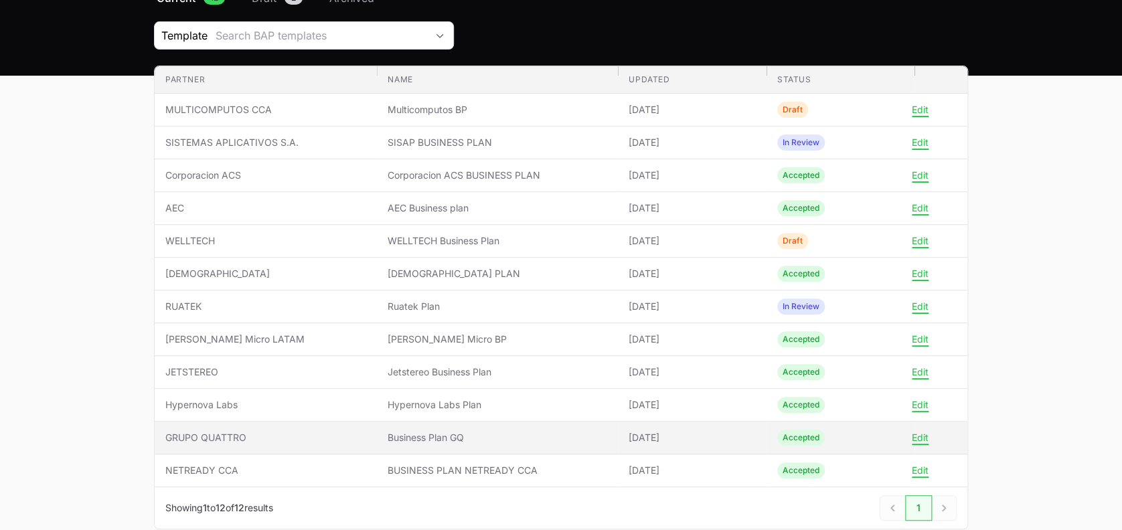
click at [359, 423] on td "Partner GRUPO QUATTRO" at bounding box center [266, 438] width 222 height 33
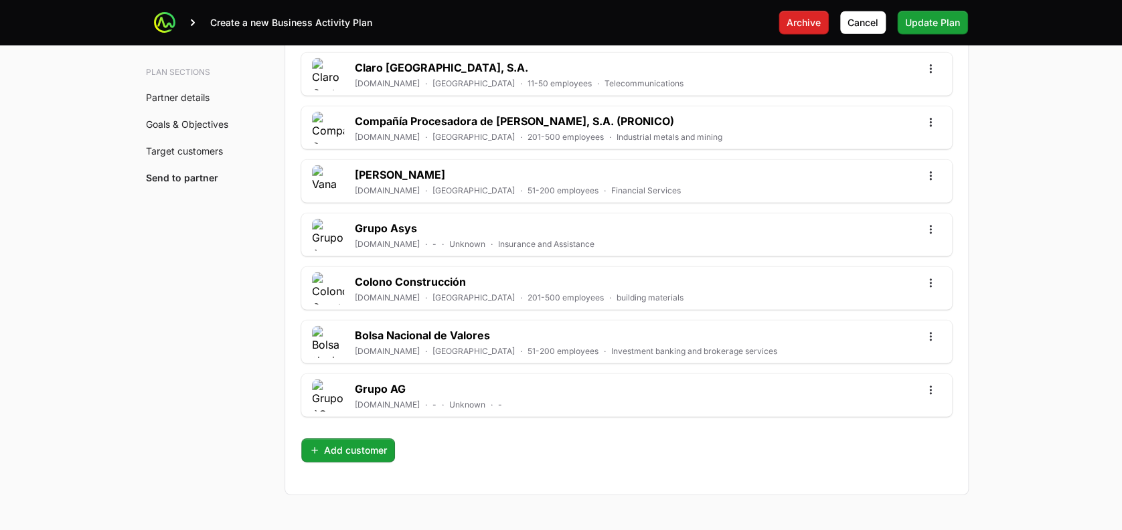
scroll to position [4312, 0]
click at [334, 438] on button "Add customer" at bounding box center [348, 450] width 94 height 24
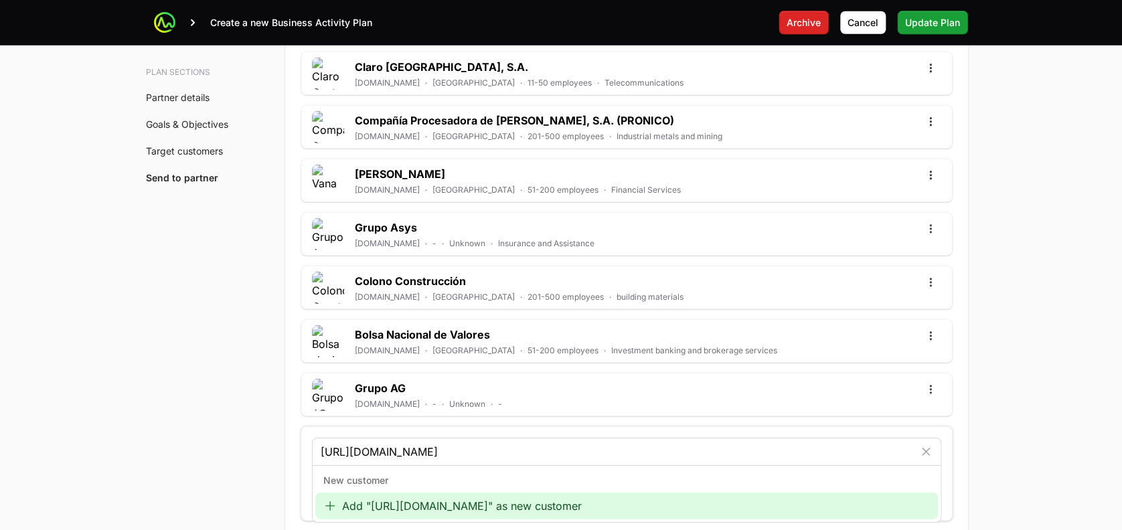
type input "https://www.madretierra.com.gt/"
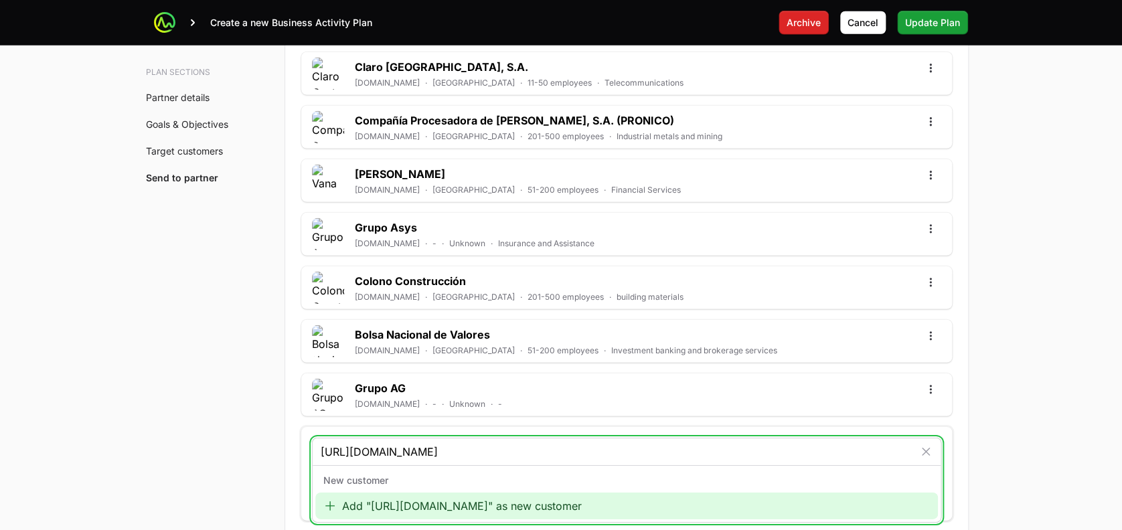
click at [489, 441] on div "Add "https://www.madretierra.com.gt/" as new customer" at bounding box center [626, 506] width 623 height 27
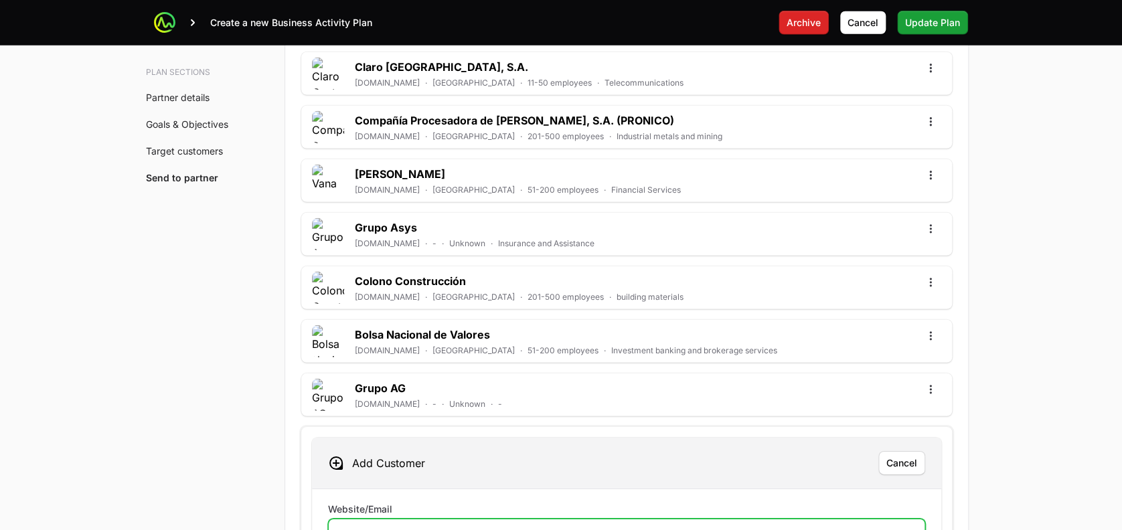
click at [390, 441] on input "Website/Email" at bounding box center [627, 533] width 580 height 16
paste input "https://www.madretierra.com.gt/"
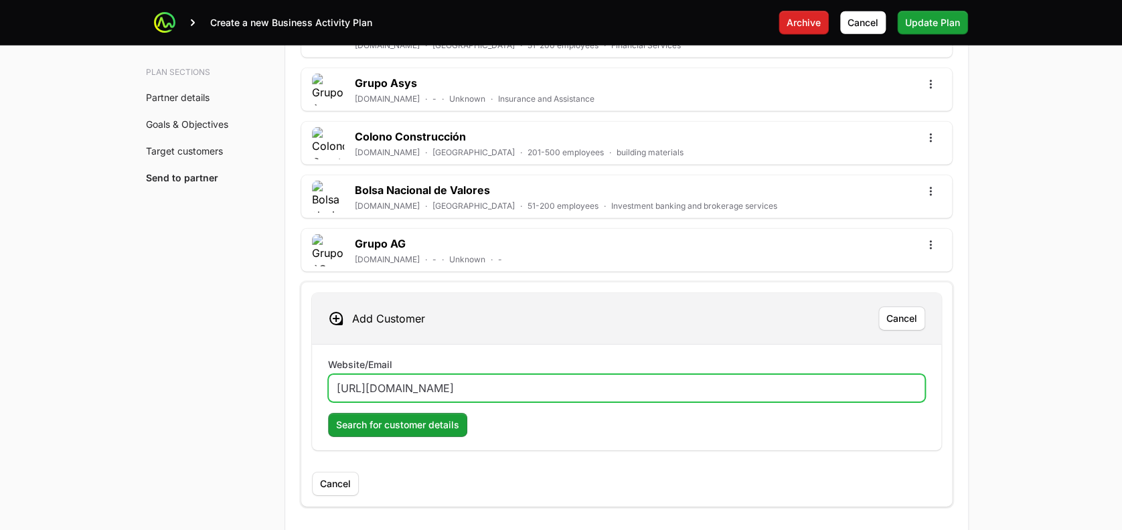
scroll to position [4523, 0]
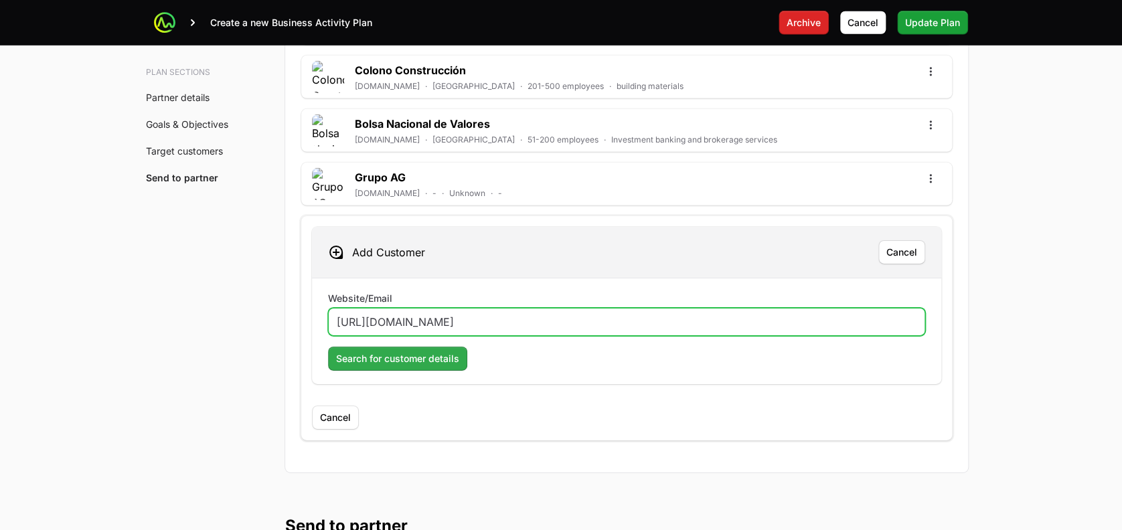
type input "https://www.madretierra.com.gt/"
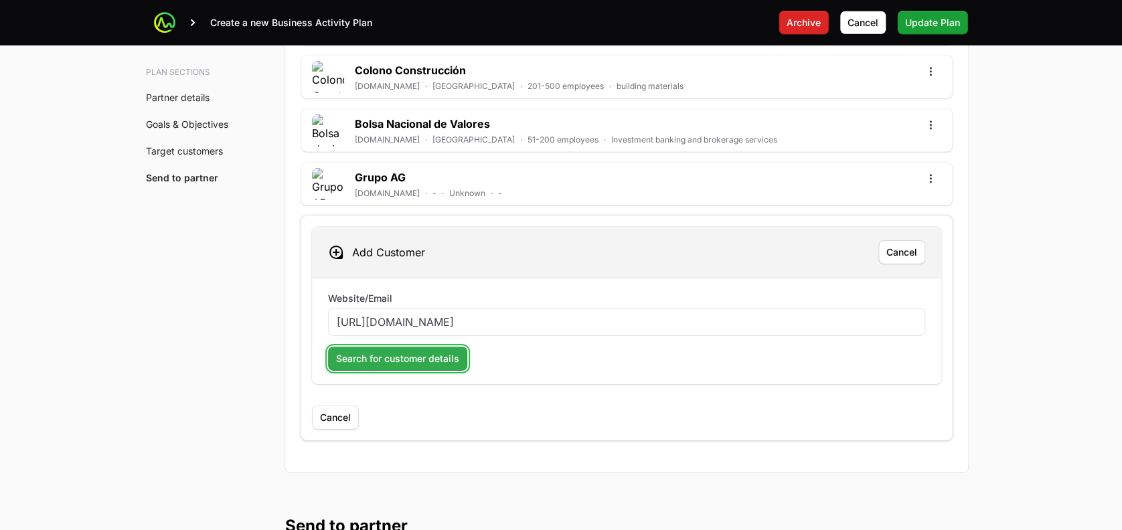
click at [441, 351] on span "Search for customer details" at bounding box center [397, 359] width 123 height 16
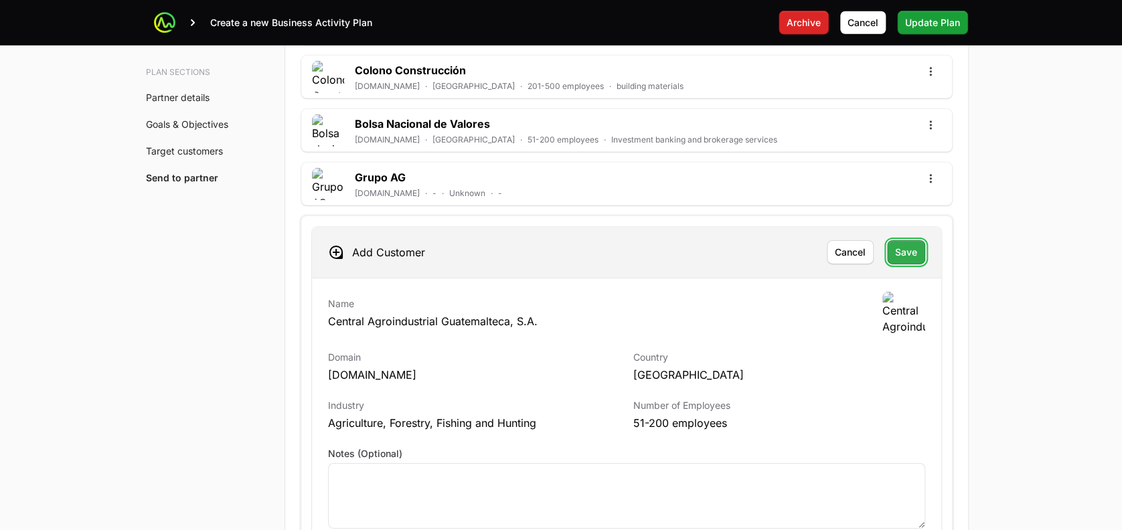
click at [916, 240] on button "Save" at bounding box center [906, 252] width 38 height 24
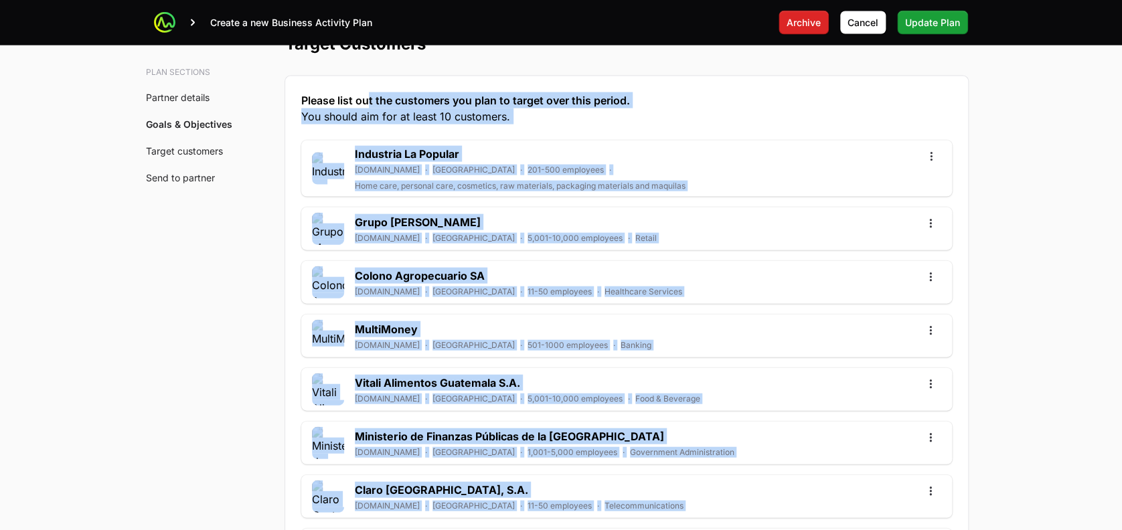
scroll to position [3885, 0]
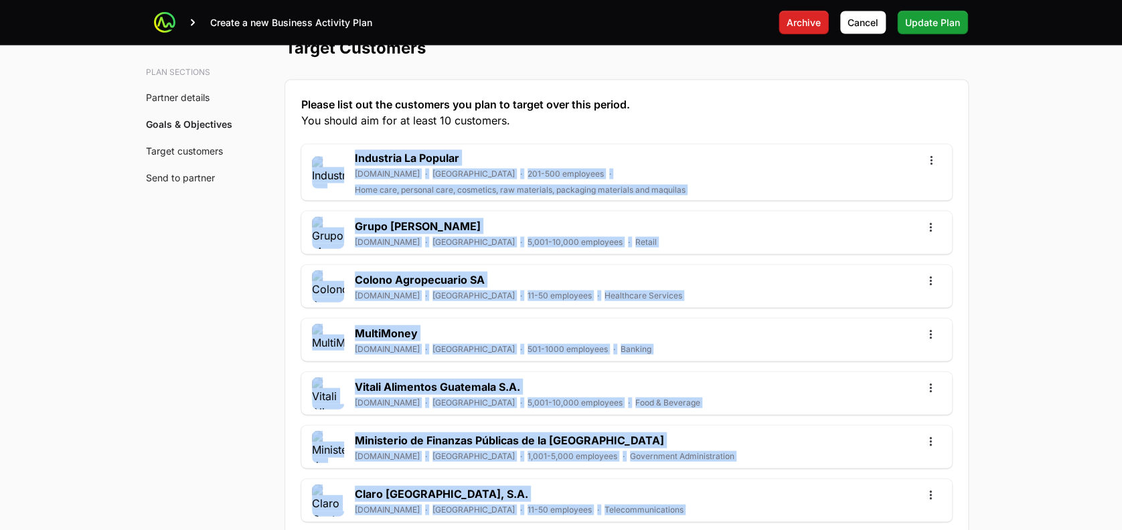
drag, startPoint x: 783, startPoint y: 313, endPoint x: 312, endPoint y: 119, distance: 509.4
click at [312, 119] on div "Please list out the customers you plan to target over this period. You should a…" at bounding box center [626, 527] width 683 height 894
copy div "Industria La Popular industrialapopular.com · Guatemala · 201-500 employees · H…"
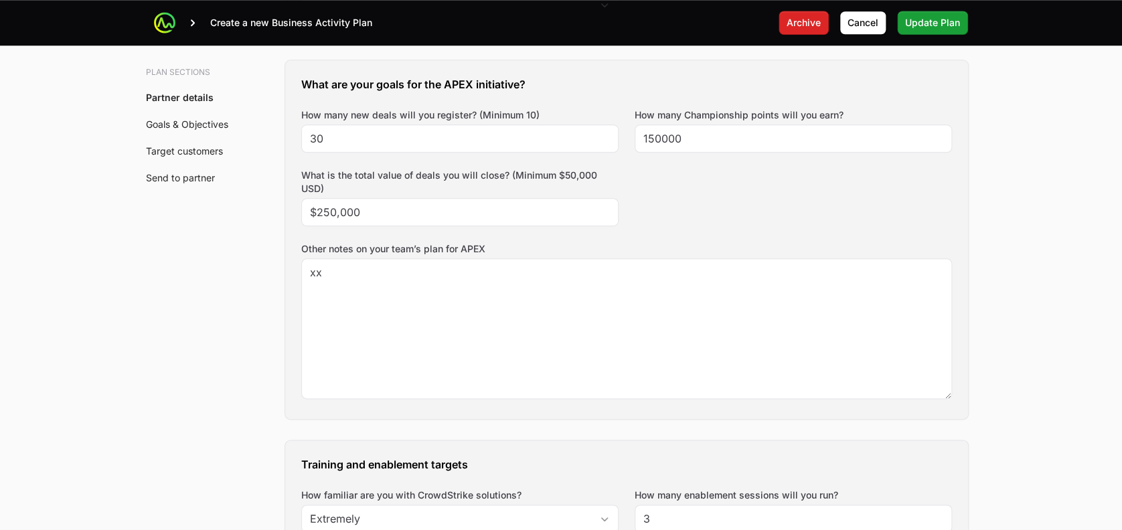
scroll to position [0, 0]
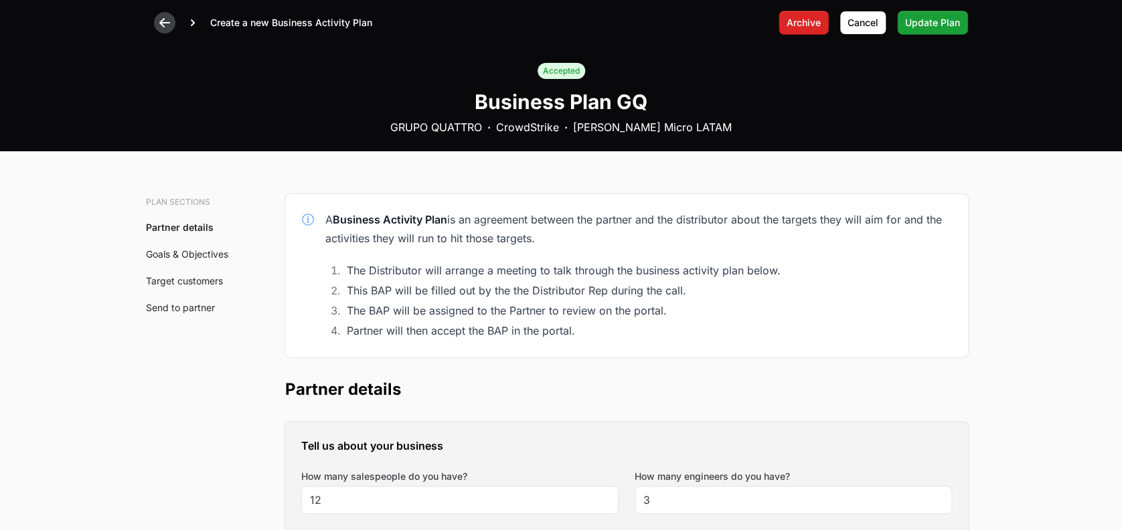
click at [165, 21] on icon at bounding box center [164, 22] width 13 height 13
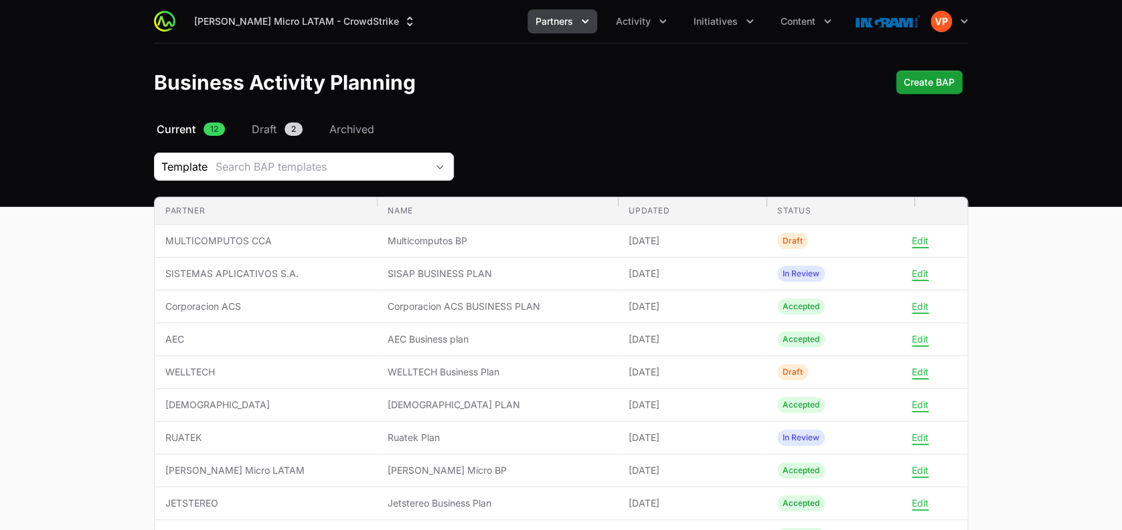
click at [586, 25] on icon "Partners menu" at bounding box center [584, 21] width 13 height 13
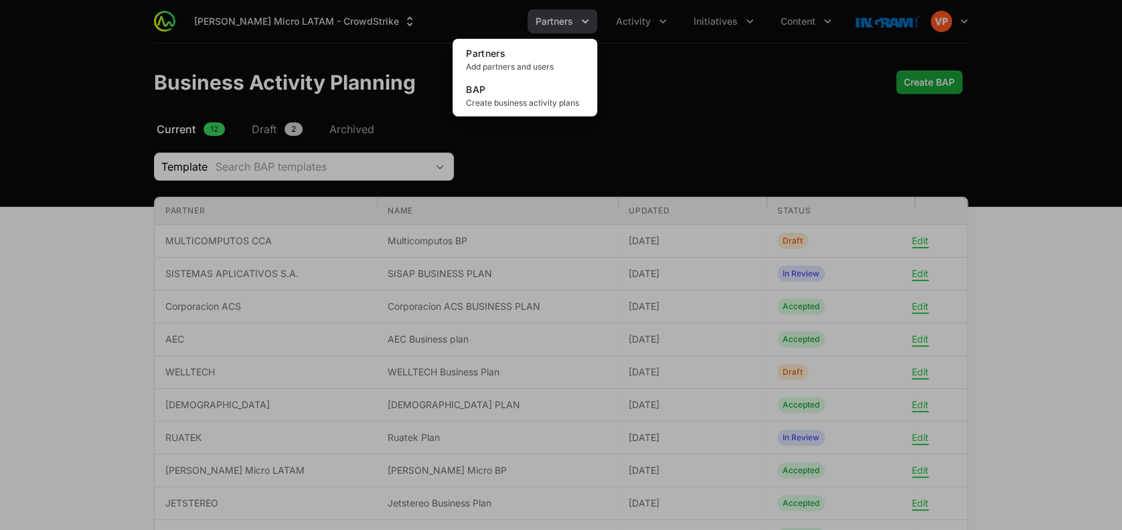
click at [934, 29] on div "Partners menu" at bounding box center [561, 265] width 1122 height 530
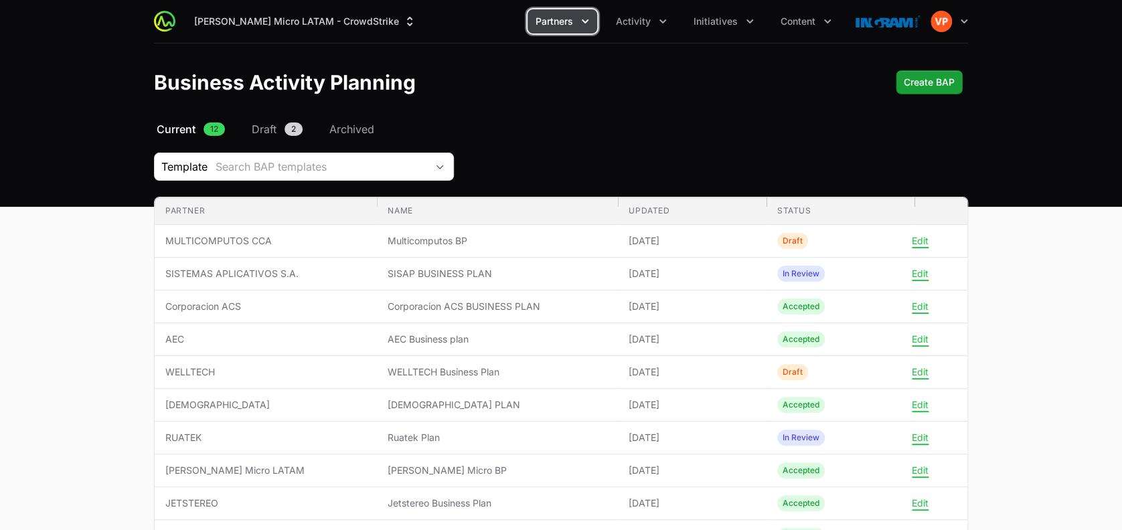
click at [934, 29] on button "Open user menu" at bounding box center [949, 21] width 37 height 21
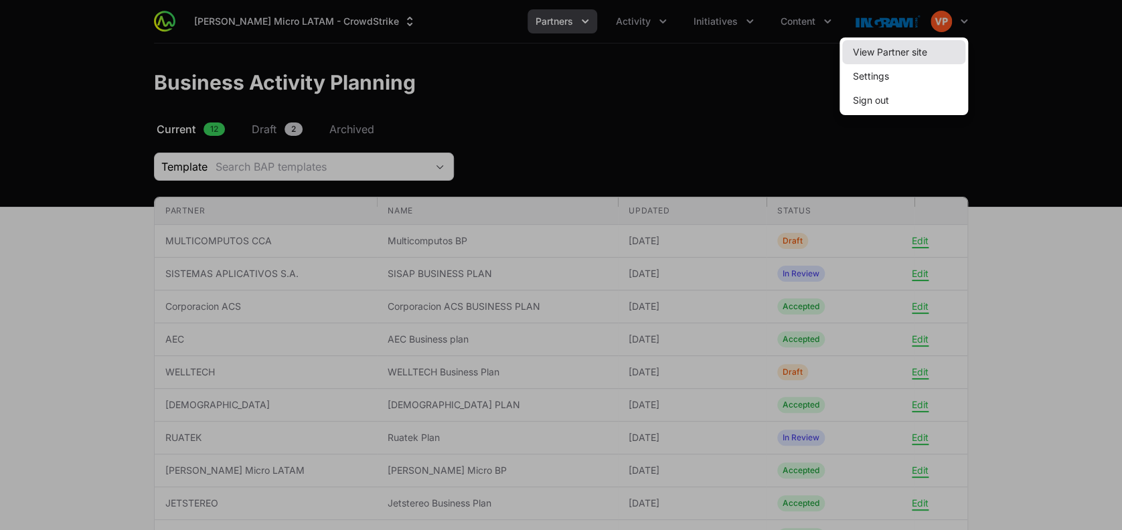
click at [889, 59] on link "View Partner site" at bounding box center [903, 52] width 123 height 24
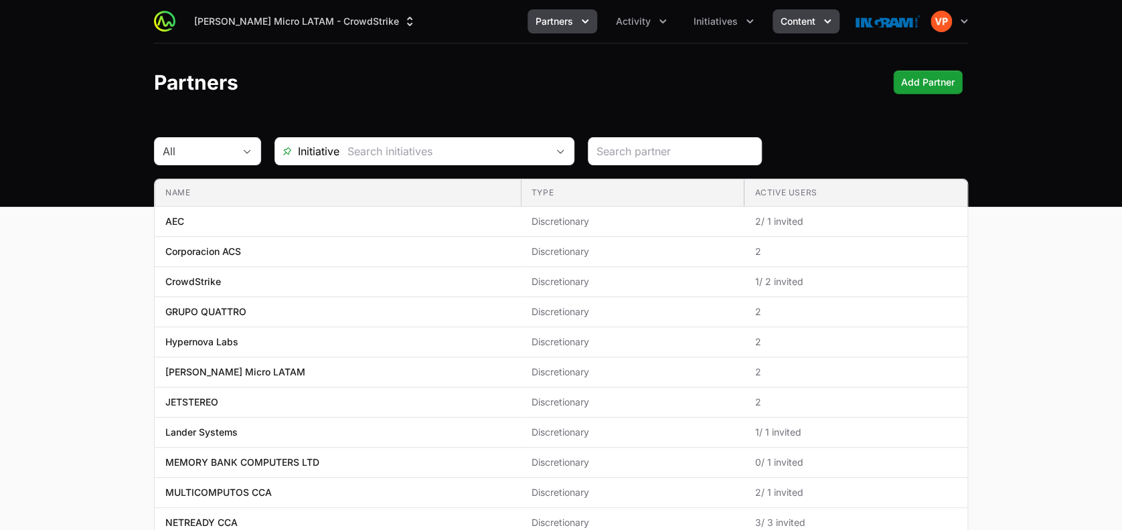
click at [787, 29] on button "Content" at bounding box center [806, 21] width 67 height 24
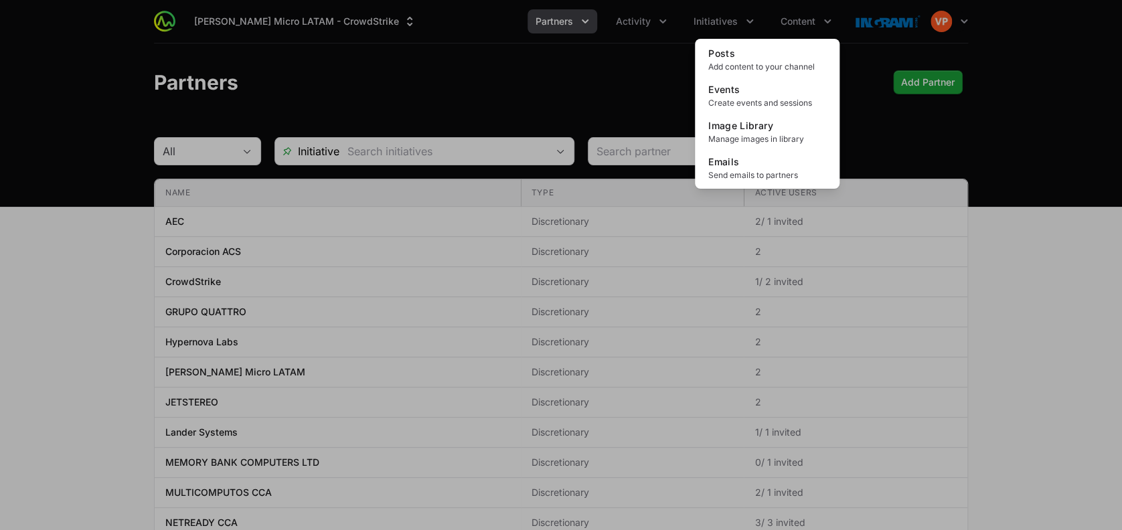
click at [728, 17] on div "Content menu" at bounding box center [561, 265] width 1122 height 530
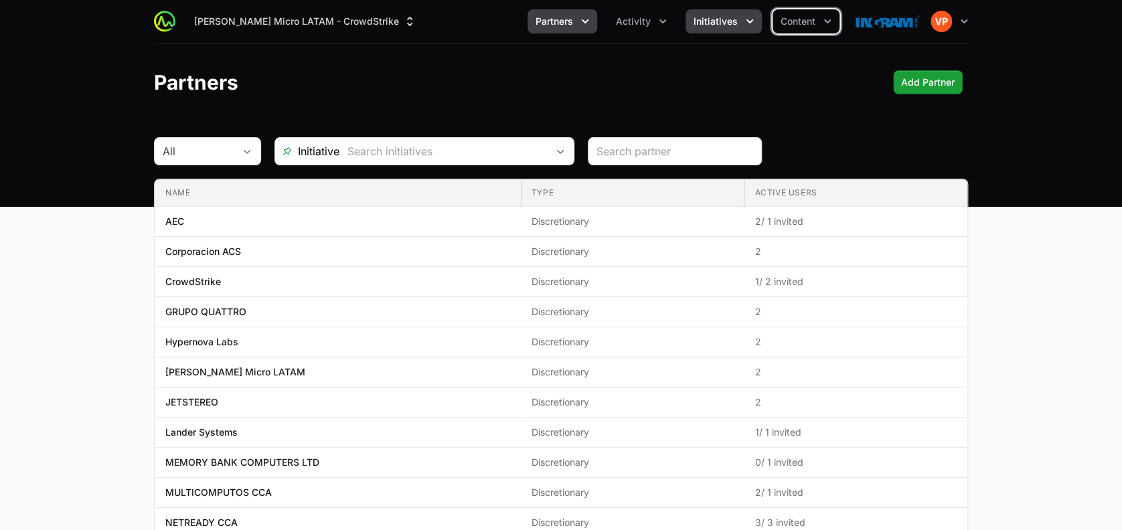
click at [728, 19] on span "Initiatives" at bounding box center [716, 21] width 44 height 13
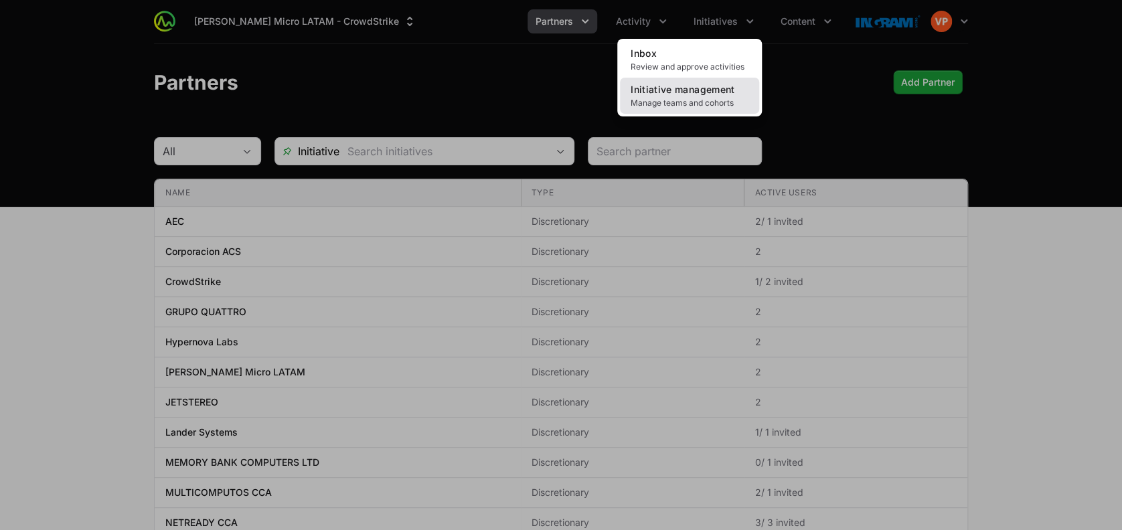
click at [686, 90] on span "Initiative management" at bounding box center [683, 89] width 104 height 11
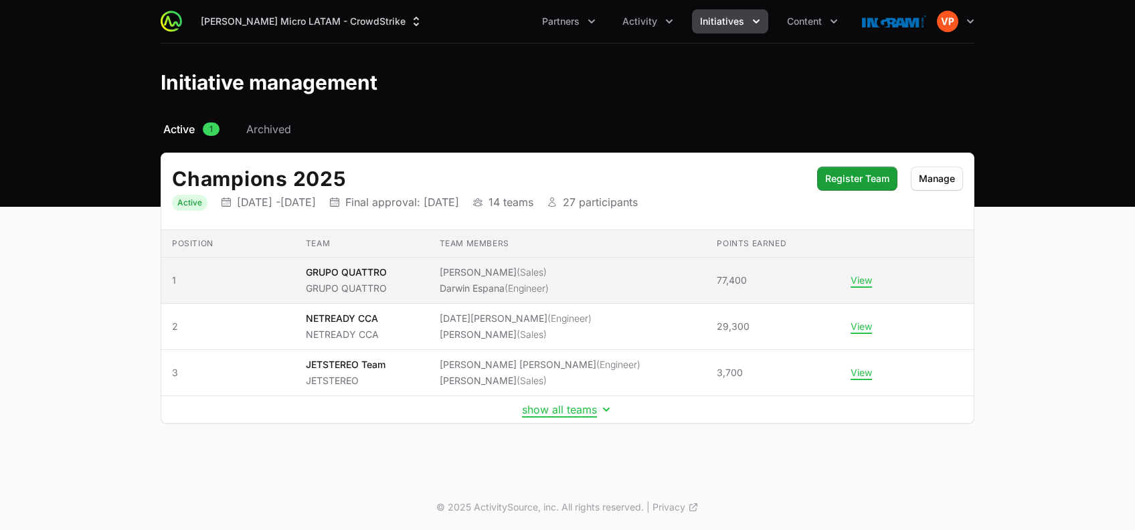
click at [439, 284] on td "Team members [PERSON_NAME] (Sales) [PERSON_NAME] (Engineer)" at bounding box center [568, 281] width 278 height 46
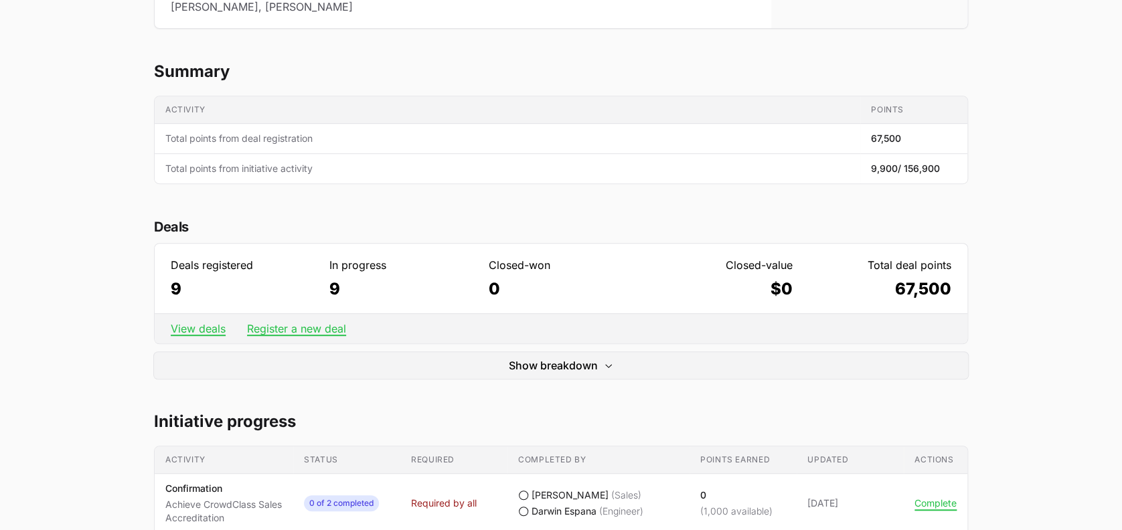
scroll to position [223, 0]
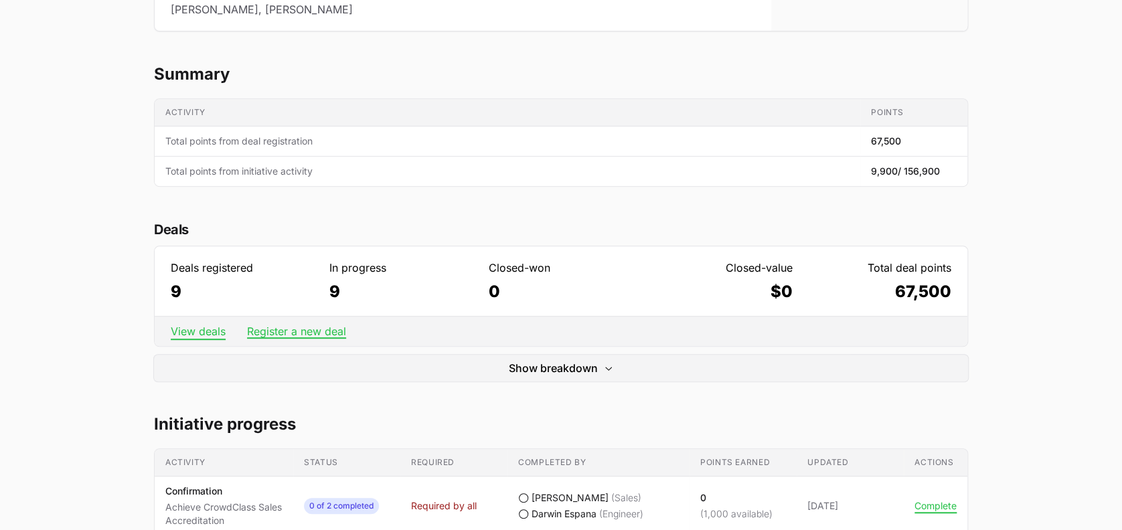
click at [196, 327] on link "View deals" at bounding box center [198, 331] width 55 height 13
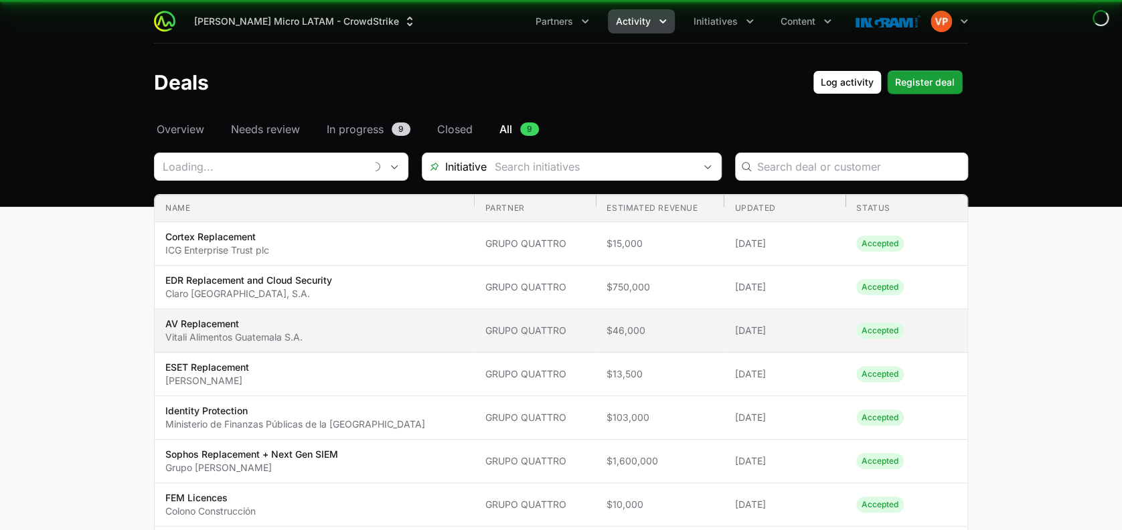
type input "GRUPO QUATTRO"
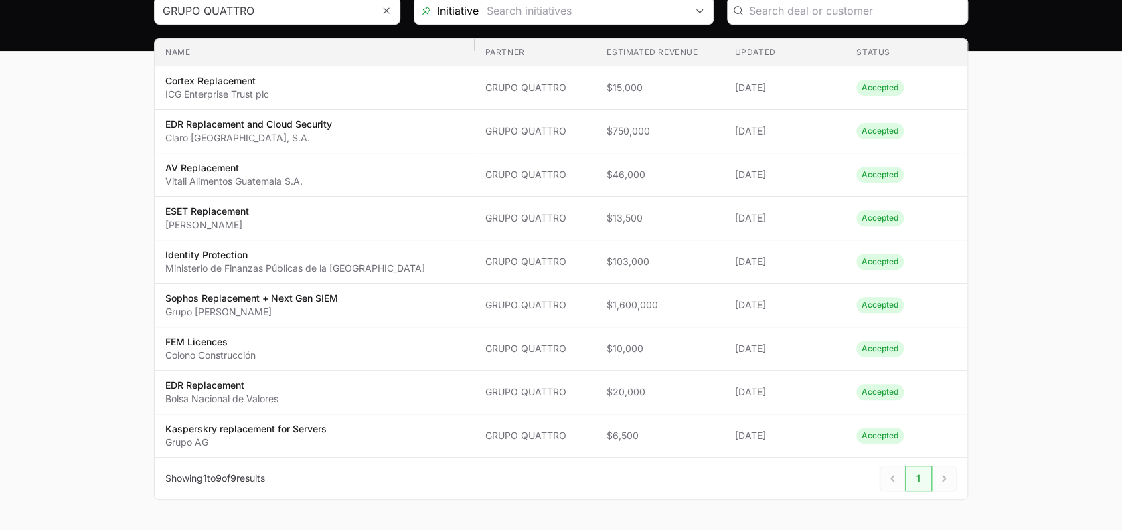
scroll to position [202, 0]
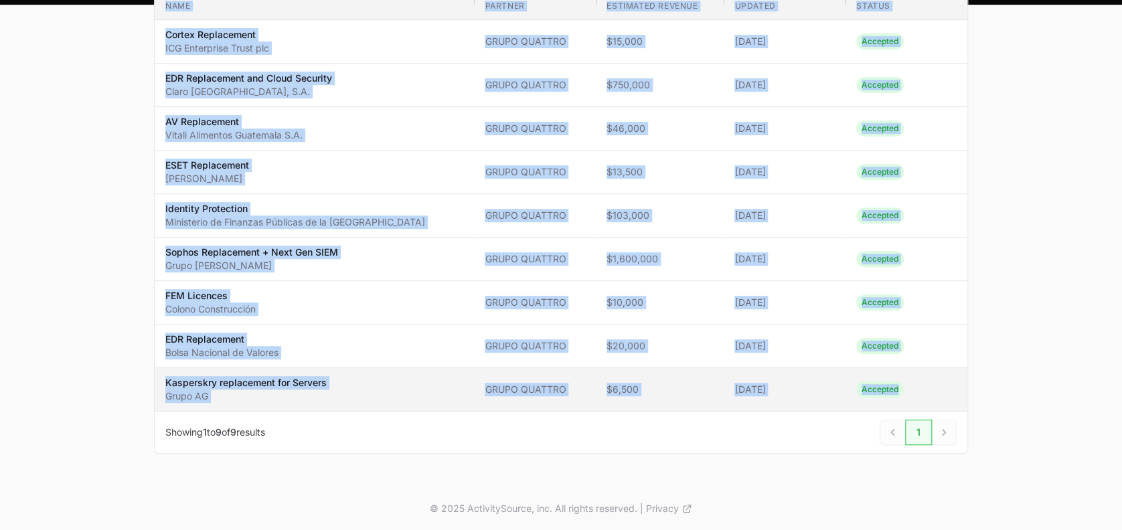
drag, startPoint x: 166, startPoint y: 195, endPoint x: 924, endPoint y: 394, distance: 783.4
click at [924, 394] on table "Name Partner Estimated revenue Updated Status Name Cortex Replacement ICG Enter…" at bounding box center [561, 202] width 813 height 418
copy table "Lore Ipsumdo Sitametco adipisc Elitsed Doeius Temp Incidi Utlaboreetd MAG Aliqu…"
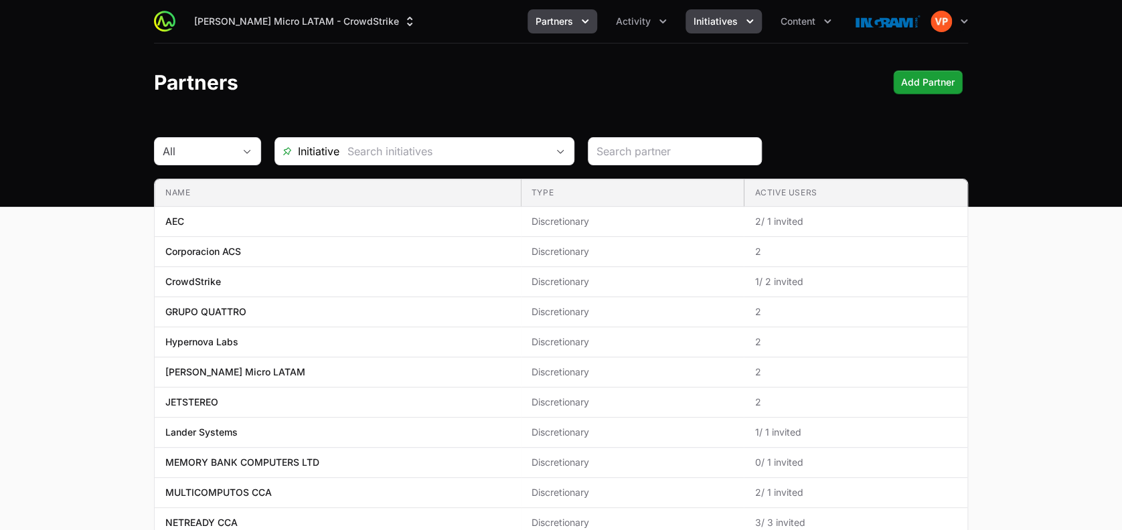
click at [725, 22] on span "Initiatives" at bounding box center [716, 21] width 44 height 13
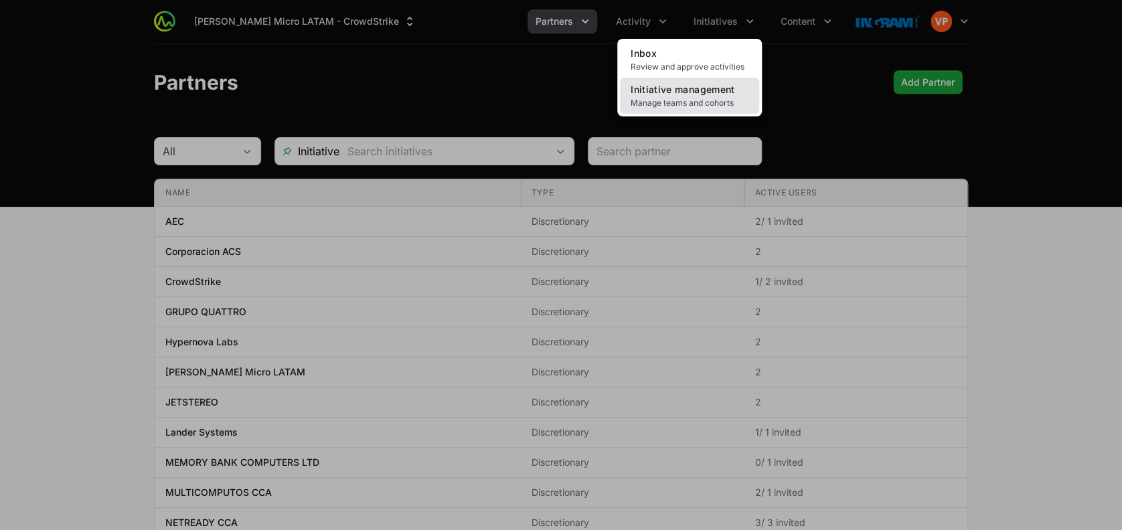
click at [658, 96] on link "Initiative management Manage teams and cohorts" at bounding box center [689, 96] width 139 height 36
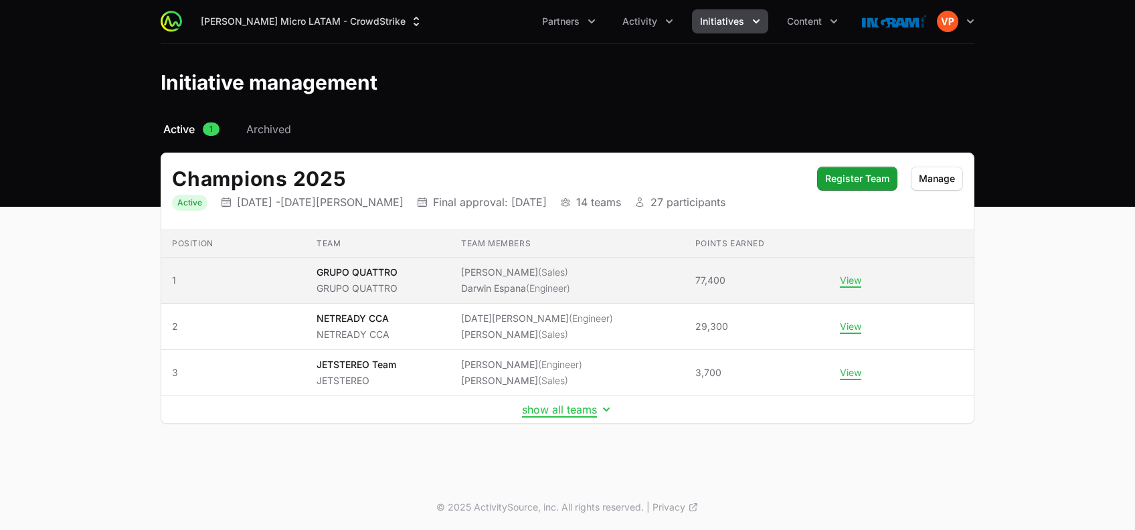
click at [364, 276] on p "GRUPO QUATTRO" at bounding box center [357, 272] width 81 height 13
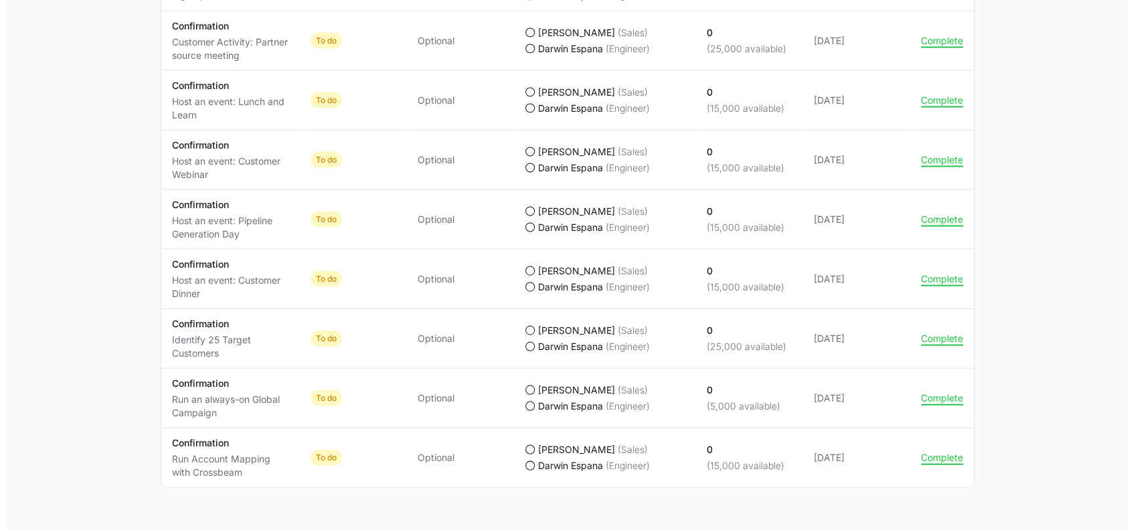
scroll to position [1256, 0]
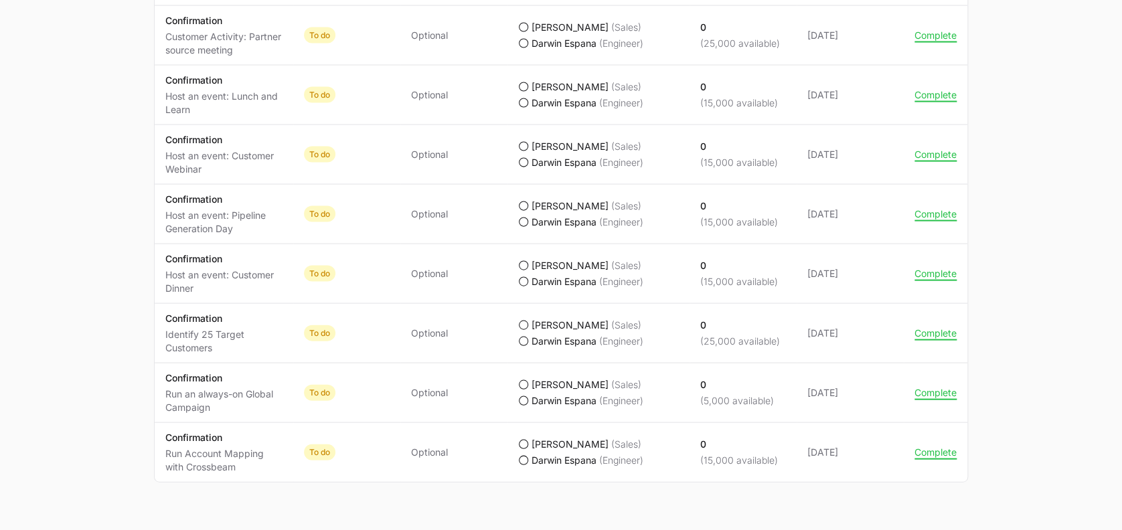
click at [216, 391] on p "Run an always-on Global Campaign" at bounding box center [223, 400] width 117 height 27
click at [920, 389] on button "Complete" at bounding box center [935, 392] width 42 height 12
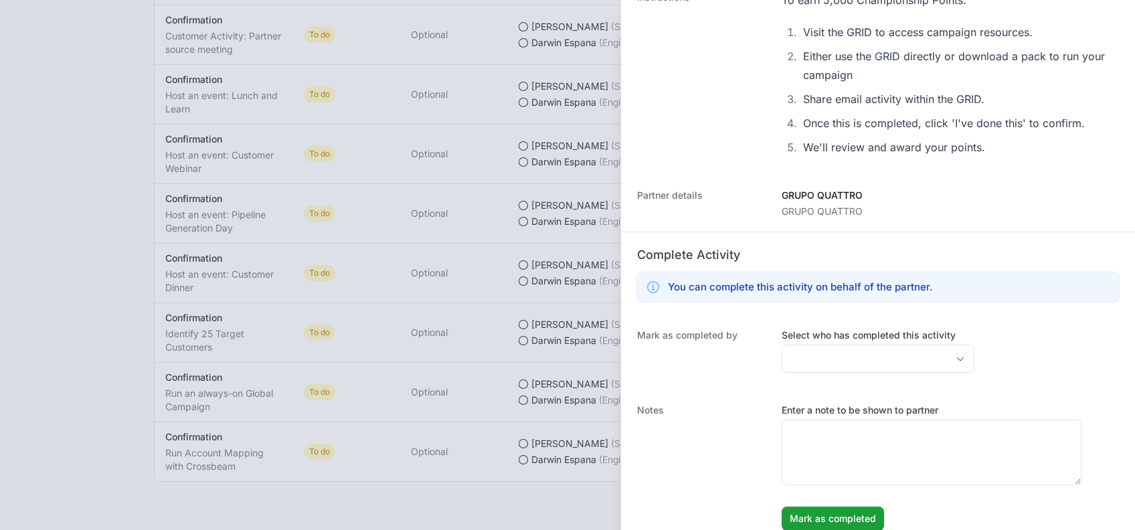
scroll to position [246, 0]
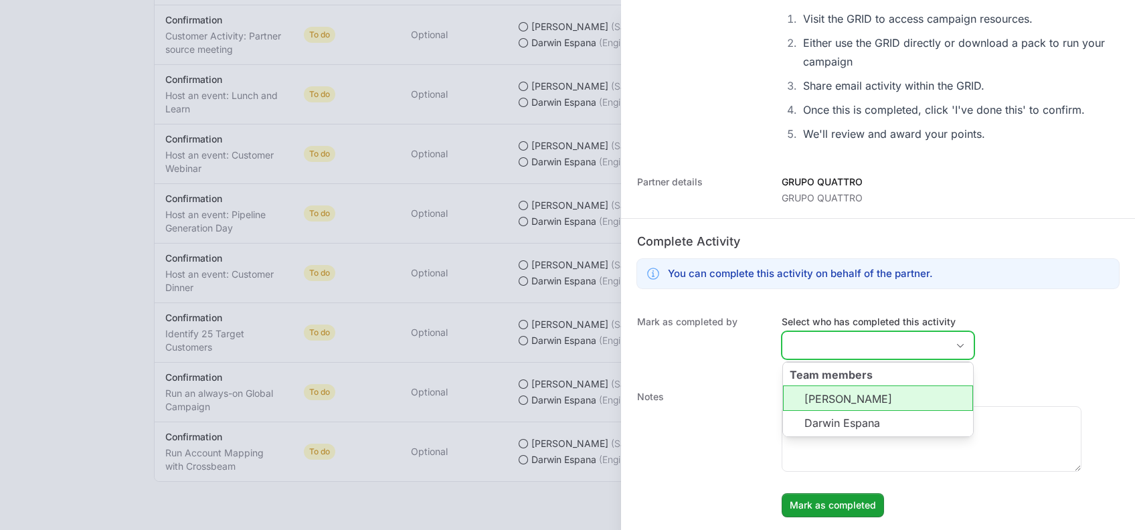
click at [841, 343] on input "Select who has completed this activity" at bounding box center [865, 345] width 165 height 27
click at [827, 393] on li "[PERSON_NAME]" at bounding box center [878, 398] width 190 height 25
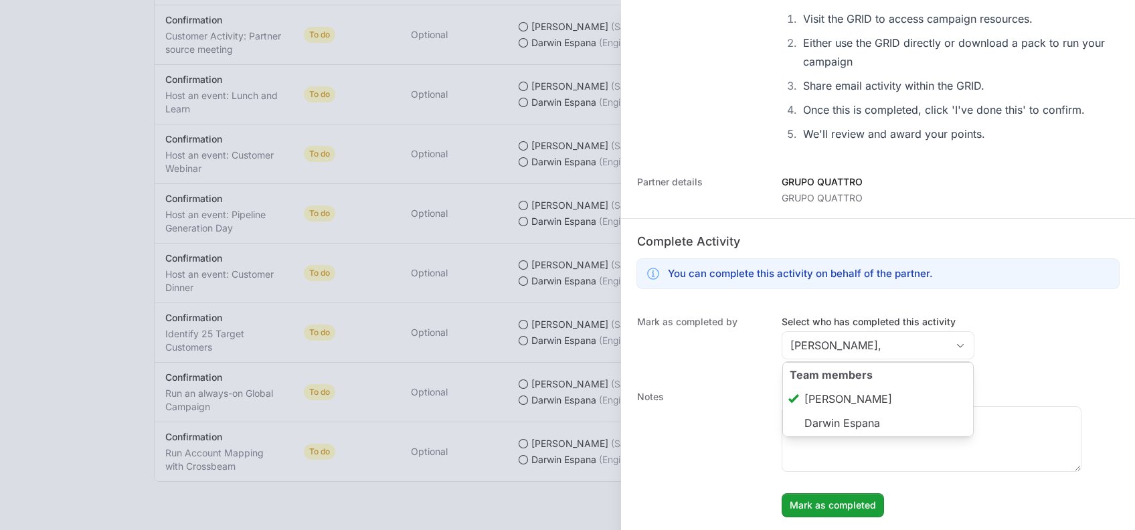
type input "[PERSON_NAME]"
click at [691, 311] on div "Mark as completed by Select who has completed this activity Christian Gimpel Te…" at bounding box center [878, 339] width 514 height 75
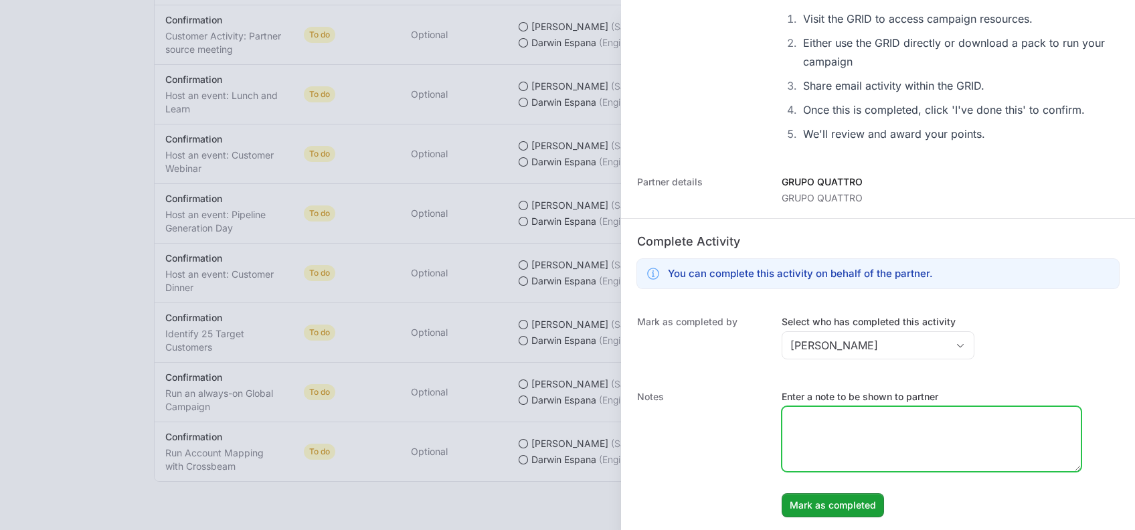
click at [830, 434] on textarea "Enter a note to be shown to partner" at bounding box center [932, 439] width 299 height 64
click at [1027, 425] on textarea "Camapana realizada el 10 de Septiembre." at bounding box center [932, 439] width 299 height 64
click at [1012, 427] on textarea "Campana realizada el 10 de Septiembre." at bounding box center [932, 439] width 299 height 64
type textarea "Campana realizada el 10 de Septiembre a traves the Grid."
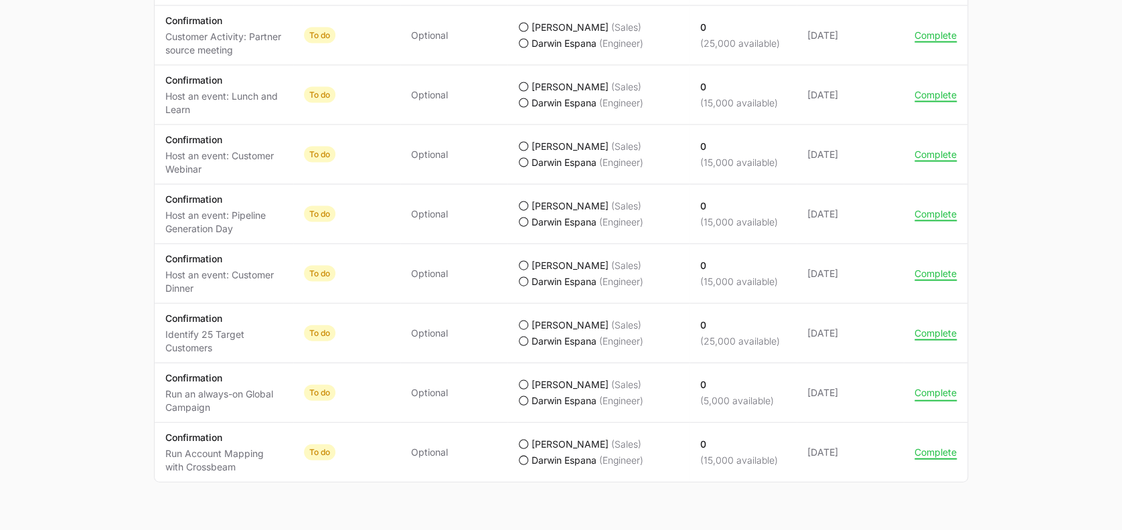
click at [926, 389] on button "Complete" at bounding box center [935, 392] width 42 height 12
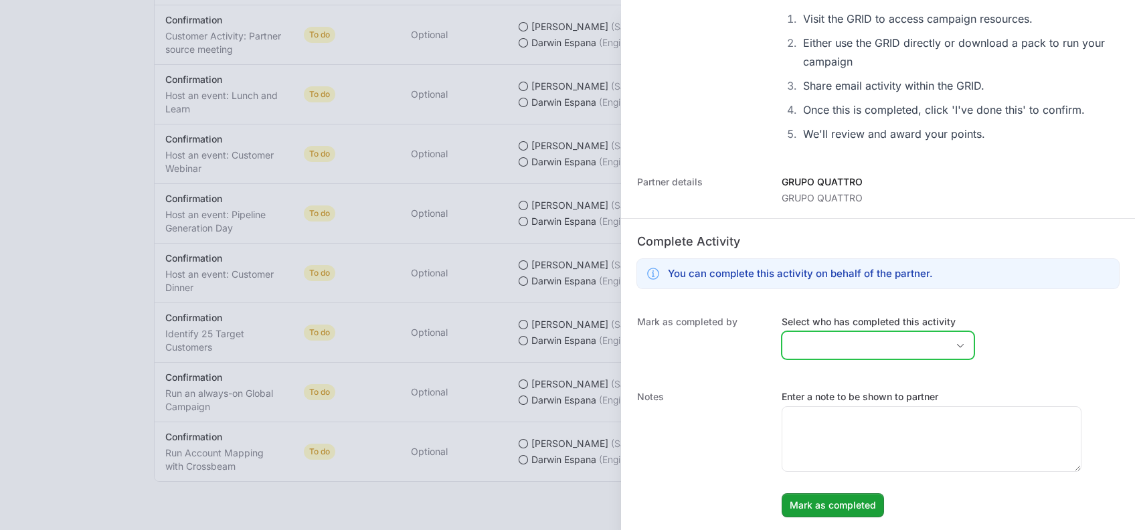
click at [804, 345] on input "Select who has completed this activity" at bounding box center [865, 345] width 165 height 27
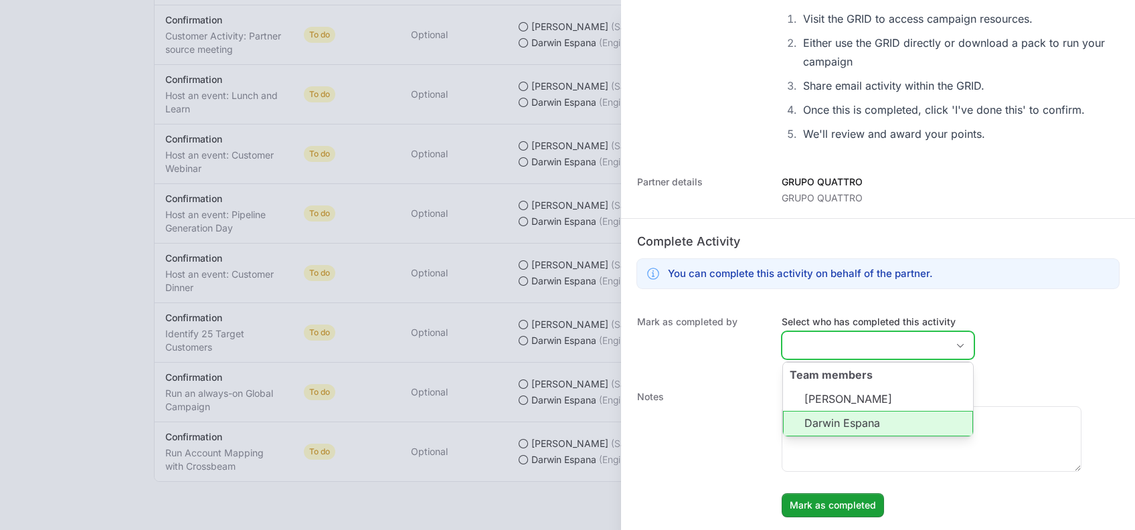
click at [814, 411] on li "Darwin Espana" at bounding box center [878, 423] width 190 height 25
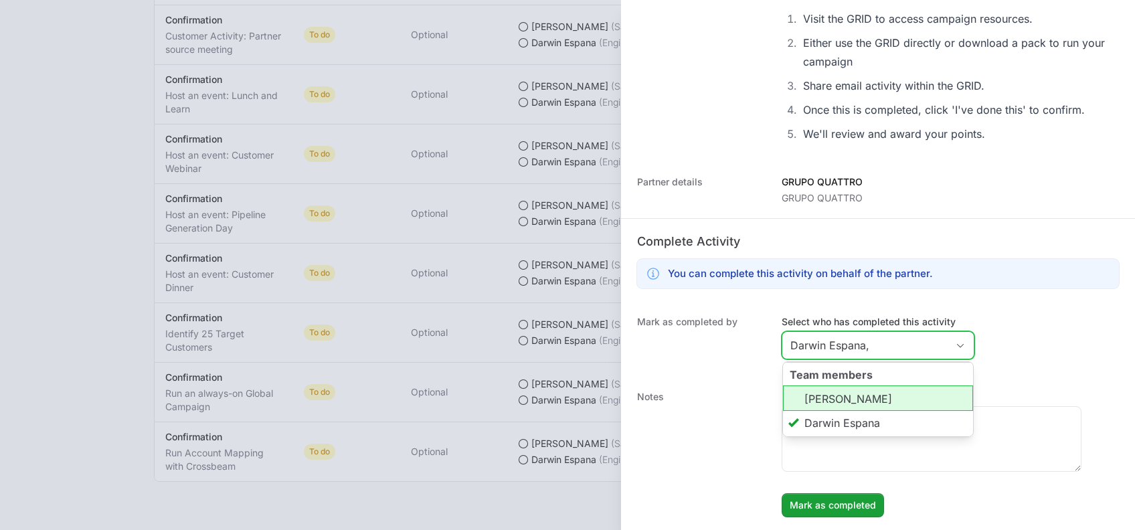
click at [814, 404] on li "[PERSON_NAME]" at bounding box center [878, 398] width 190 height 25
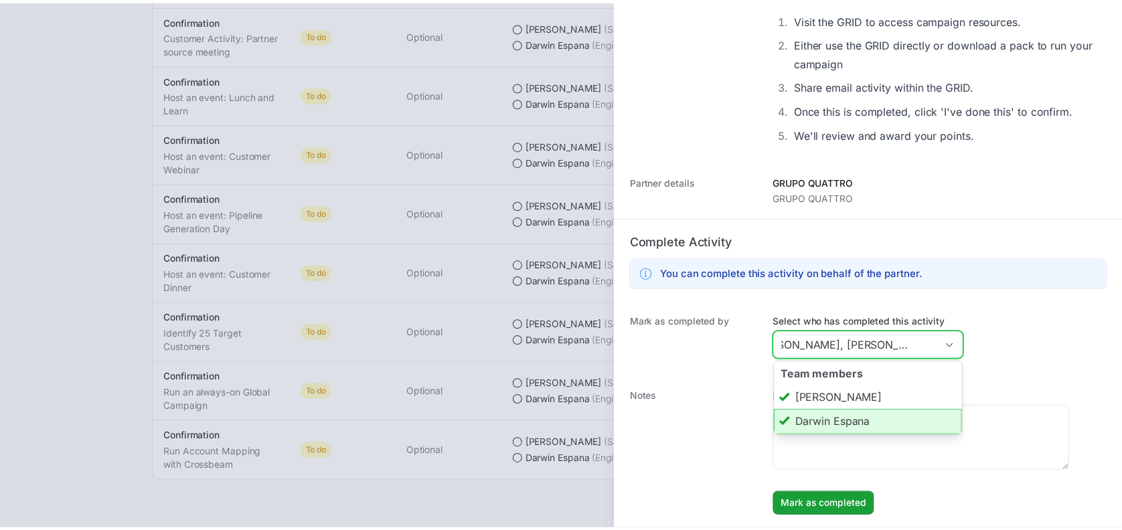
scroll to position [0, 0]
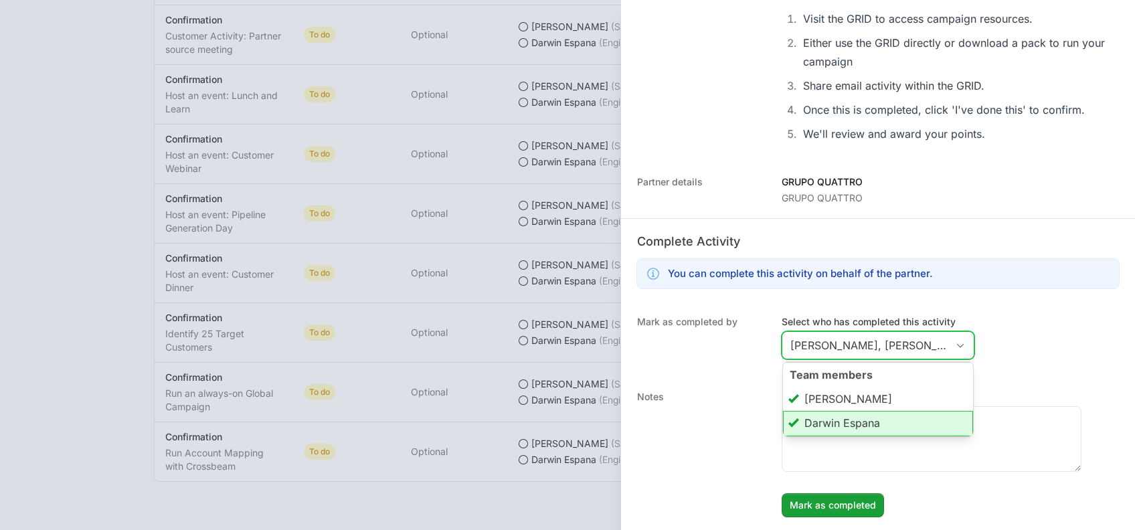
click at [818, 421] on li "Darwin Espana" at bounding box center [878, 423] width 190 height 25
type input "[PERSON_NAME]"
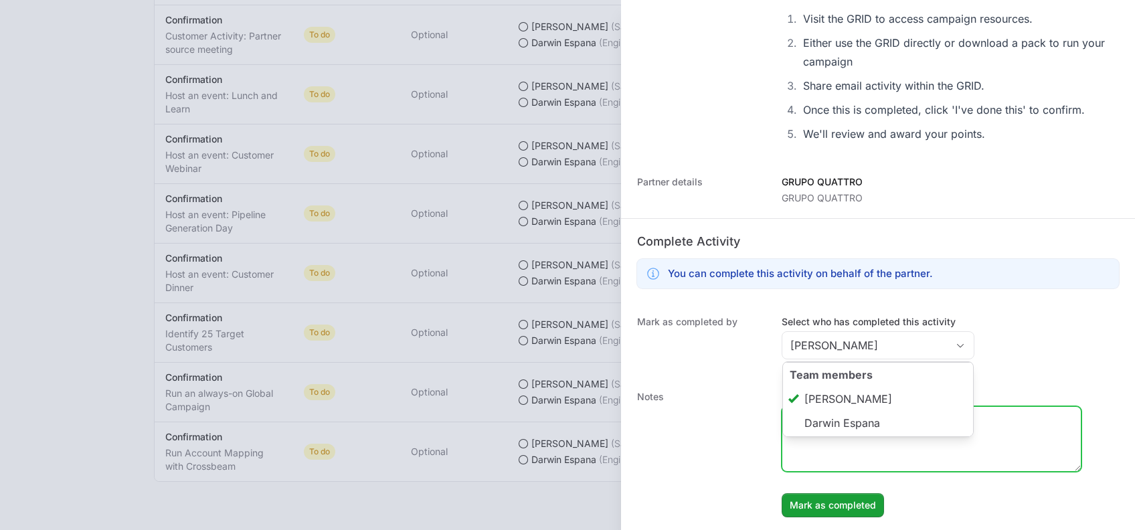
click at [825, 459] on textarea "Enter a note to be shown to partner" at bounding box center [932, 439] width 299 height 64
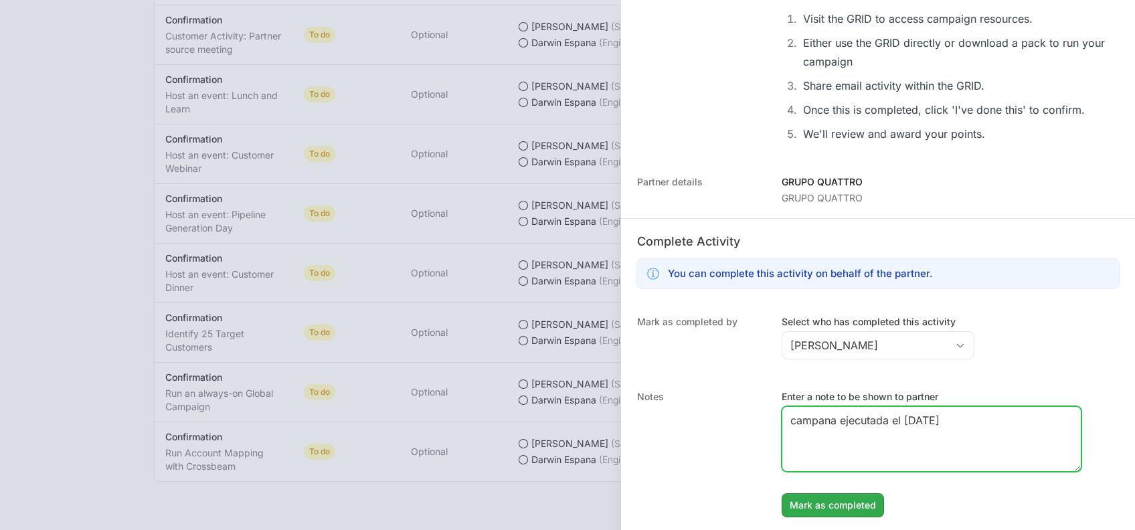
type textarea "campana ejecutada el 10 de septiembre"
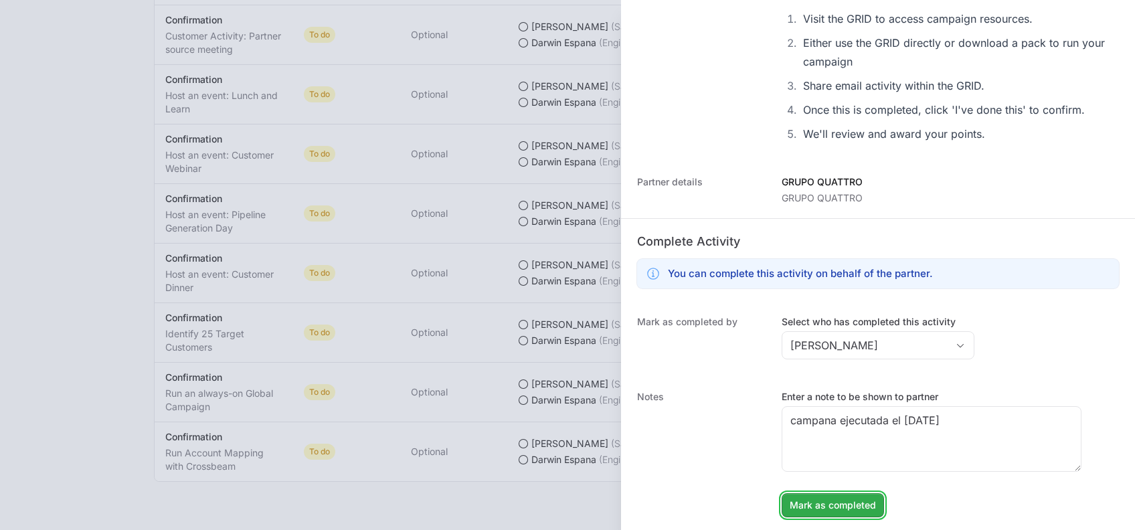
click at [817, 503] on span "Mark as completed" at bounding box center [833, 505] width 86 height 16
